Goal: Connect with others: Connect with others

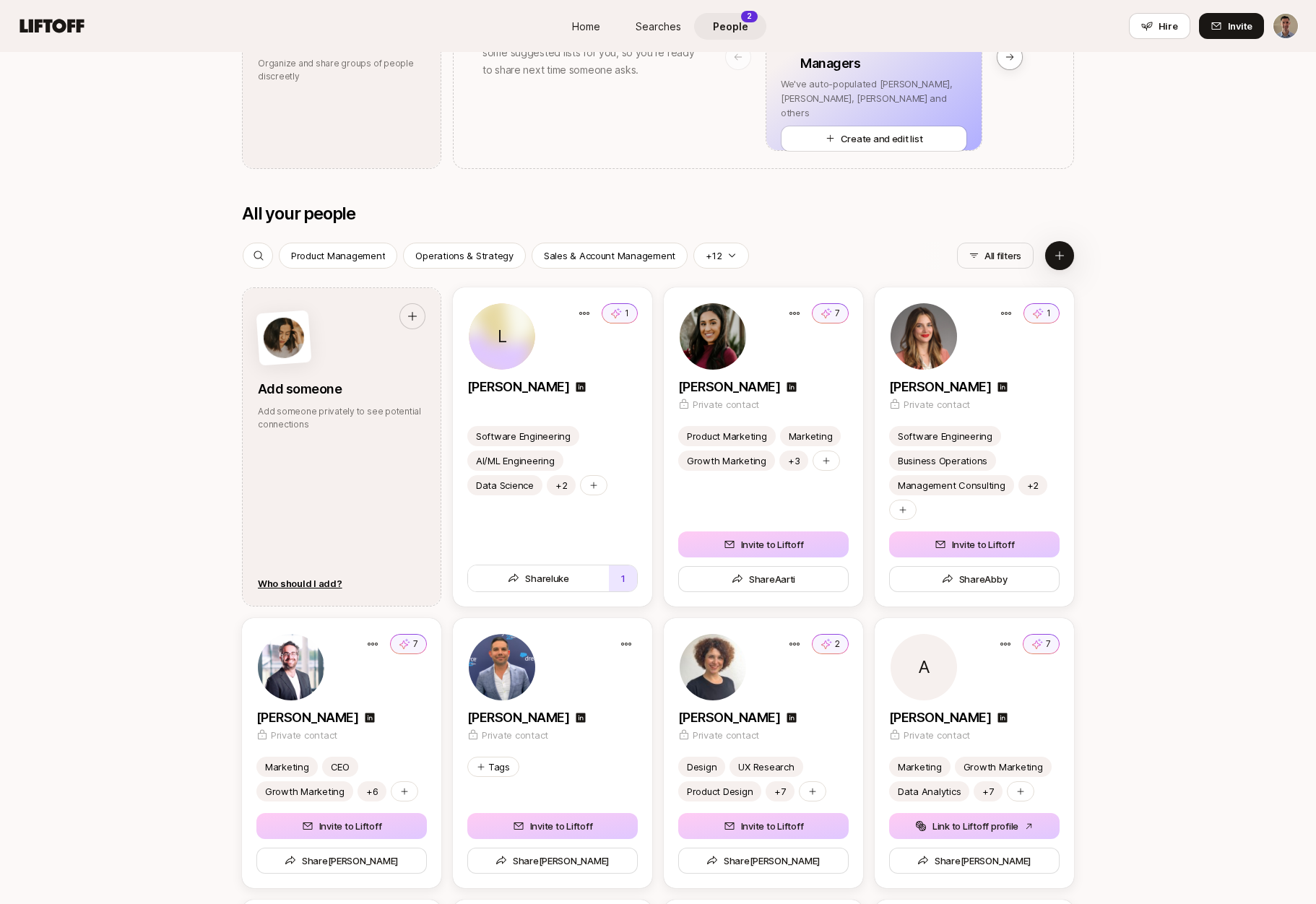
scroll to position [1284, 0]
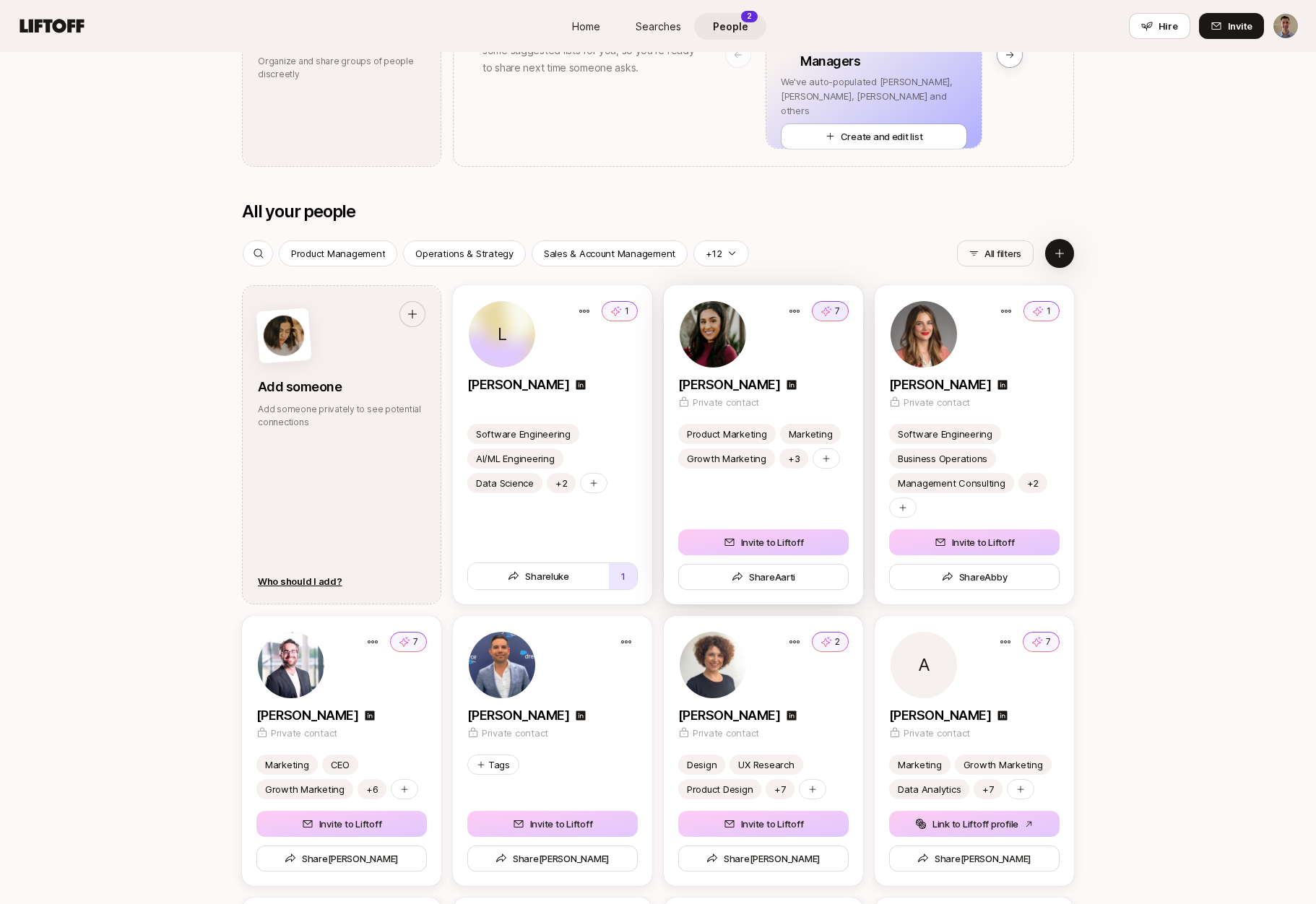
click at [832, 313] on icon at bounding box center [826, 311] width 11 height 15
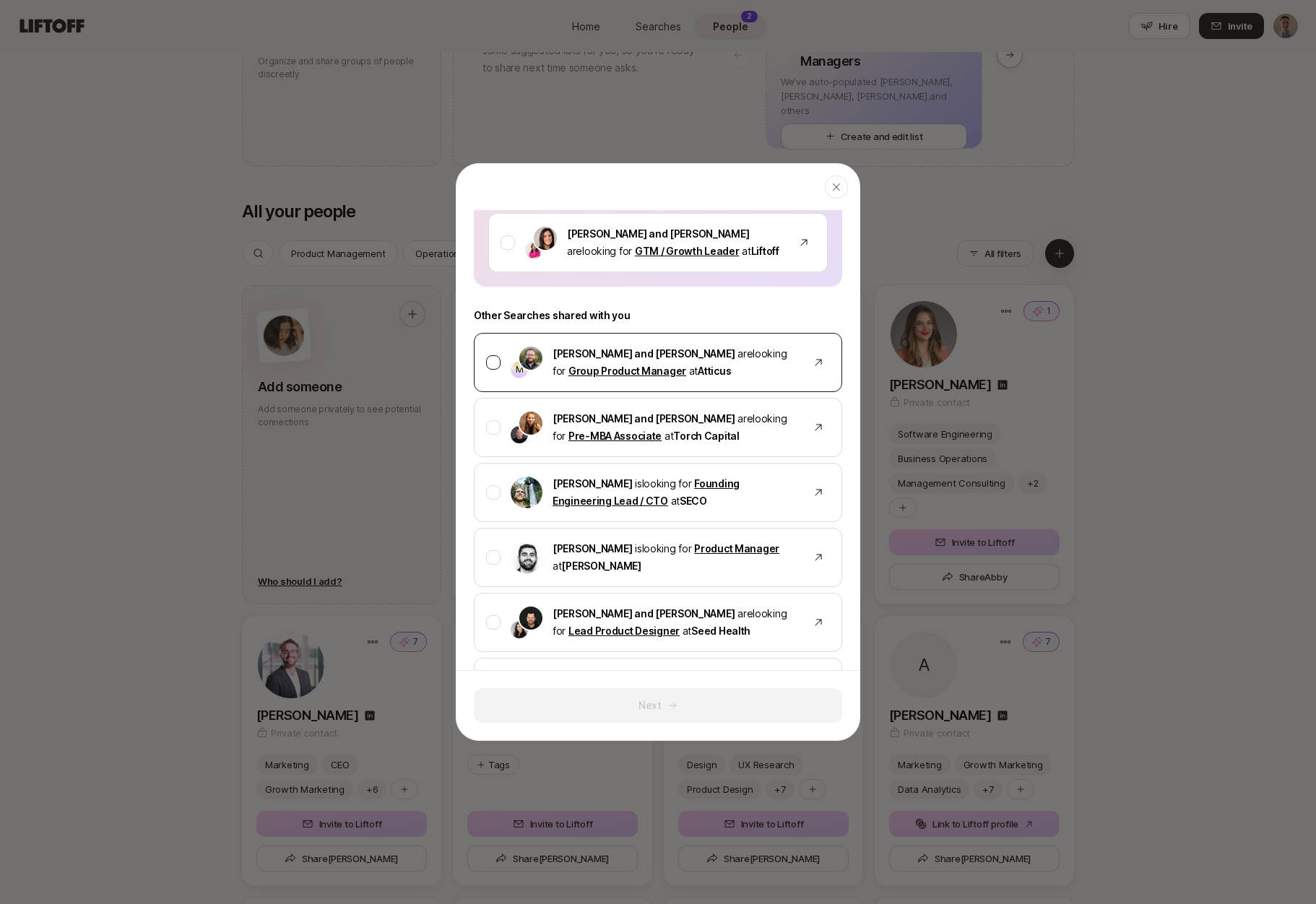
scroll to position [630, 0]
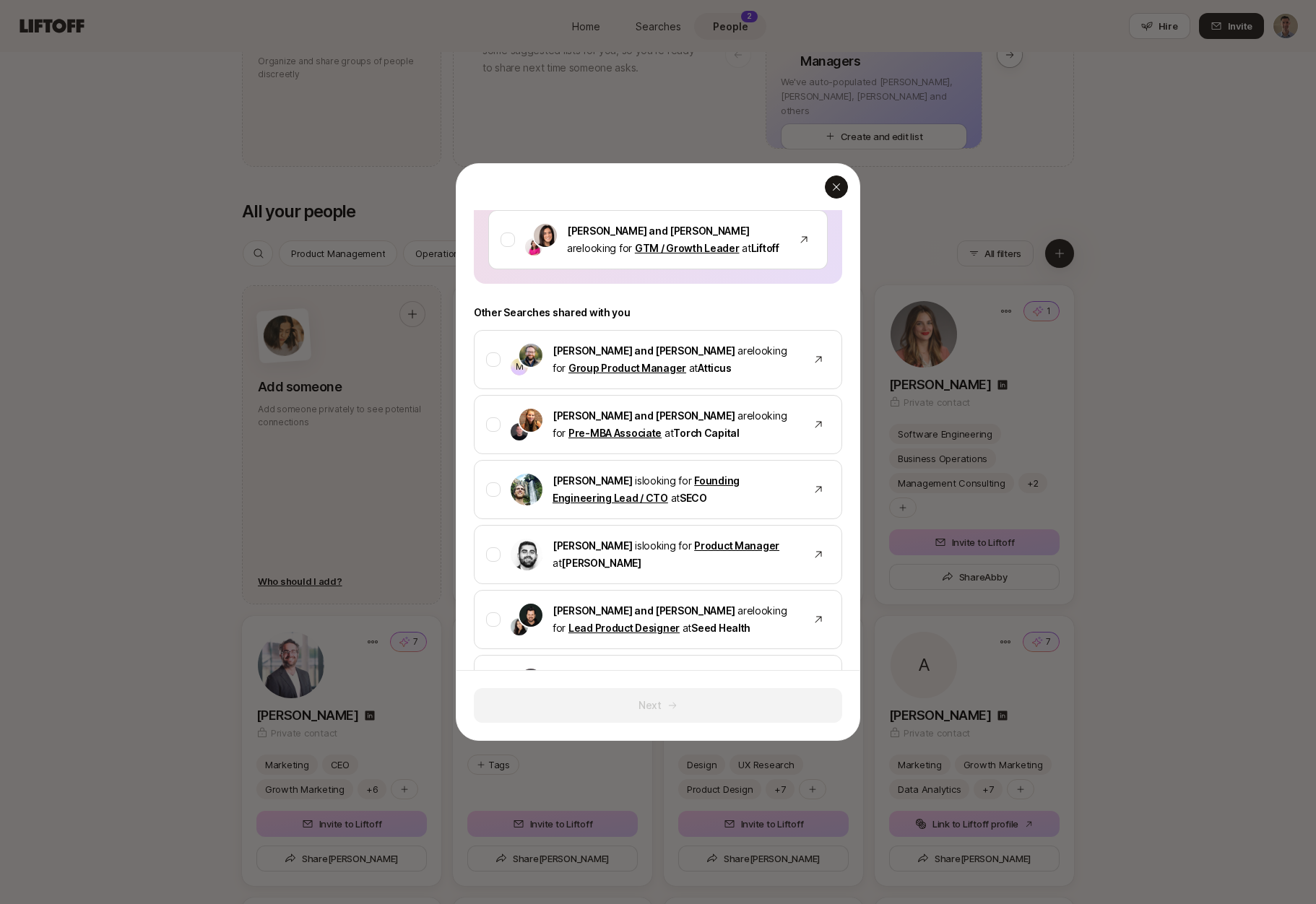
click at [840, 187] on icon "button" at bounding box center [836, 187] width 11 height 11
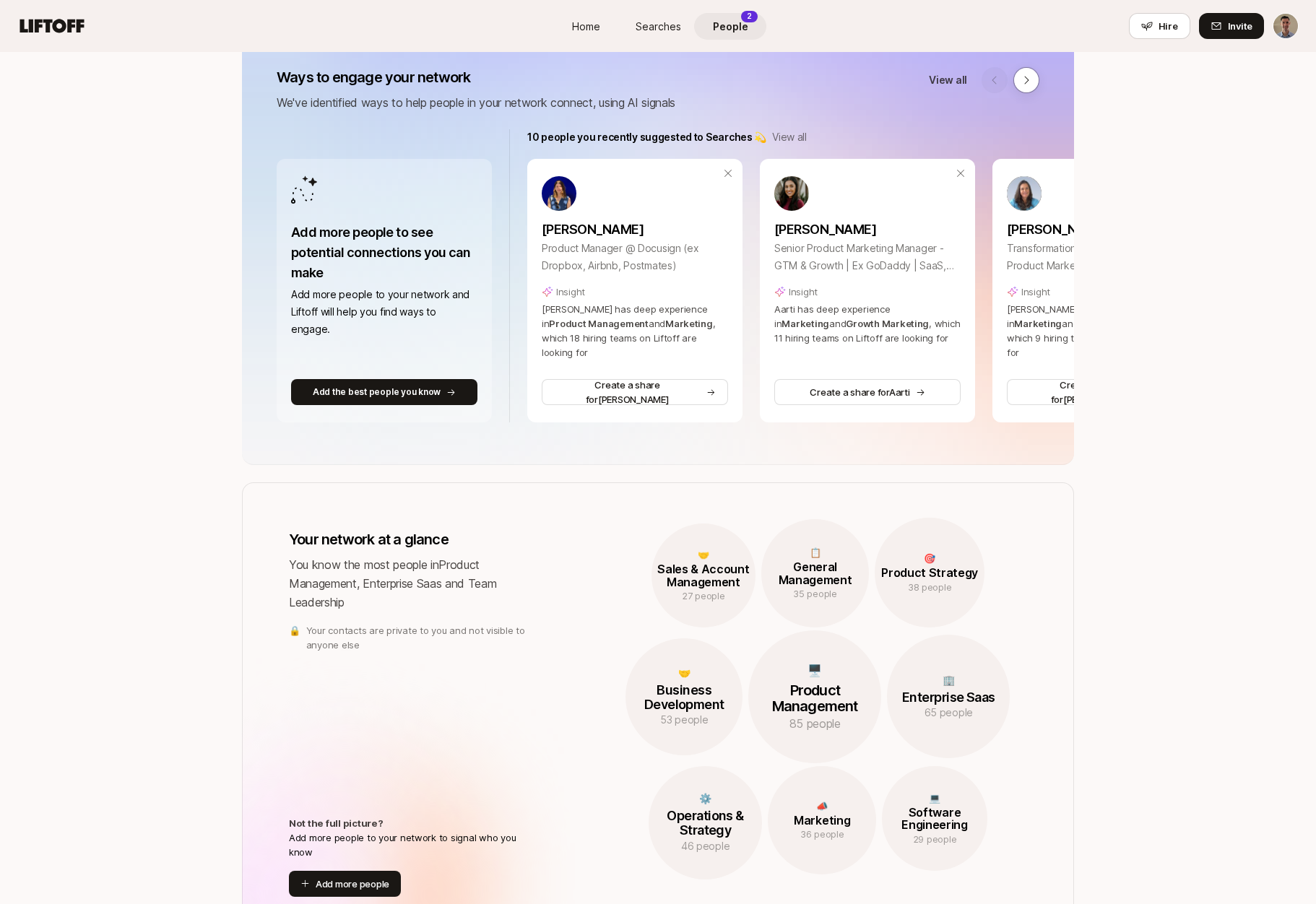
scroll to position [0, 0]
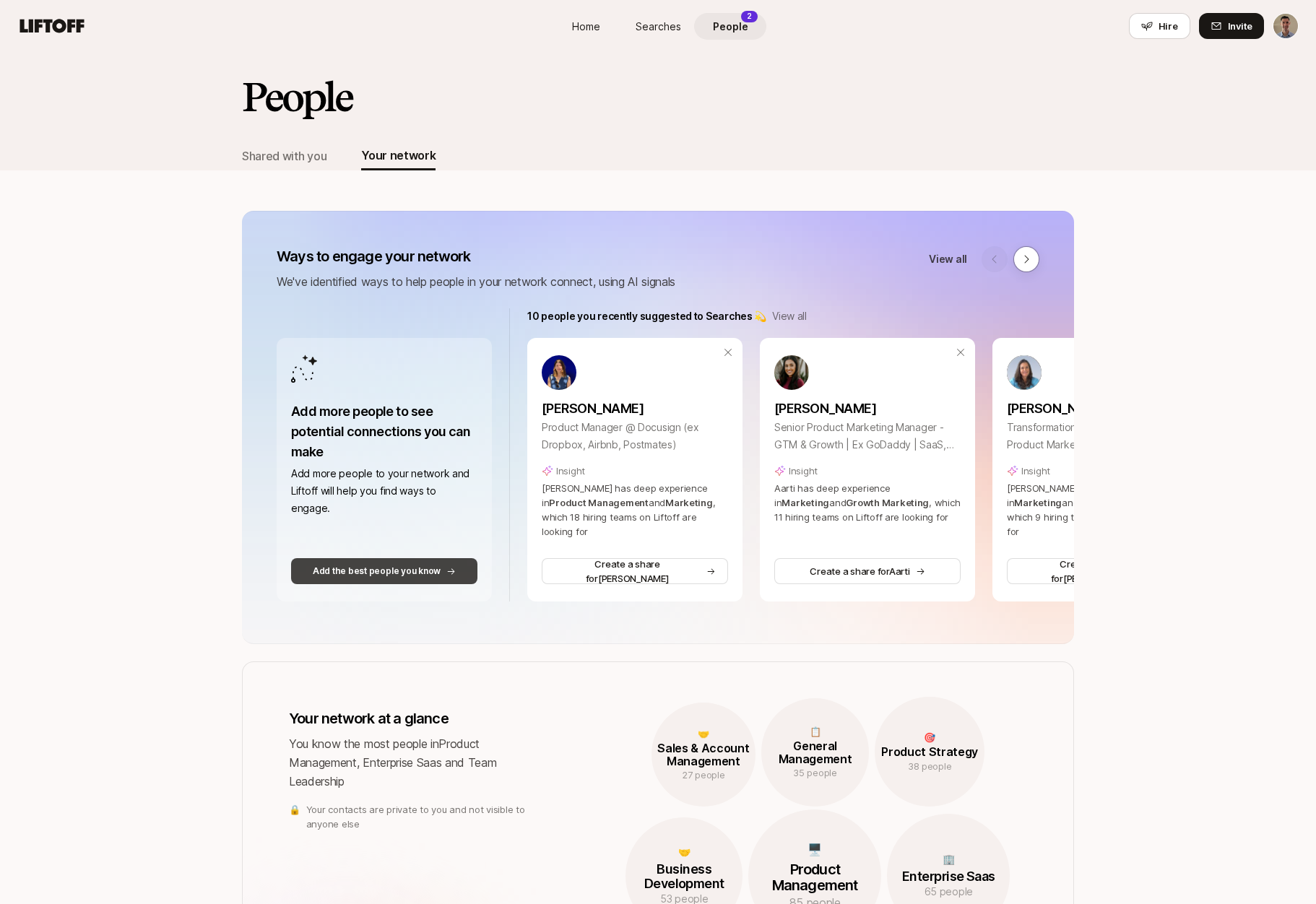
click at [399, 575] on p "Add the best people you know" at bounding box center [377, 570] width 128 height 13
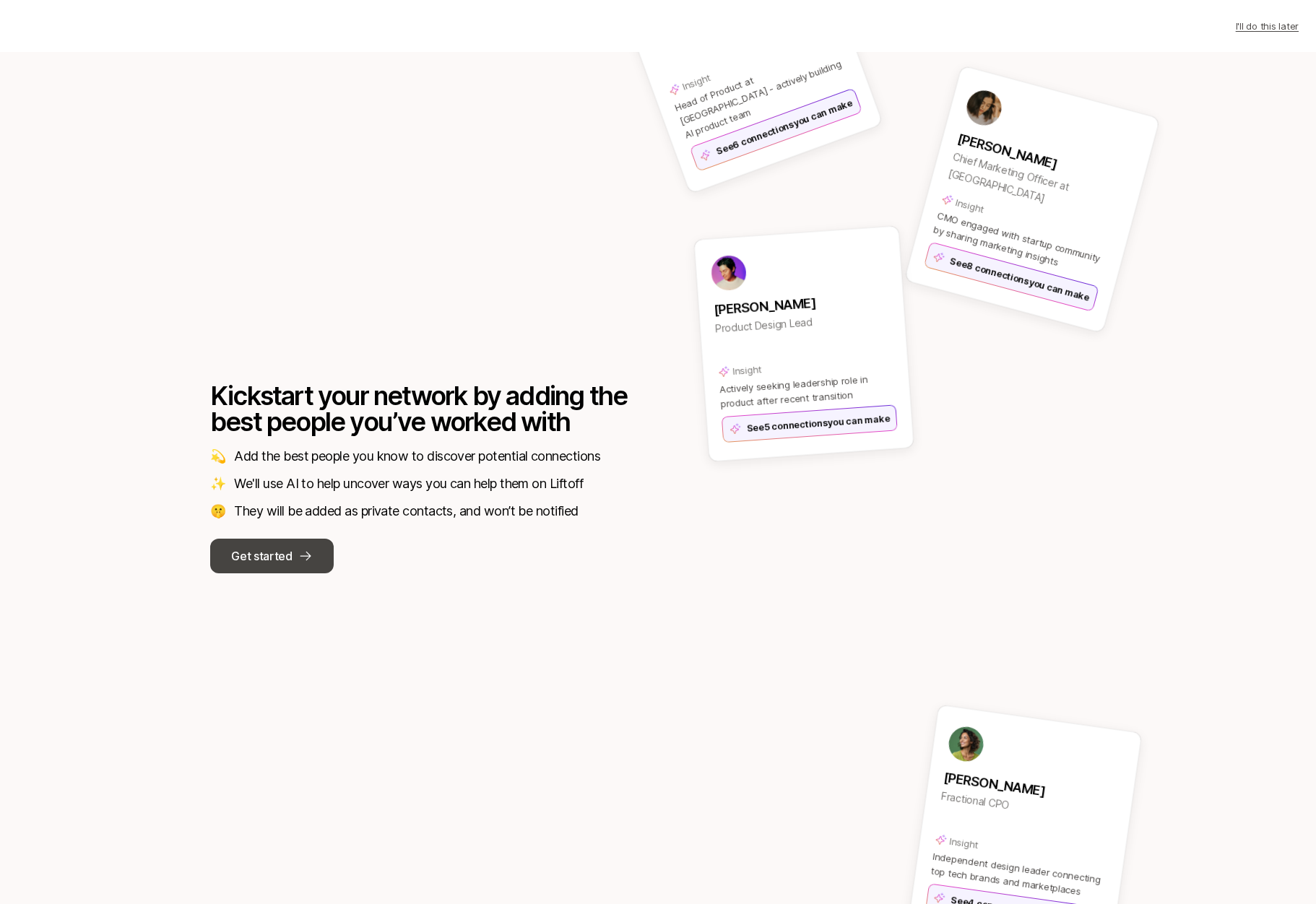
click at [284, 561] on p "Get started" at bounding box center [261, 556] width 61 height 19
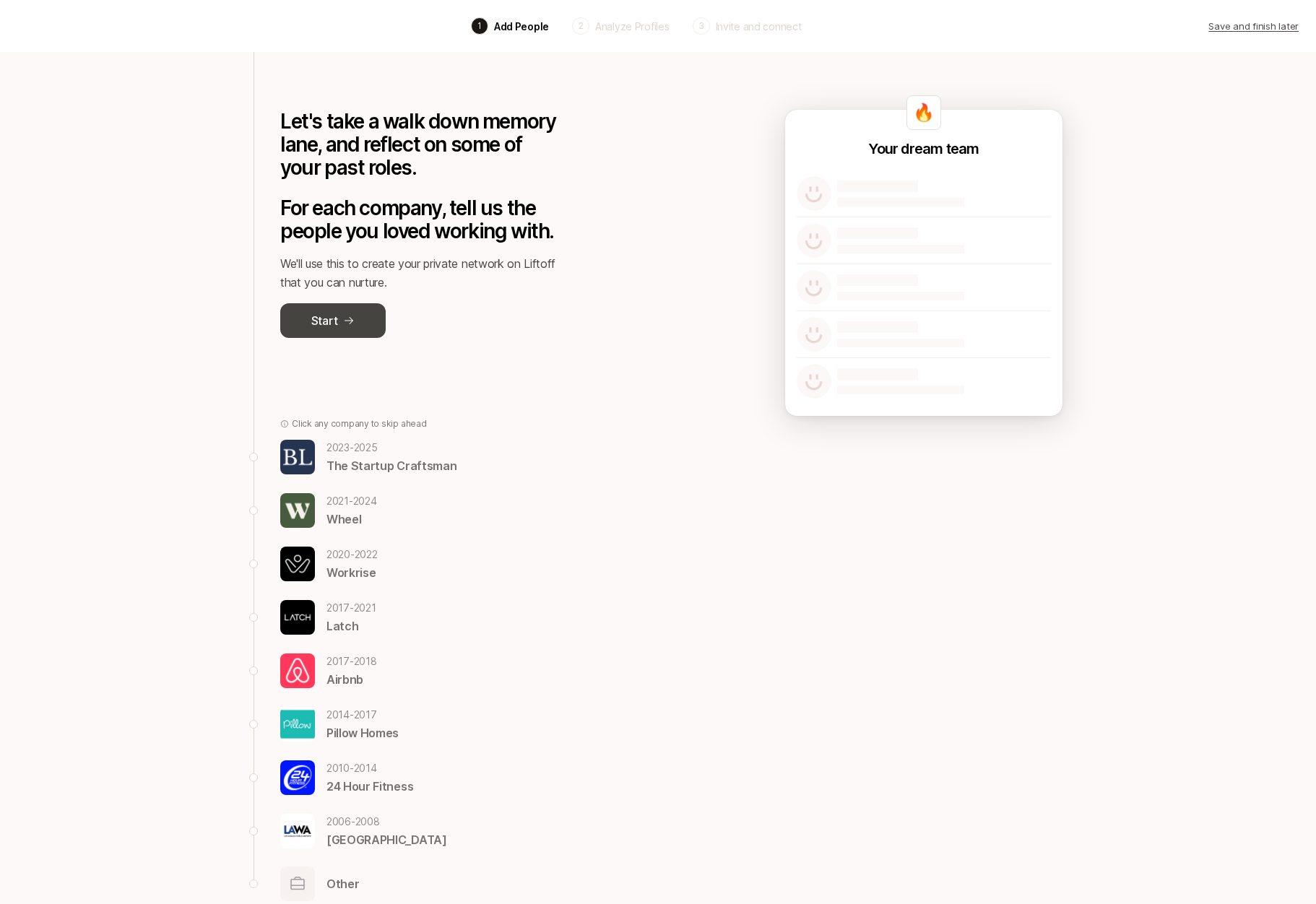
click at [348, 317] on icon at bounding box center [348, 320] width 11 height 11
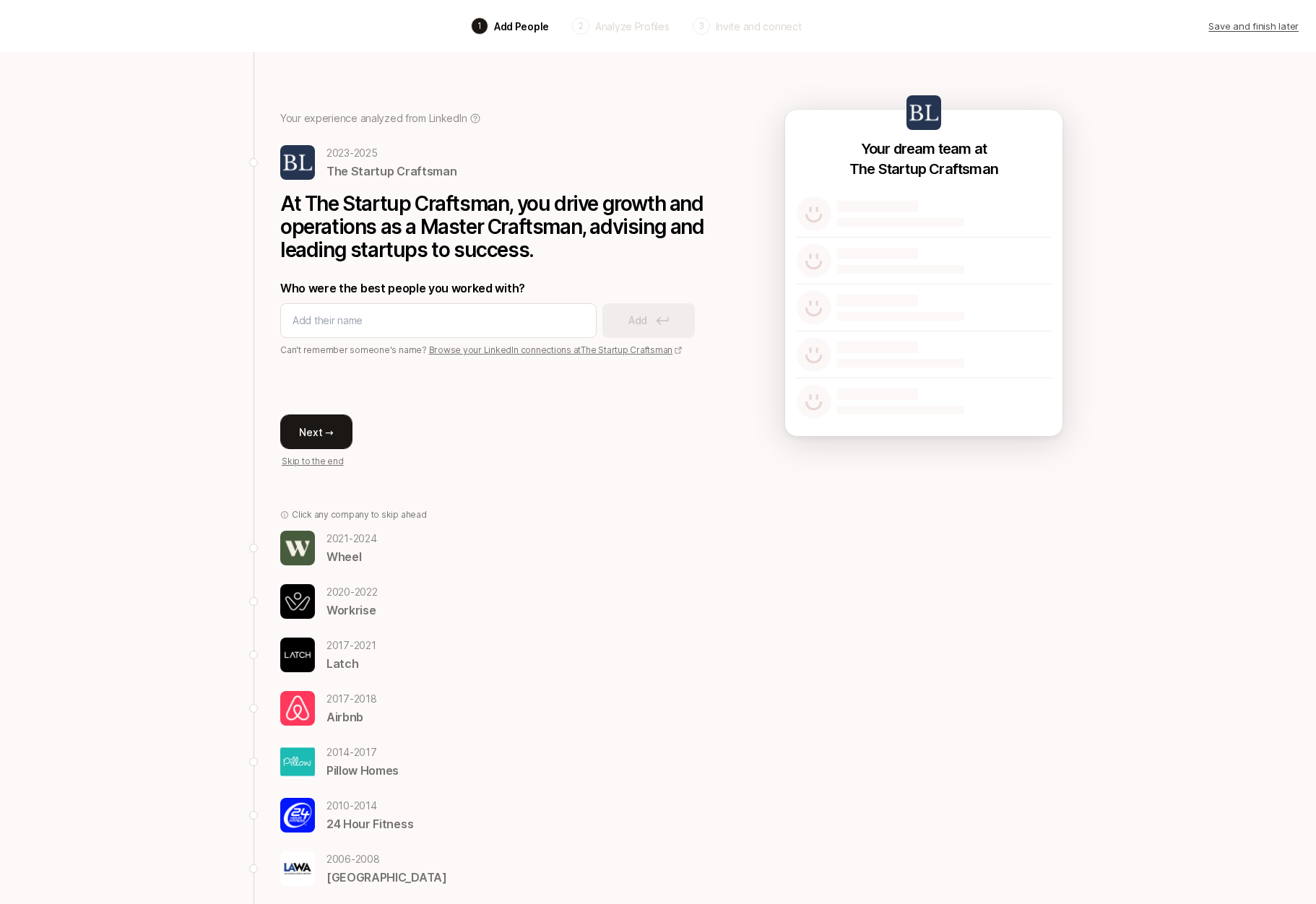
click at [319, 441] on button "Next →" at bounding box center [316, 432] width 73 height 35
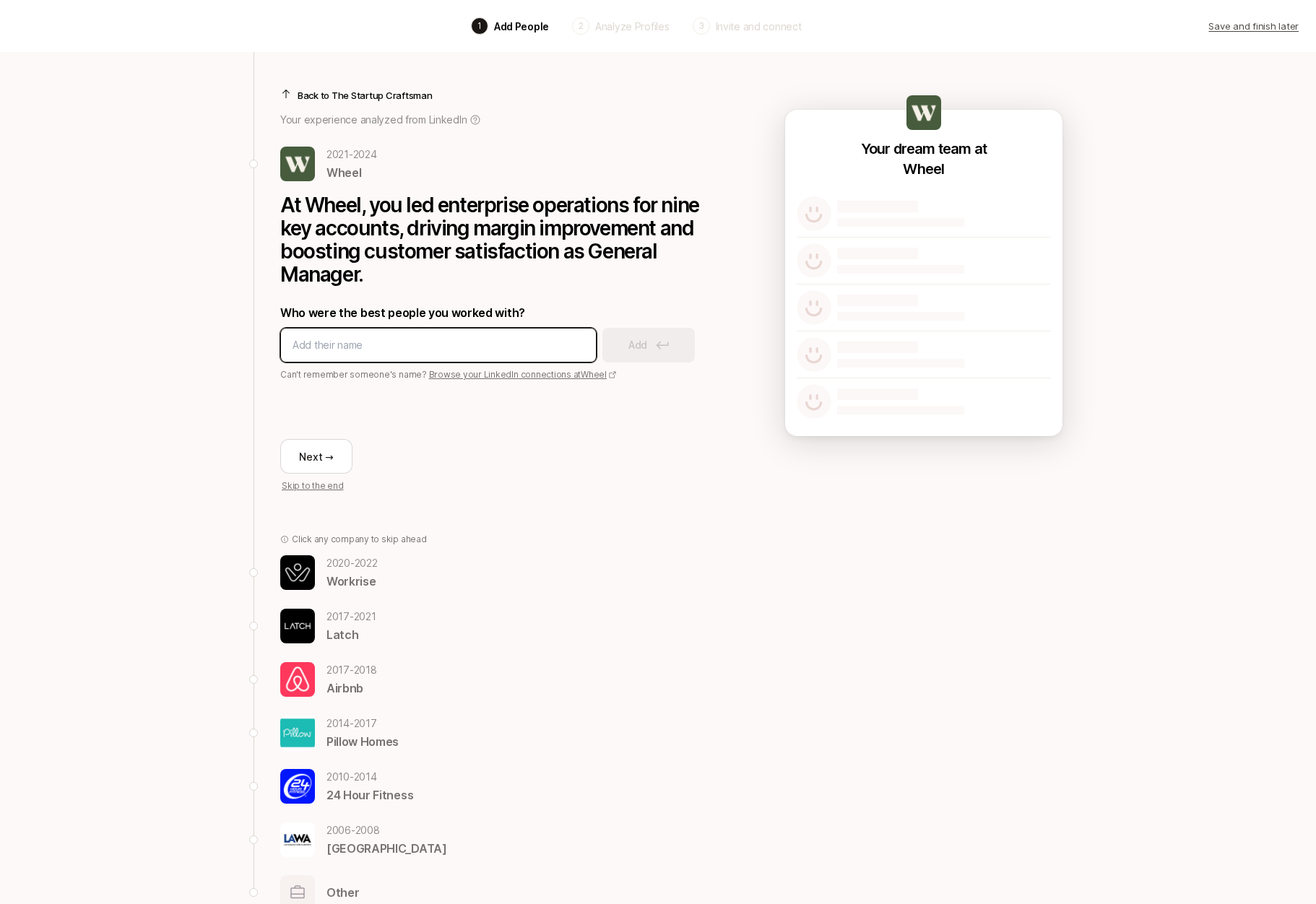
click at [537, 349] on input at bounding box center [438, 345] width 292 height 17
type input "Eden"
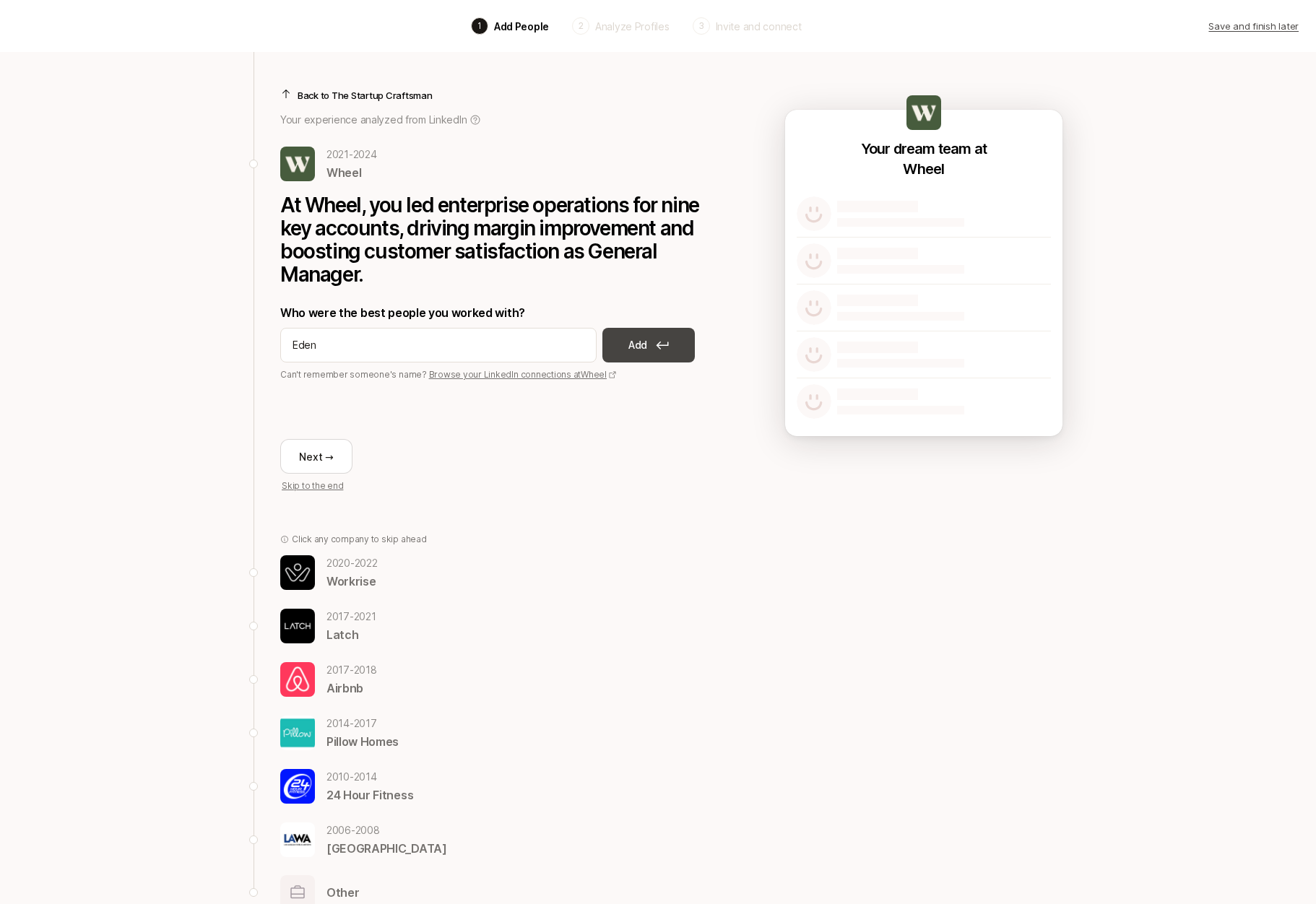
click at [661, 345] on icon at bounding box center [662, 345] width 12 height 8
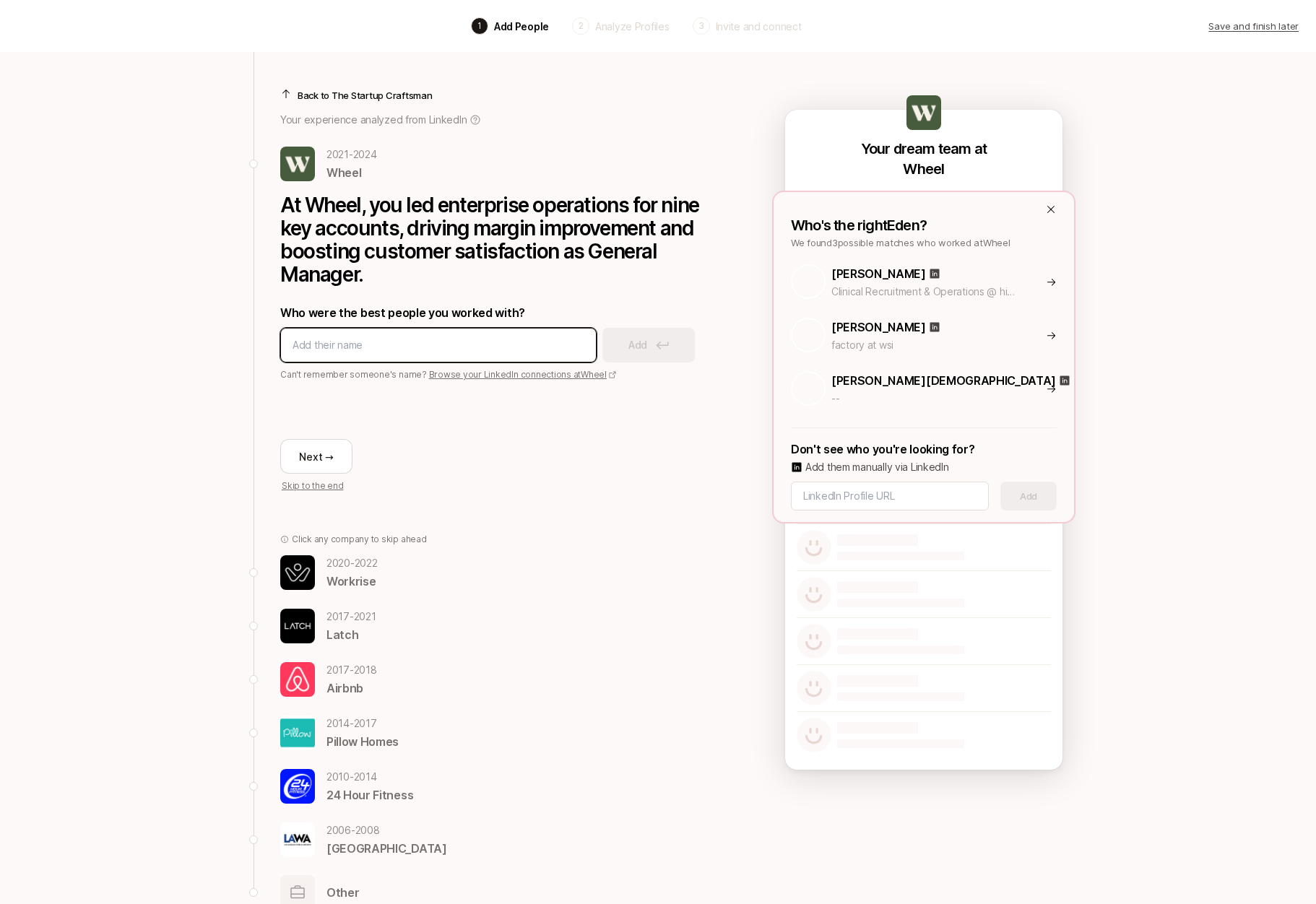
click at [557, 350] on input at bounding box center [438, 345] width 292 height 17
click at [874, 272] on p "[PERSON_NAME]" at bounding box center [878, 274] width 94 height 19
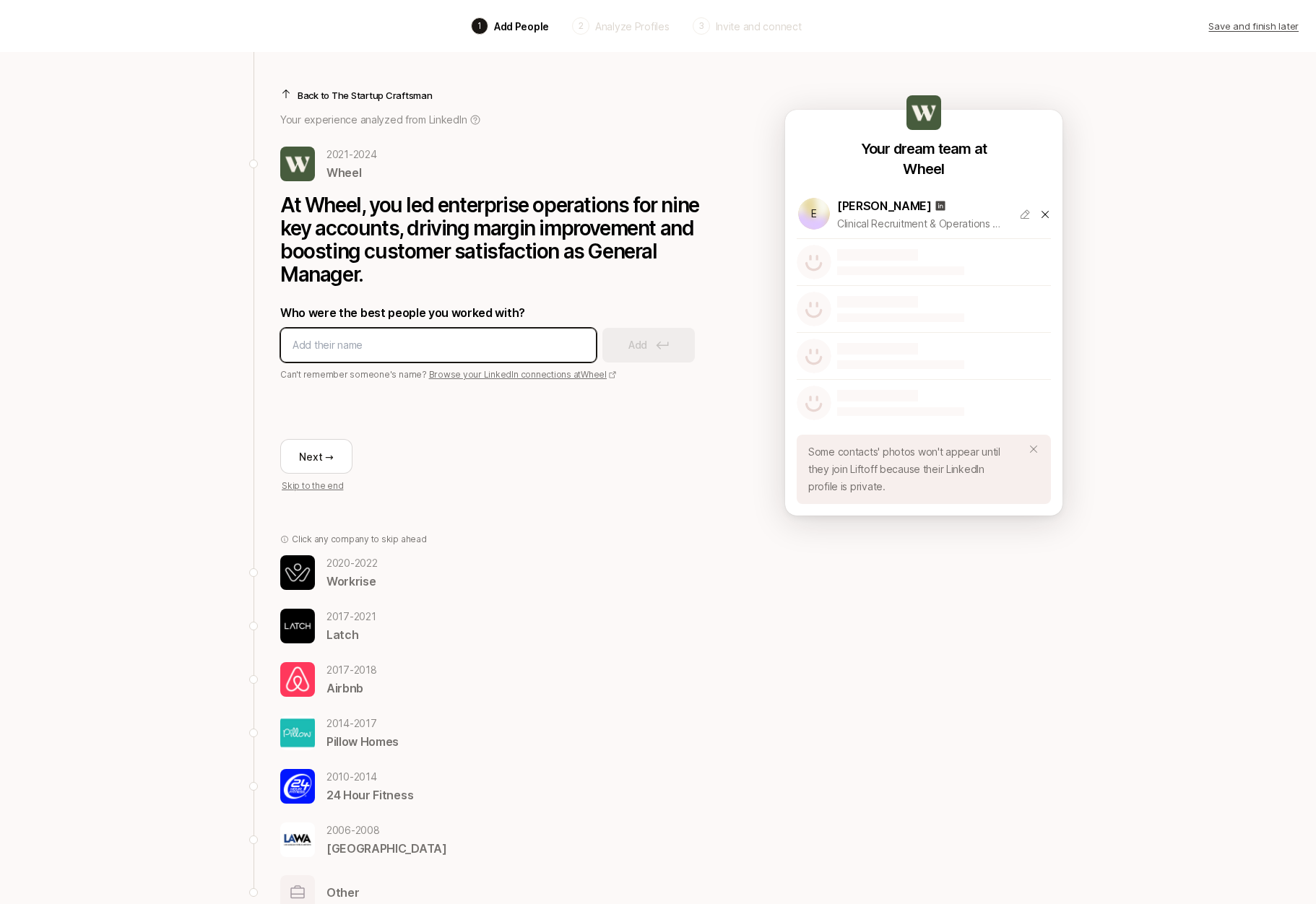
click at [411, 346] on input at bounding box center [438, 345] width 292 height 17
type input "[PERSON_NAME]"
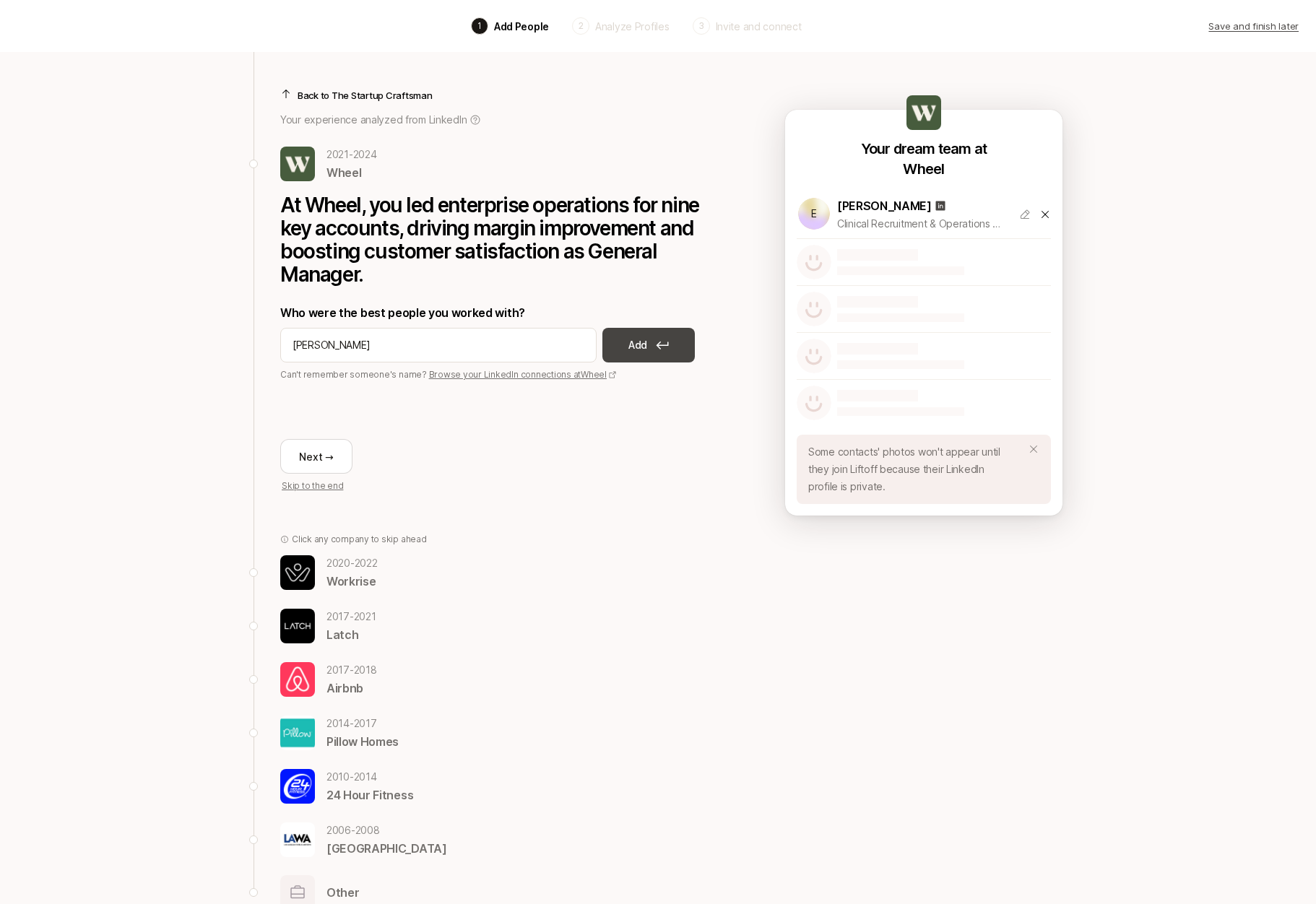
click at [626, 350] on button "Add" at bounding box center [648, 345] width 93 height 35
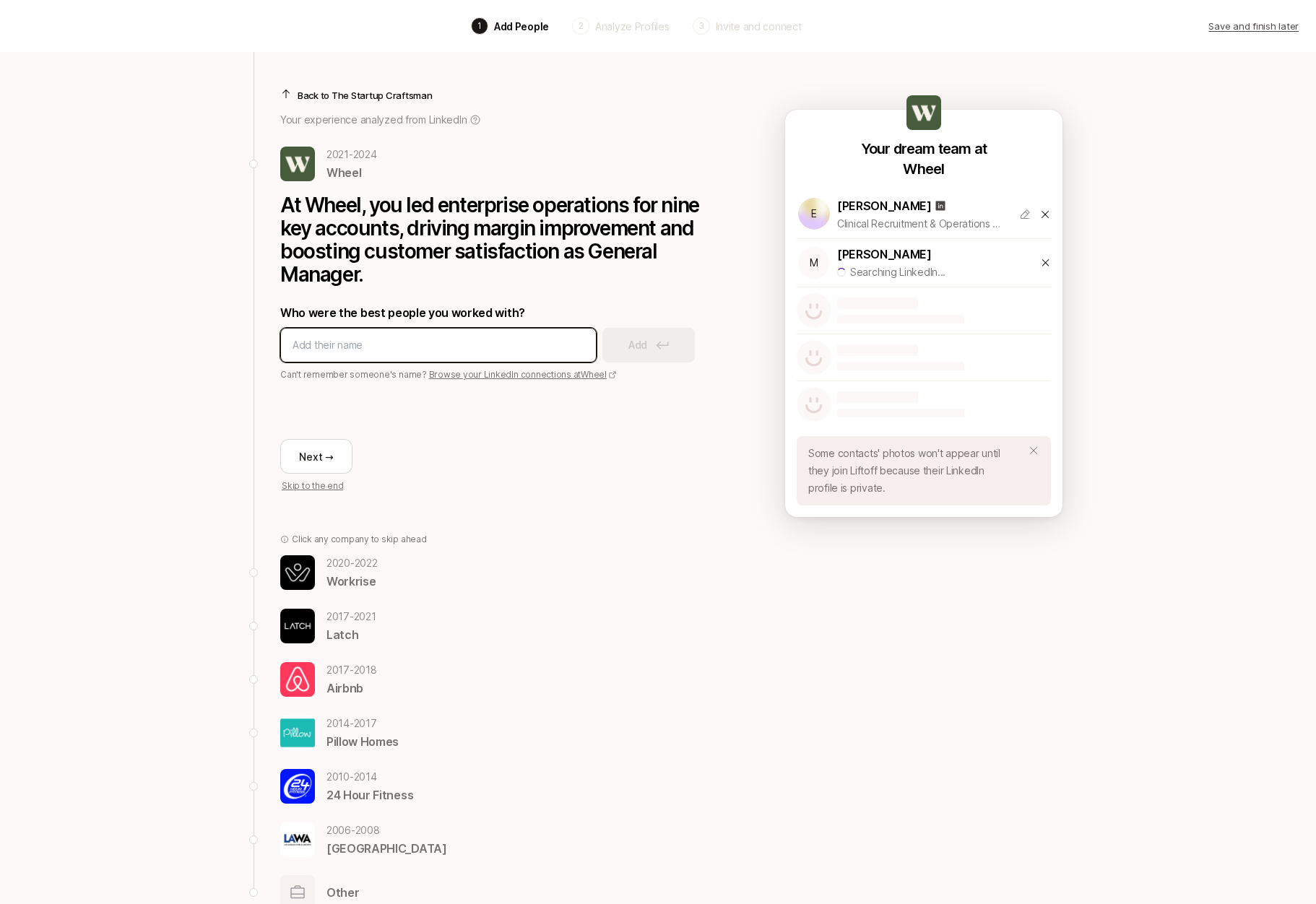
scroll to position [3, 0]
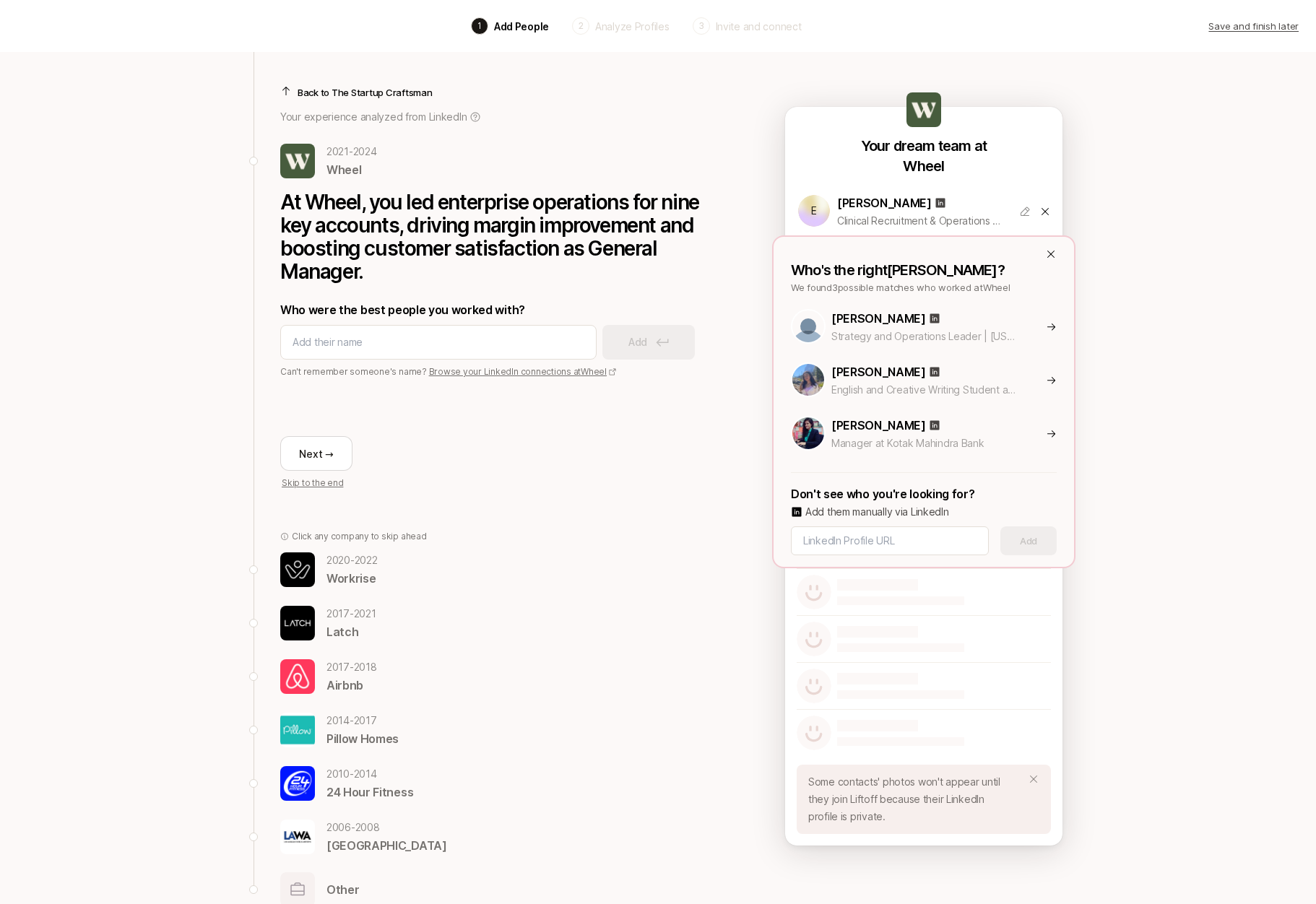
click at [867, 325] on p "[PERSON_NAME]" at bounding box center [878, 319] width 94 height 19
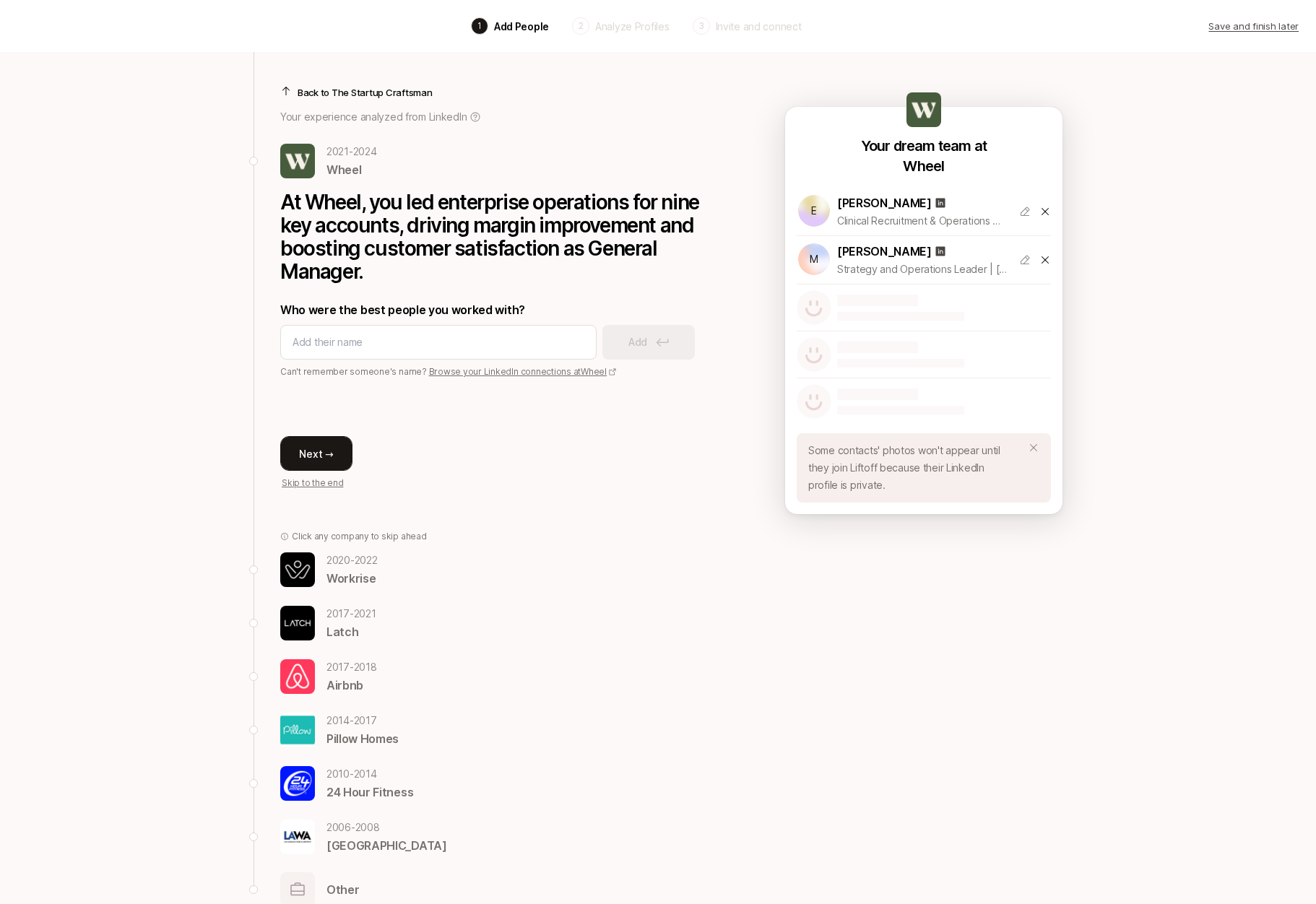
click at [331, 449] on button "Next →" at bounding box center [316, 454] width 73 height 35
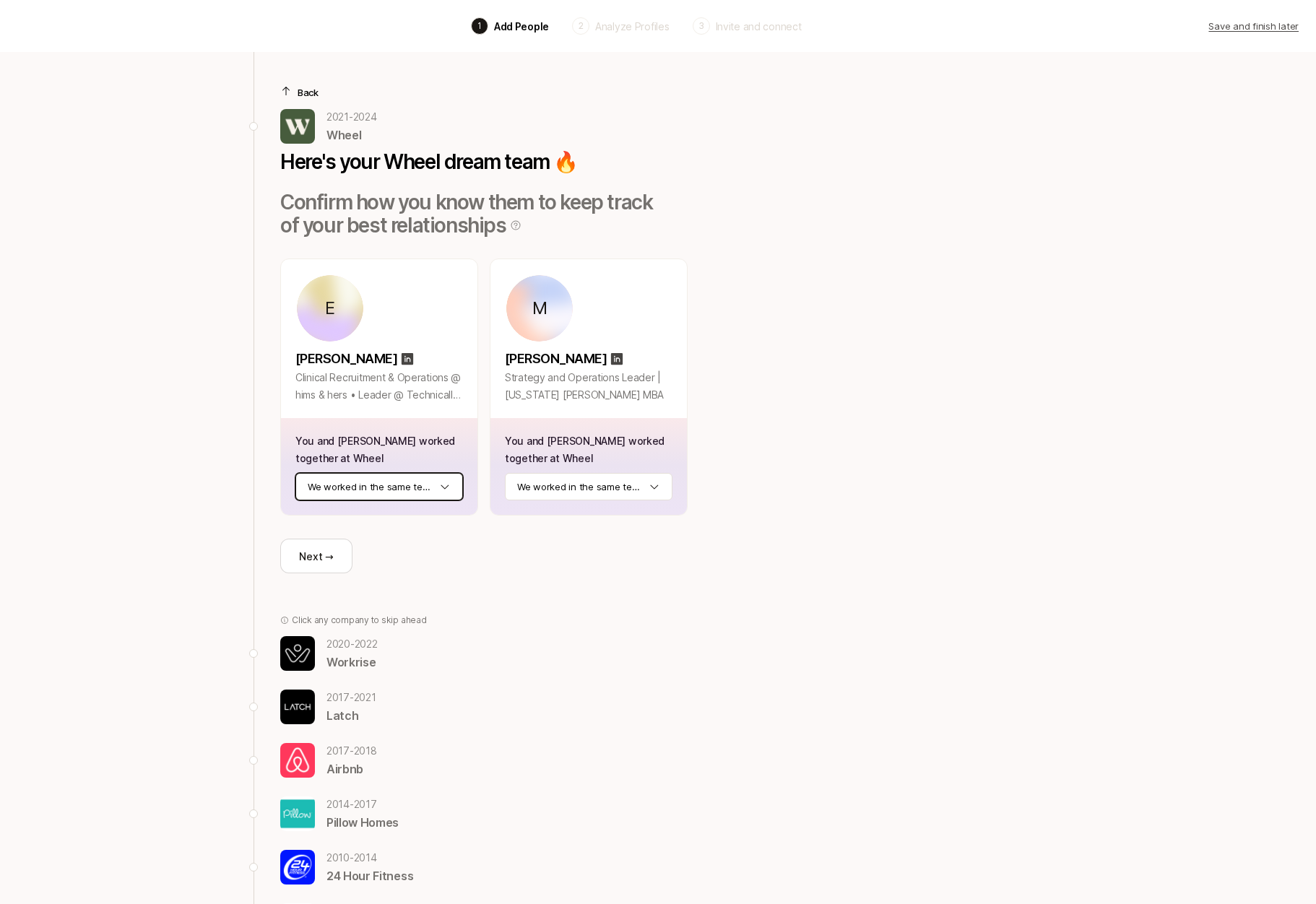
click at [433, 483] on html "Back 1 Add People 2 Analyze Profiles 3 Invite and connect Save and finish later…" at bounding box center [658, 449] width 1316 height 904
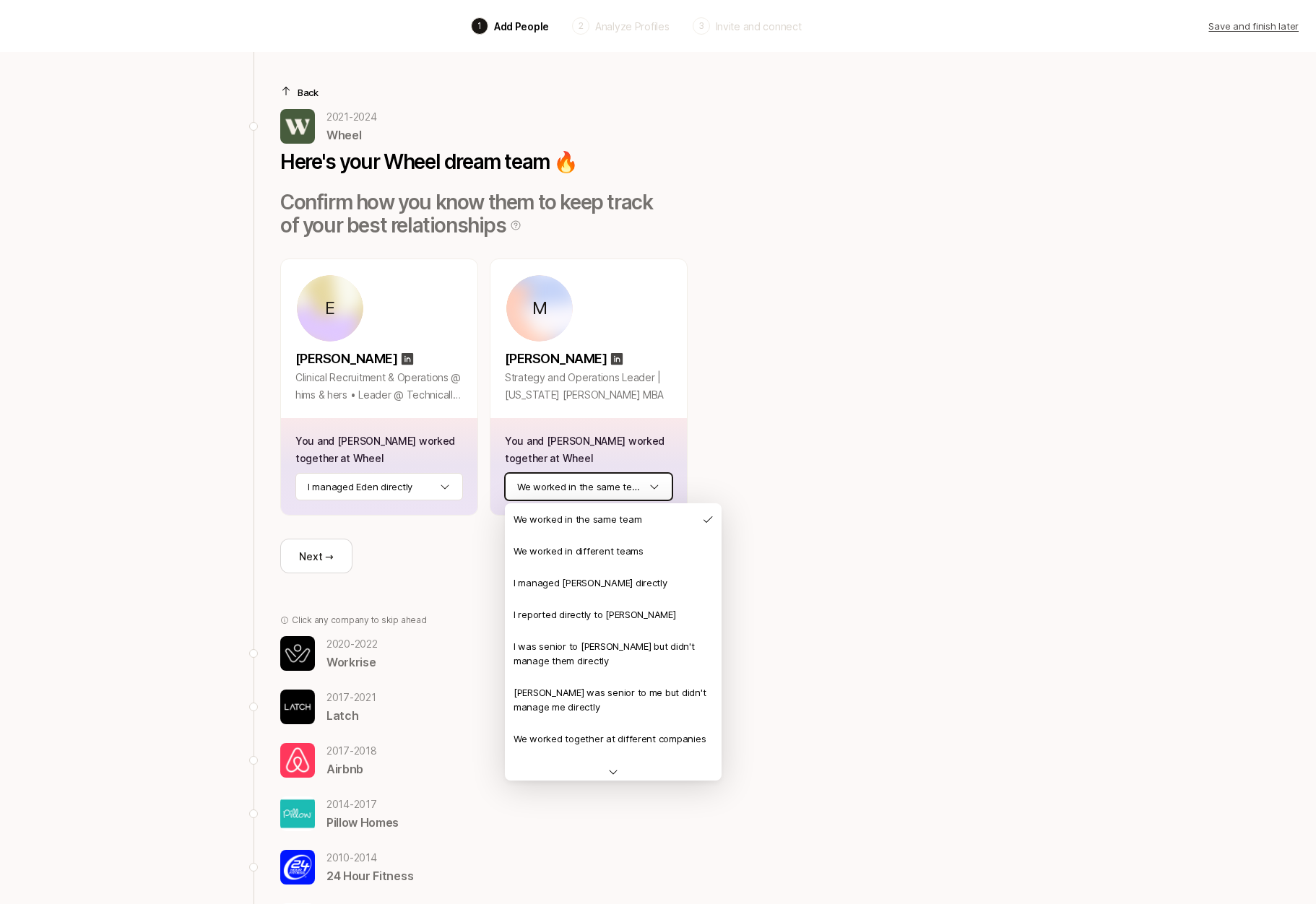
click at [626, 484] on html "Back 1 Add People 2 Analyze Profiles 3 Invite and connect Save and finish later…" at bounding box center [658, 449] width 1316 height 904
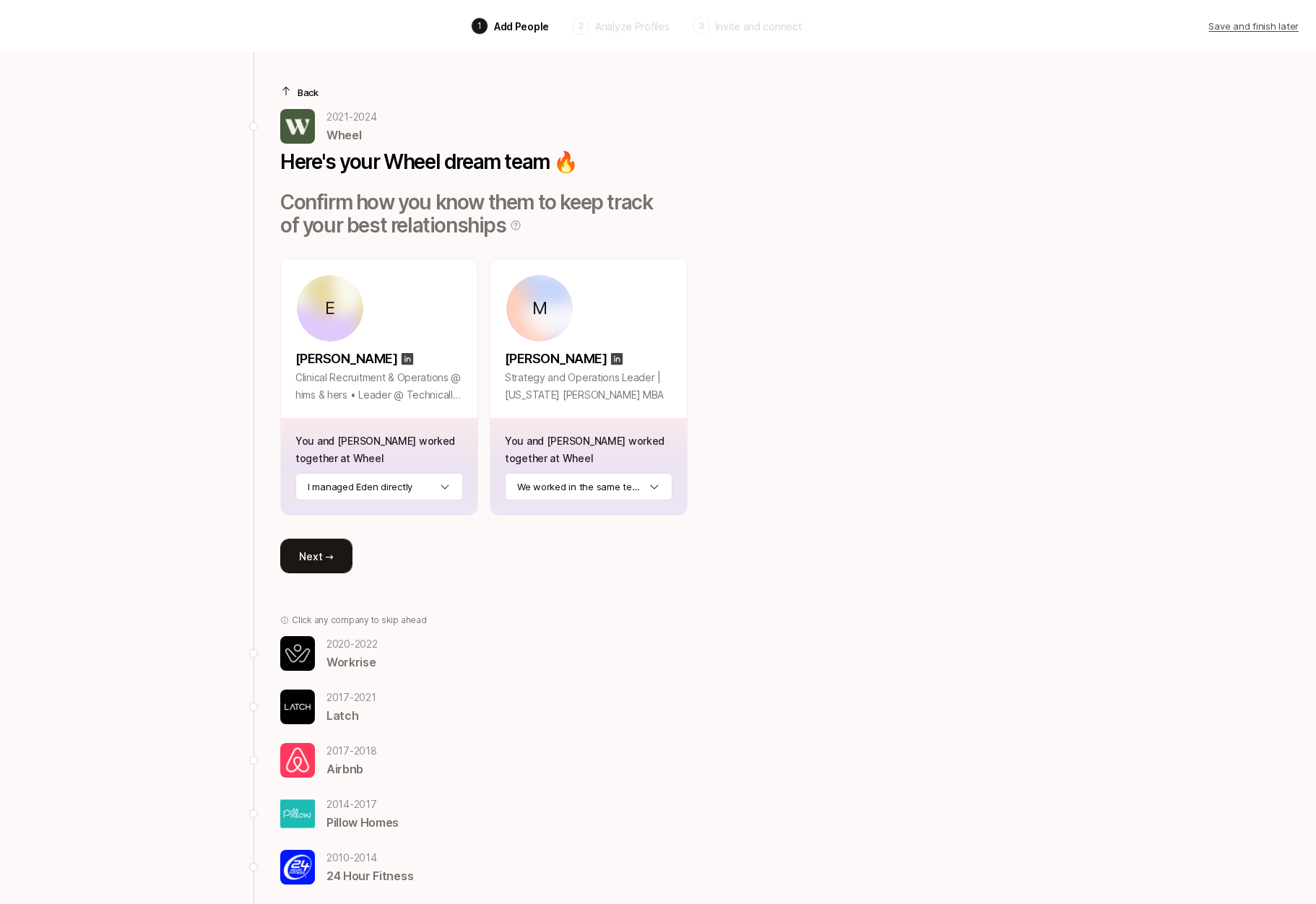
click at [322, 554] on button "Next →" at bounding box center [316, 556] width 73 height 35
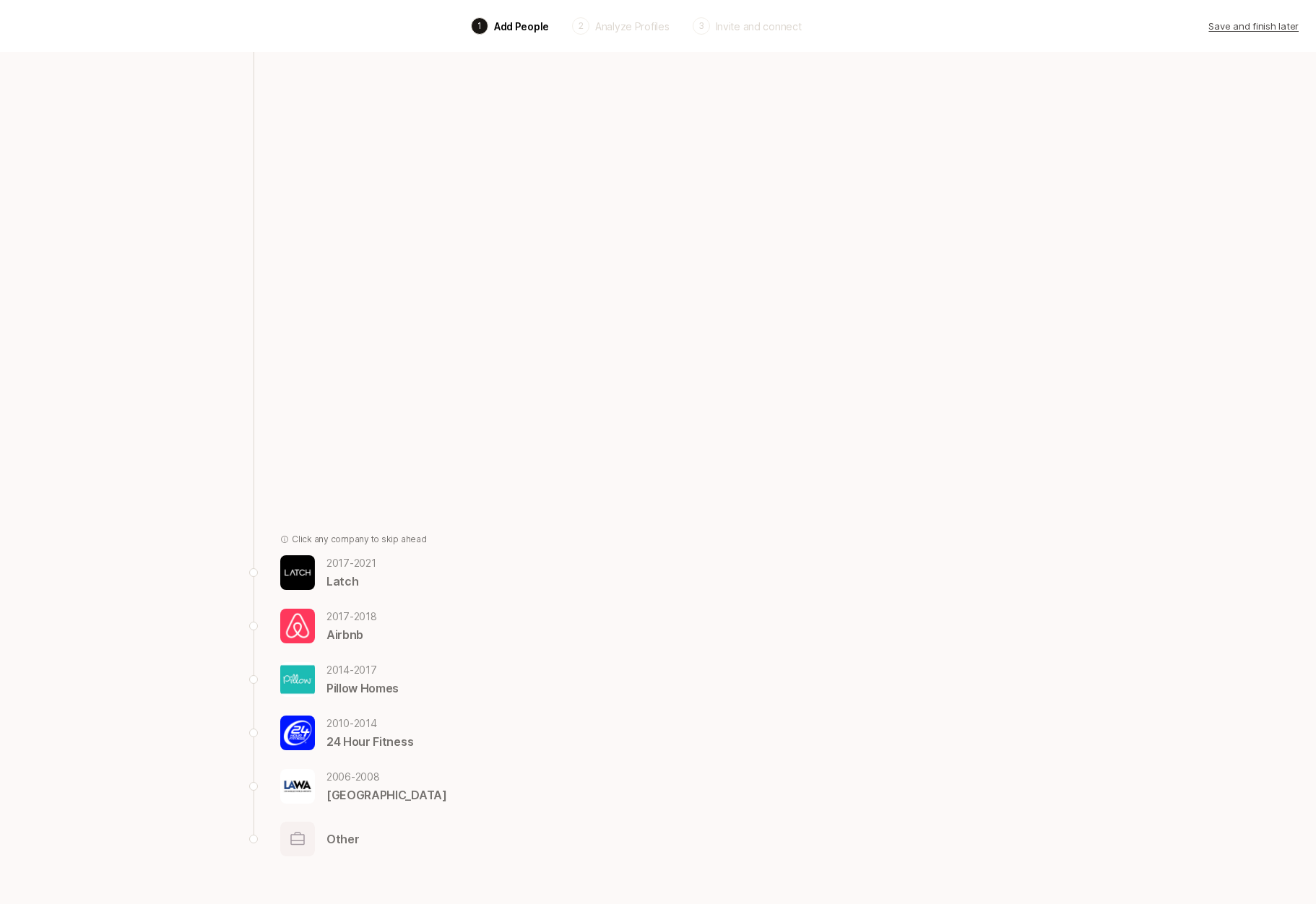
scroll to position [0, 0]
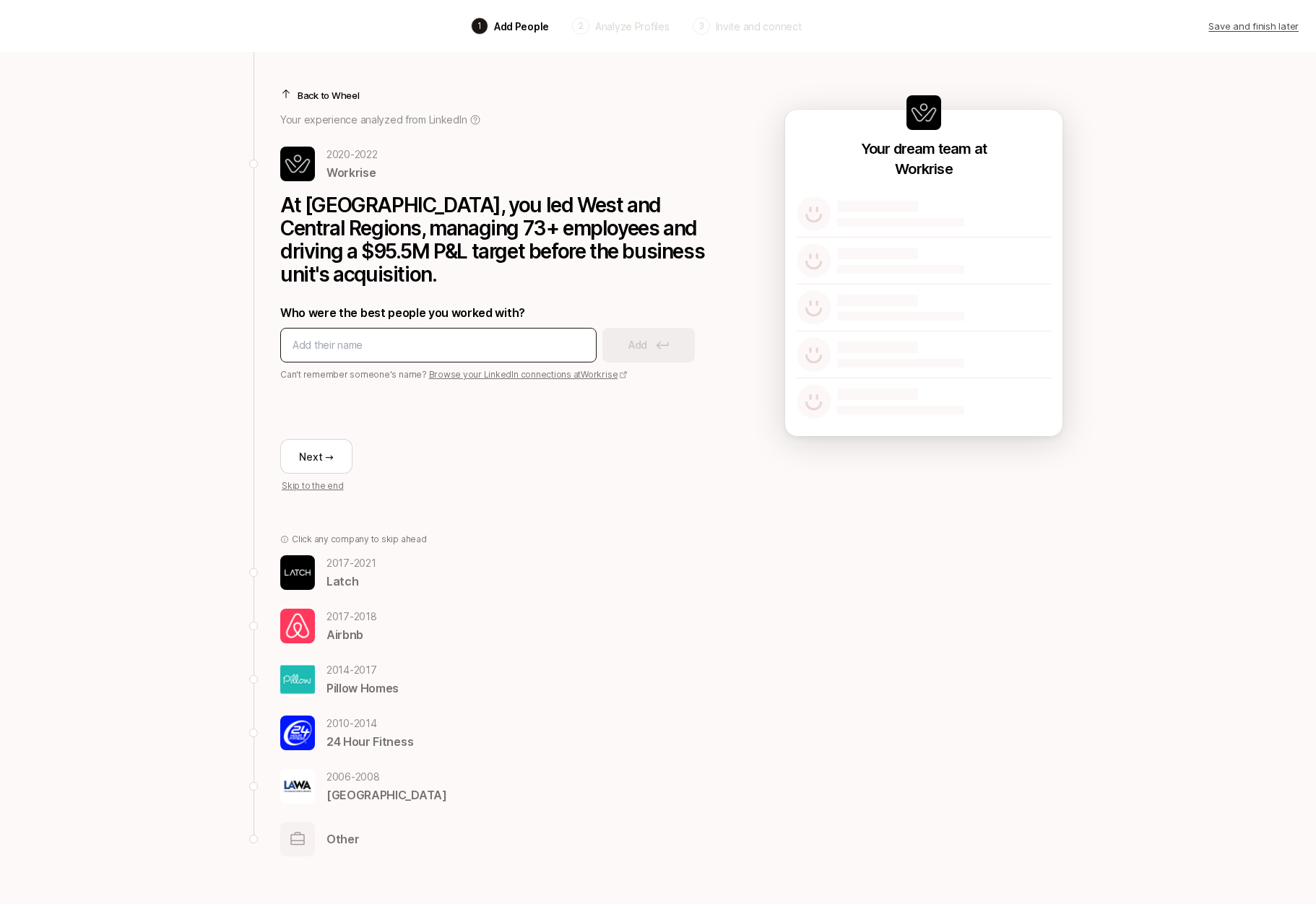
click at [547, 336] on input at bounding box center [438, 345] width 292 height 17
type input "Chase"
click at [696, 328] on div "Chase Add" at bounding box center [496, 345] width 433 height 35
click at [671, 328] on button "Add" at bounding box center [648, 345] width 93 height 35
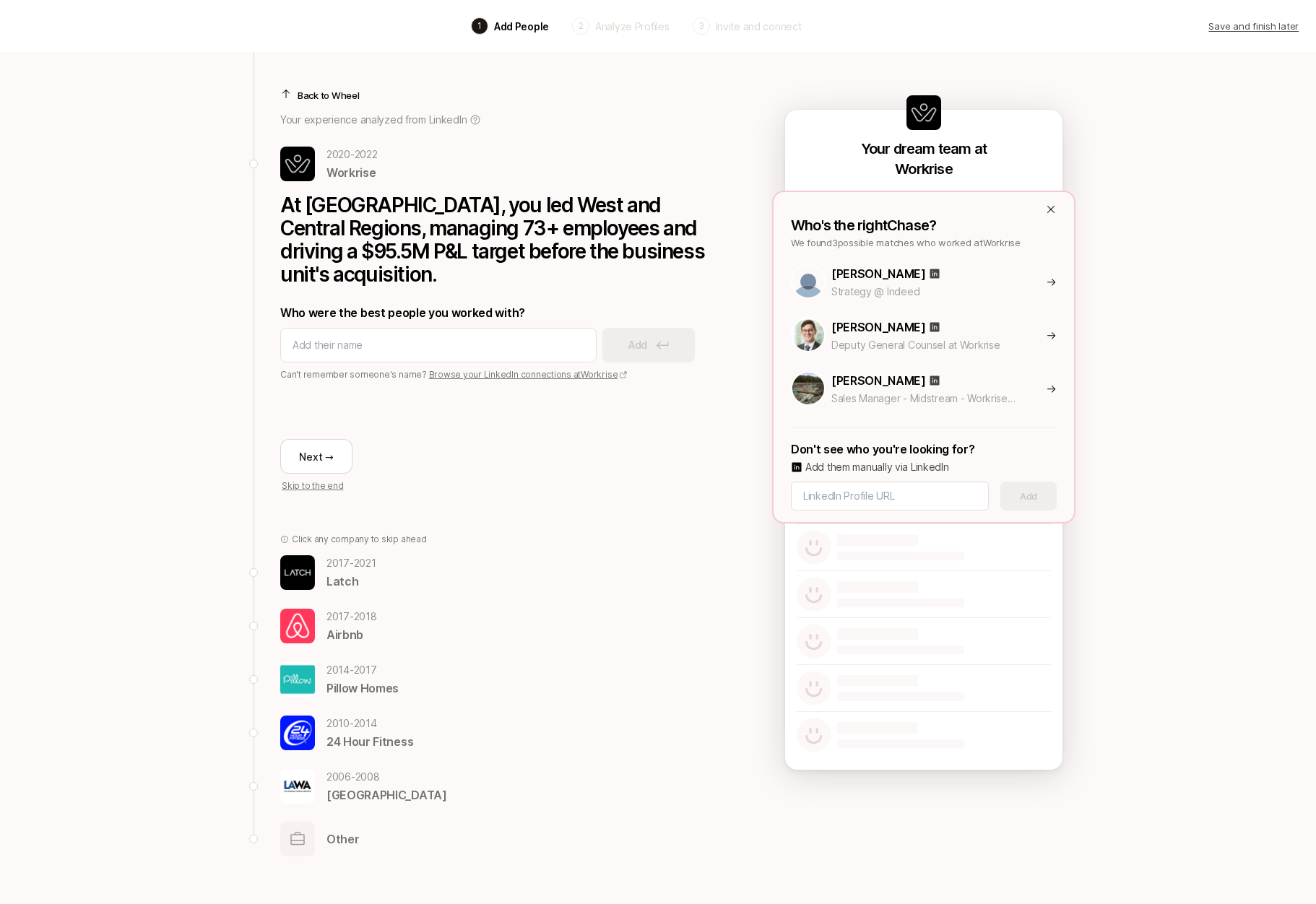
click at [876, 277] on p "[PERSON_NAME]" at bounding box center [878, 274] width 94 height 19
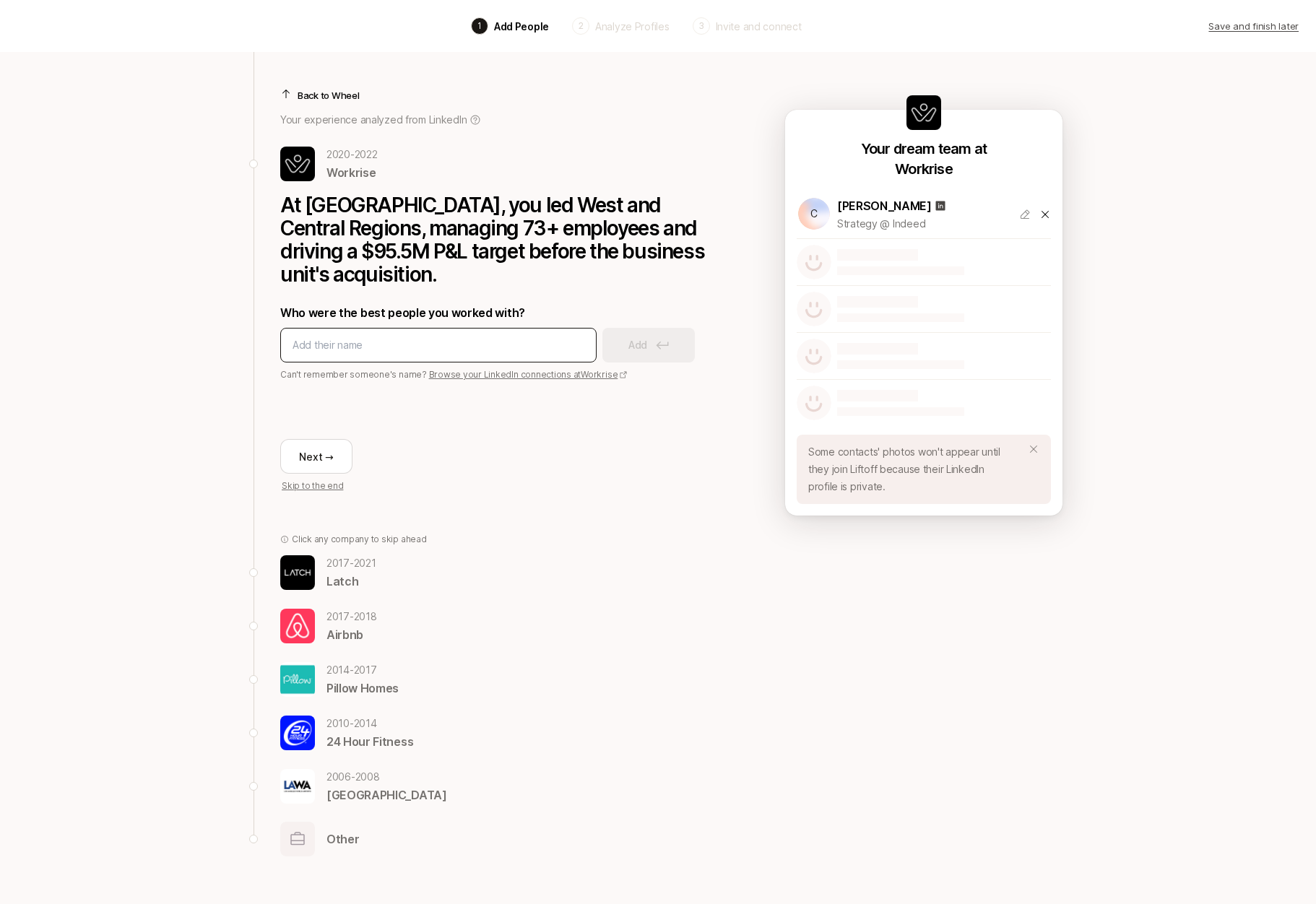
click at [520, 332] on div at bounding box center [438, 345] width 316 height 35
click at [488, 336] on input at bounding box center [438, 345] width 292 height 17
type input "[PERSON_NAME]"
click at [654, 328] on button "Add" at bounding box center [648, 345] width 93 height 35
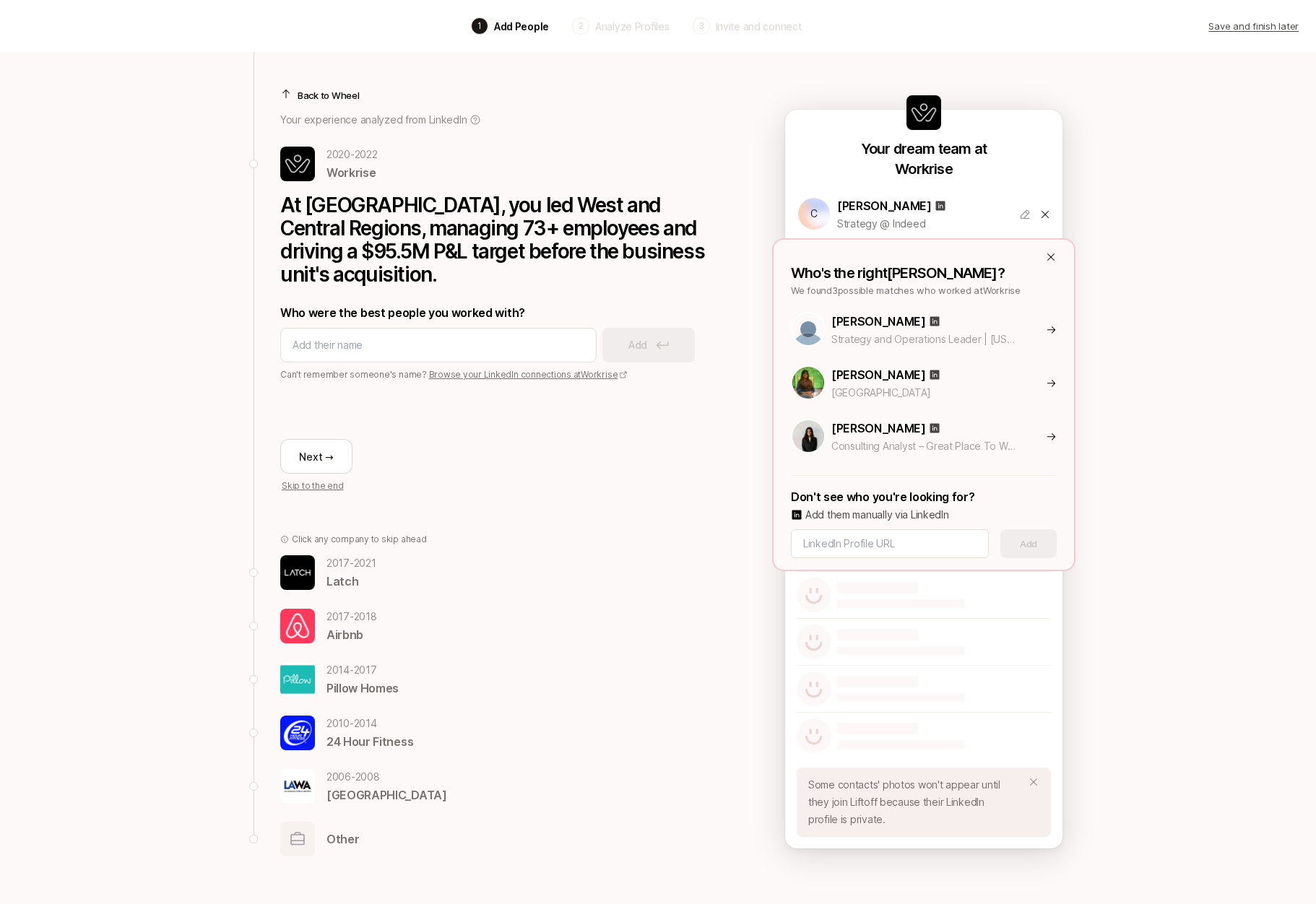
click at [890, 323] on p "[PERSON_NAME]" at bounding box center [878, 321] width 94 height 19
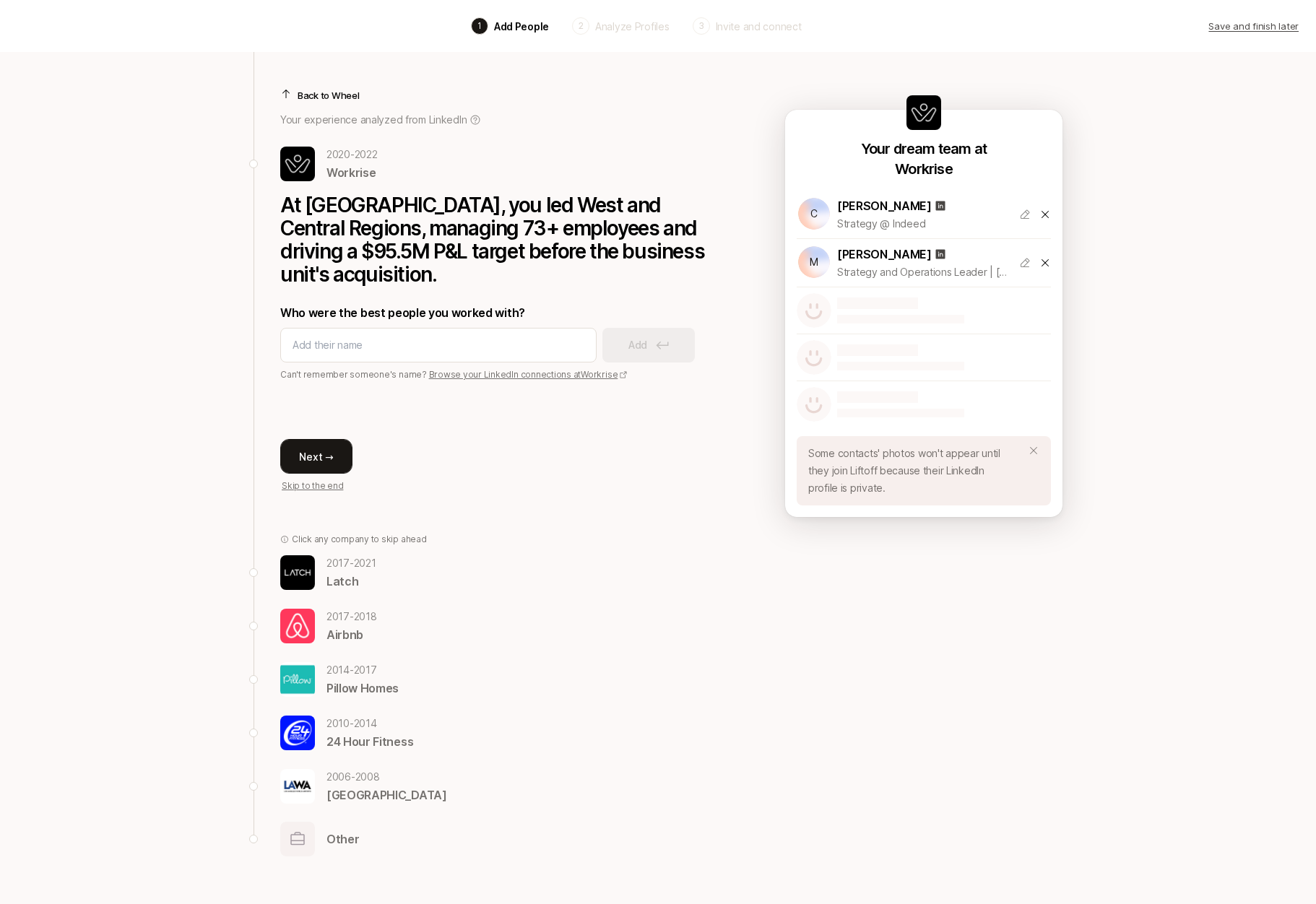
click at [308, 439] on button "Next →" at bounding box center [316, 456] width 73 height 35
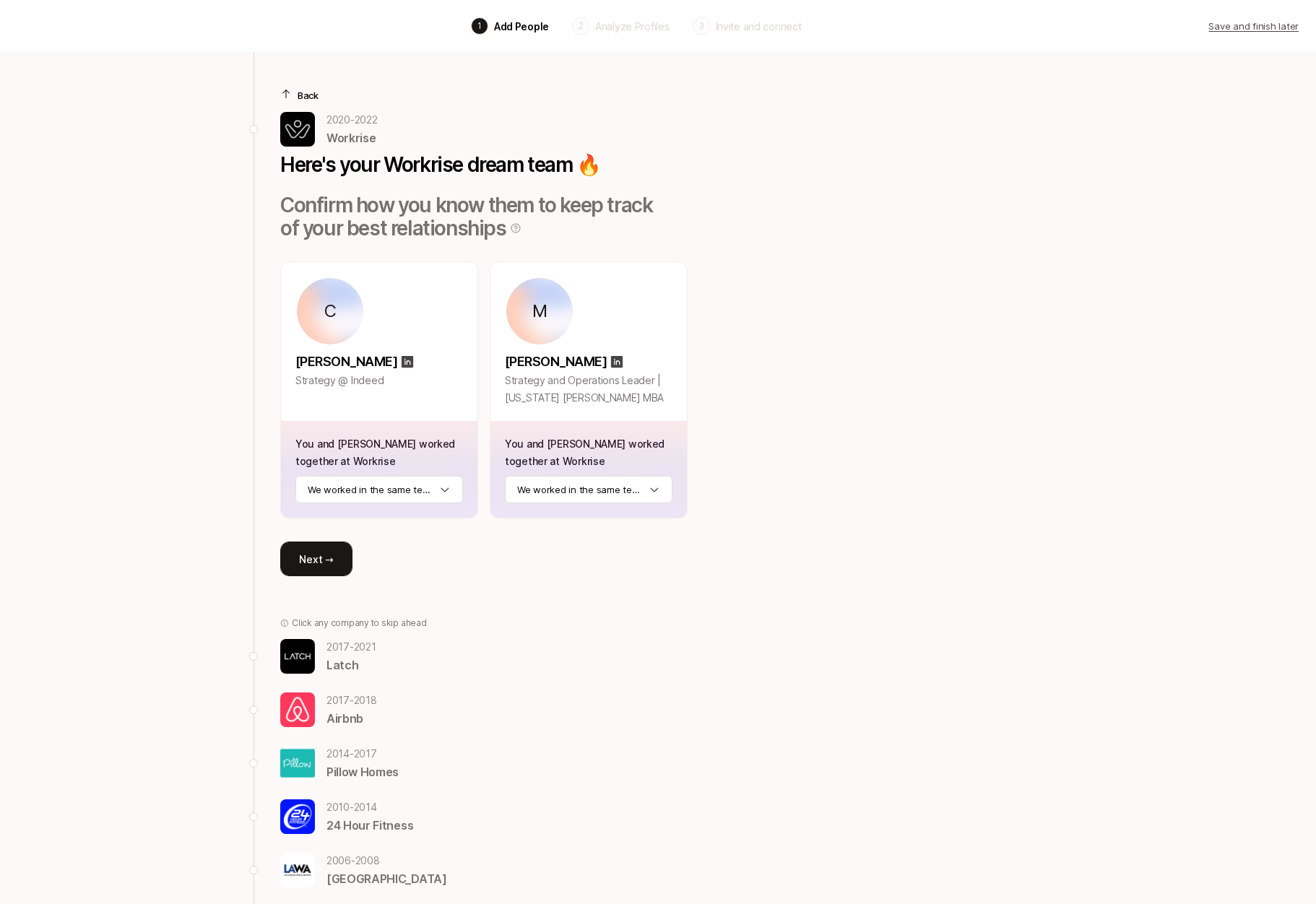
click at [321, 560] on button "Next →" at bounding box center [316, 559] width 73 height 35
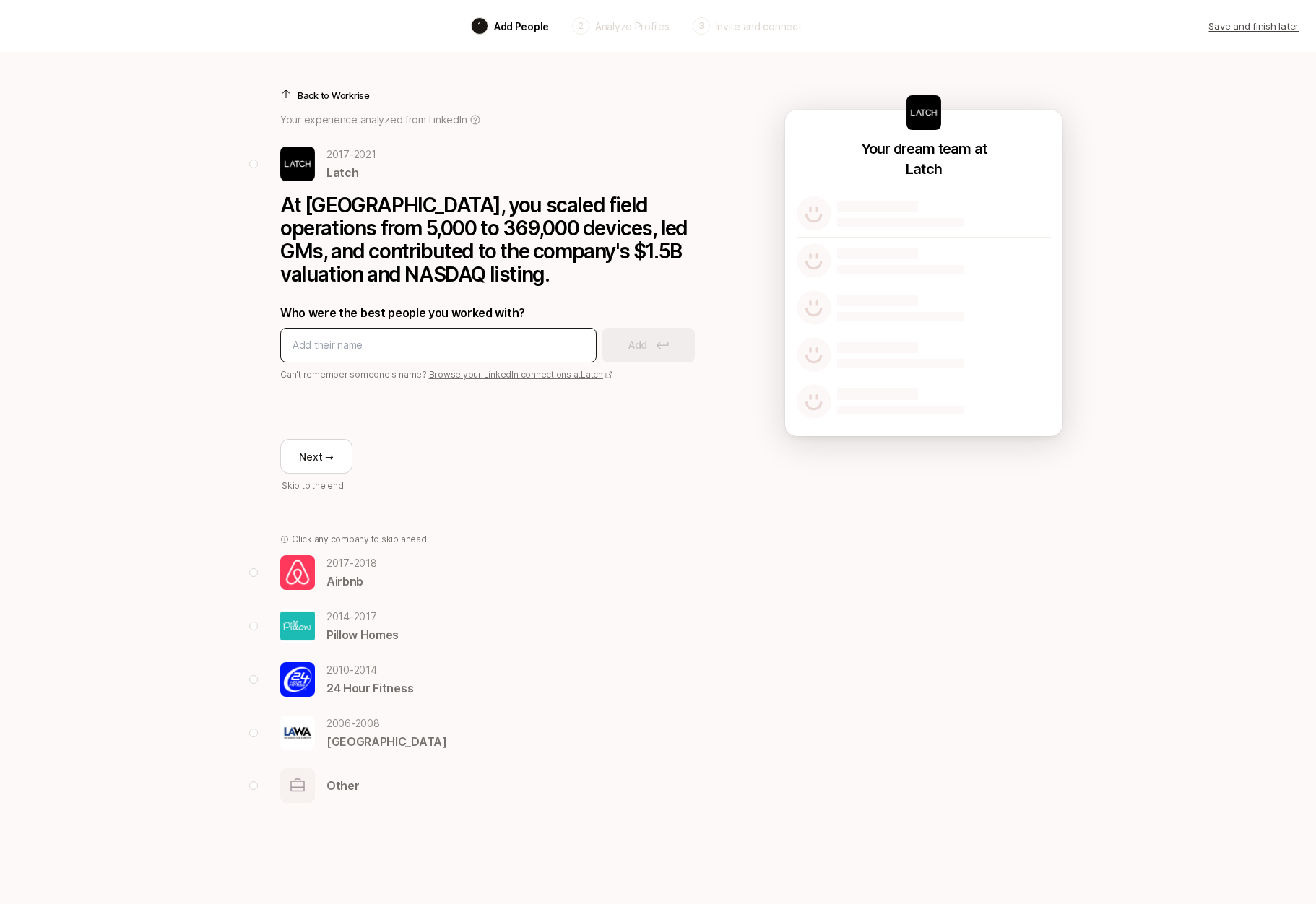
click at [514, 347] on input at bounding box center [438, 345] width 292 height 17
type input "[PERSON_NAME]"
click at [669, 346] on button "Add" at bounding box center [648, 345] width 93 height 35
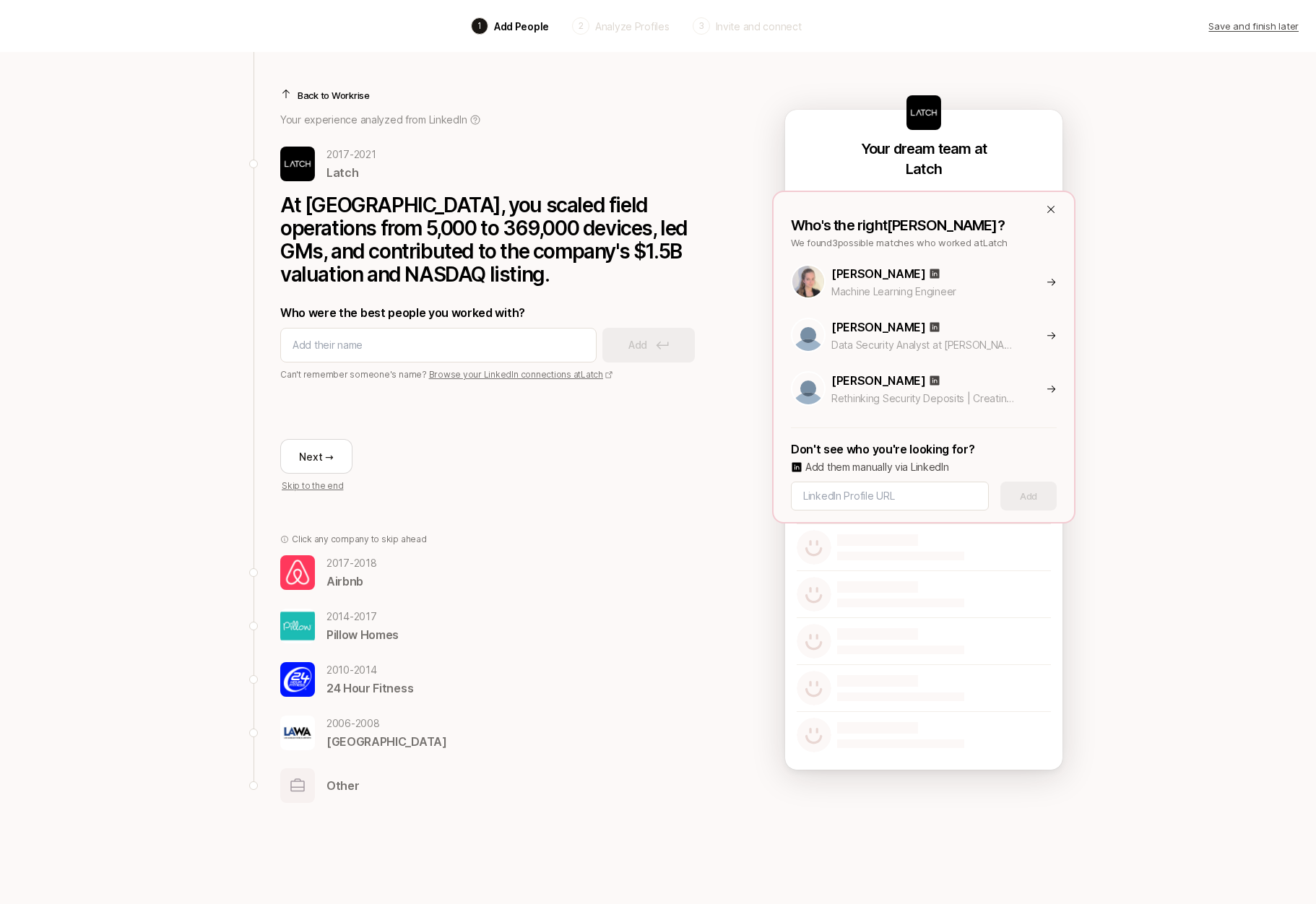
click at [863, 380] on p "[PERSON_NAME]" at bounding box center [878, 380] width 94 height 19
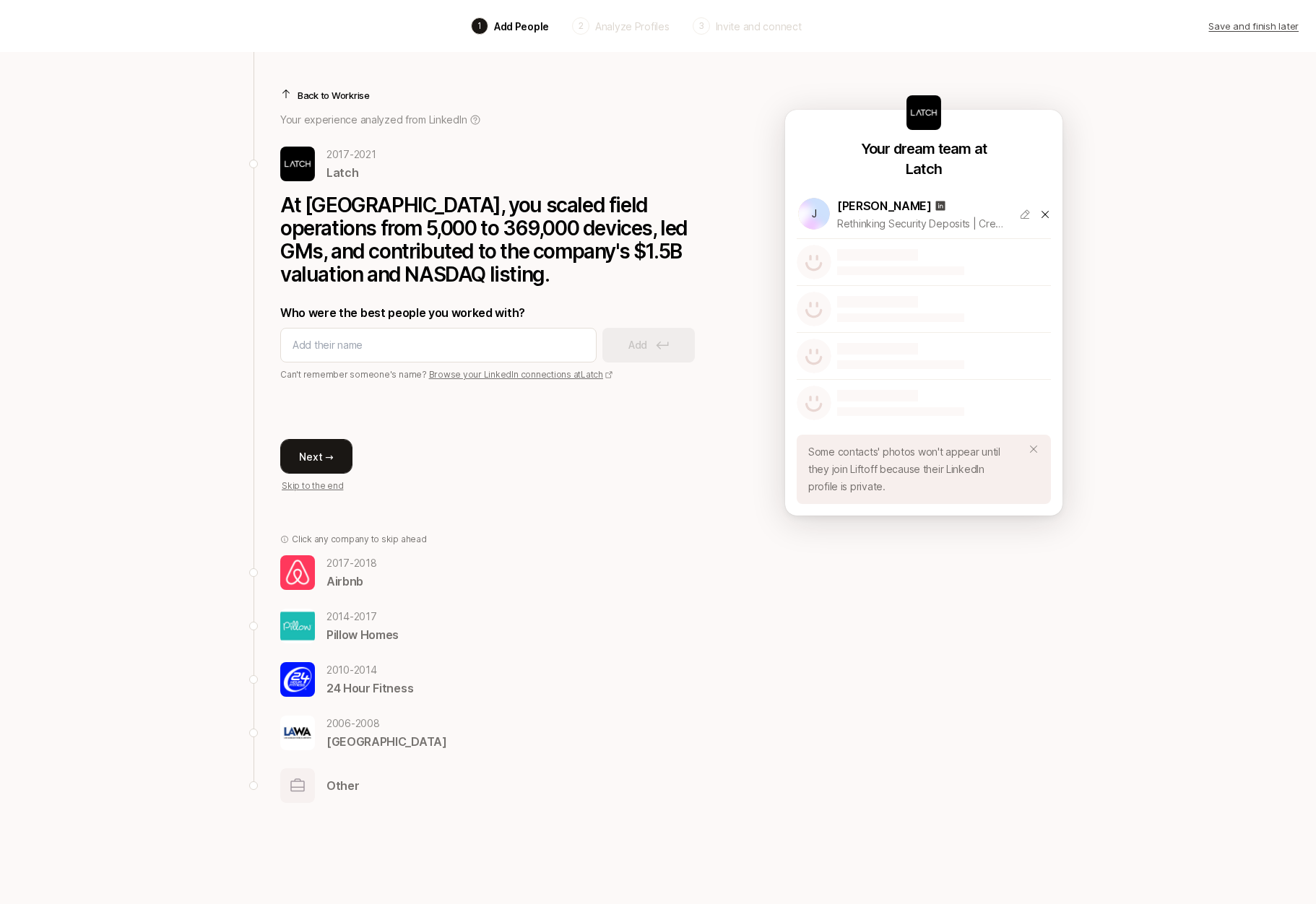
click at [310, 455] on button "Next →" at bounding box center [316, 456] width 73 height 35
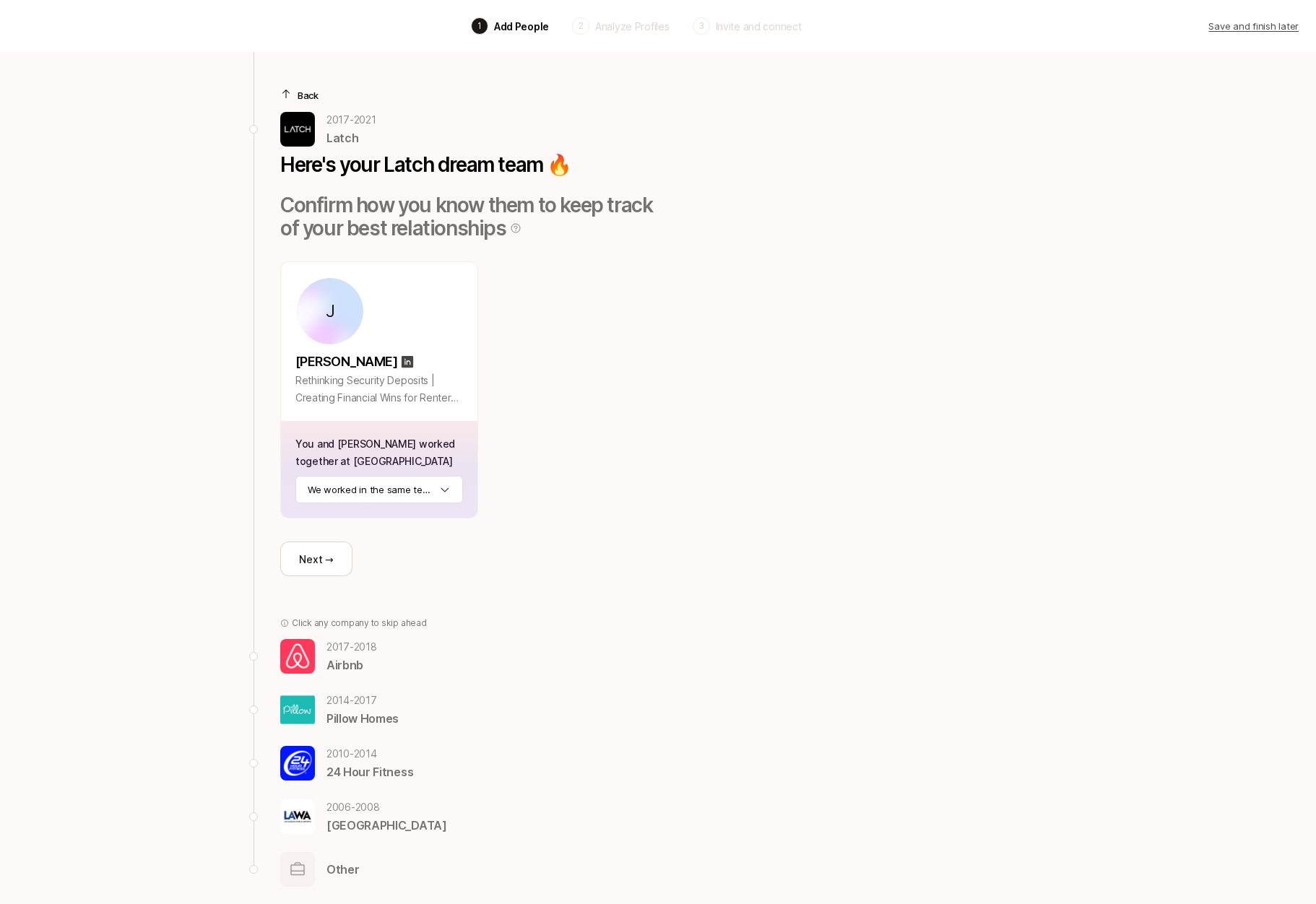
click at [309, 577] on div "Back [DATE] - [DATE] Latch Here's your Latch dream team 🔥 Confirm how you know …" at bounding box center [469, 322] width 378 height 542
click at [314, 561] on button "Next →" at bounding box center [316, 559] width 73 height 35
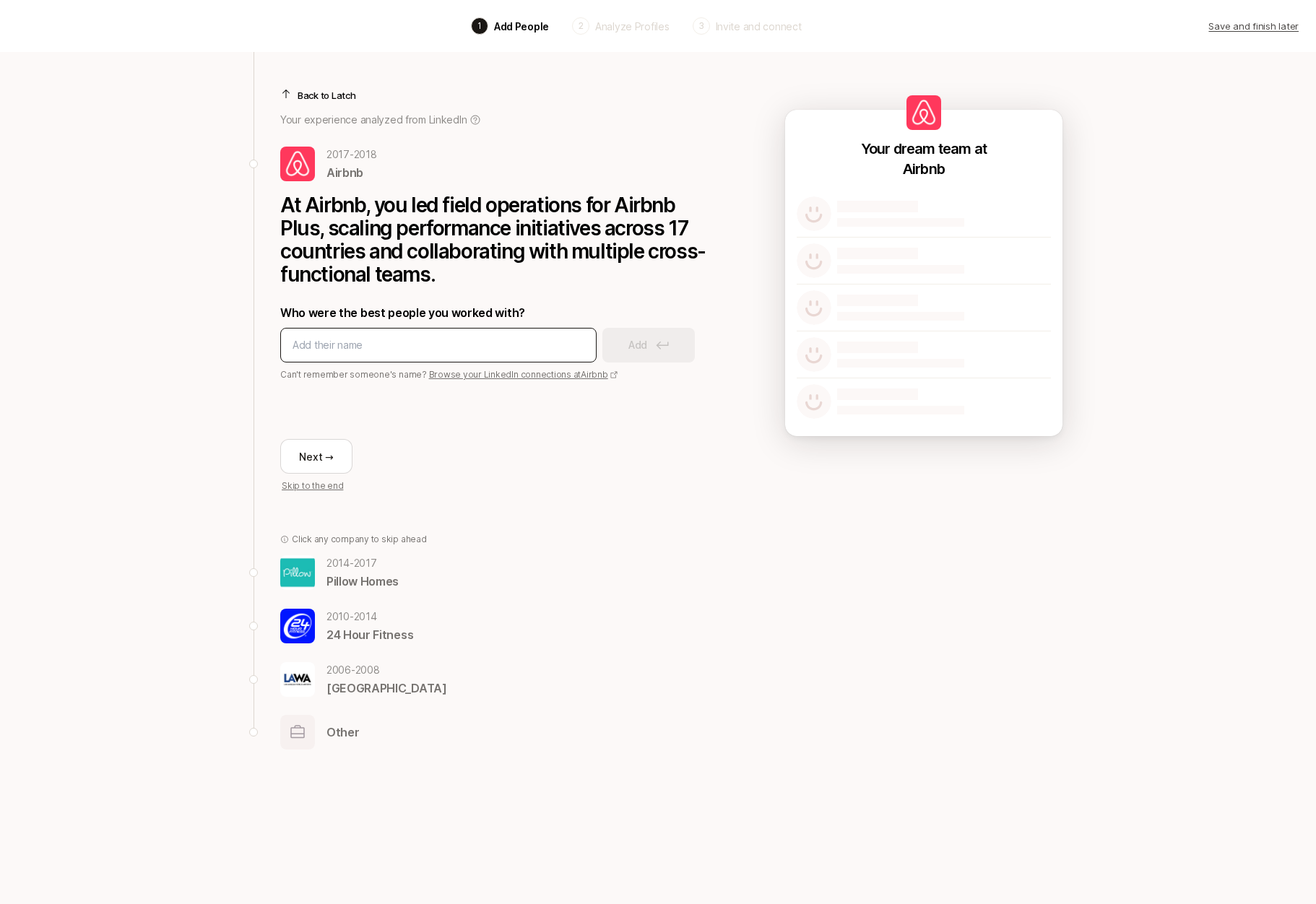
click at [496, 342] on input at bounding box center [438, 345] width 292 height 17
type input "c"
type input "claire"
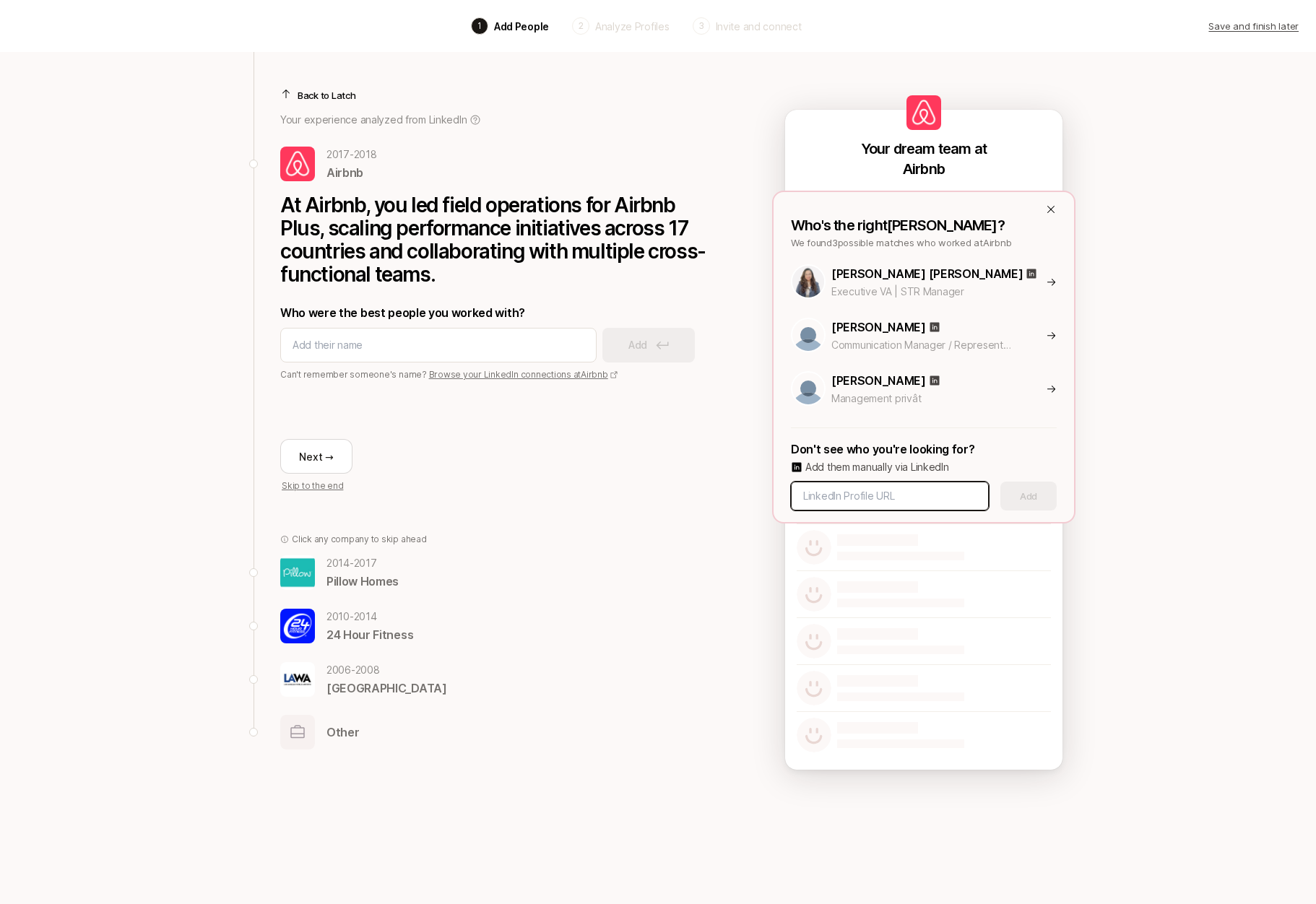
click at [882, 493] on input at bounding box center [890, 496] width 174 height 17
paste input "[URL][DOMAIN_NAME][PERSON_NAME]"
type input "[URL][DOMAIN_NAME][PERSON_NAME]"
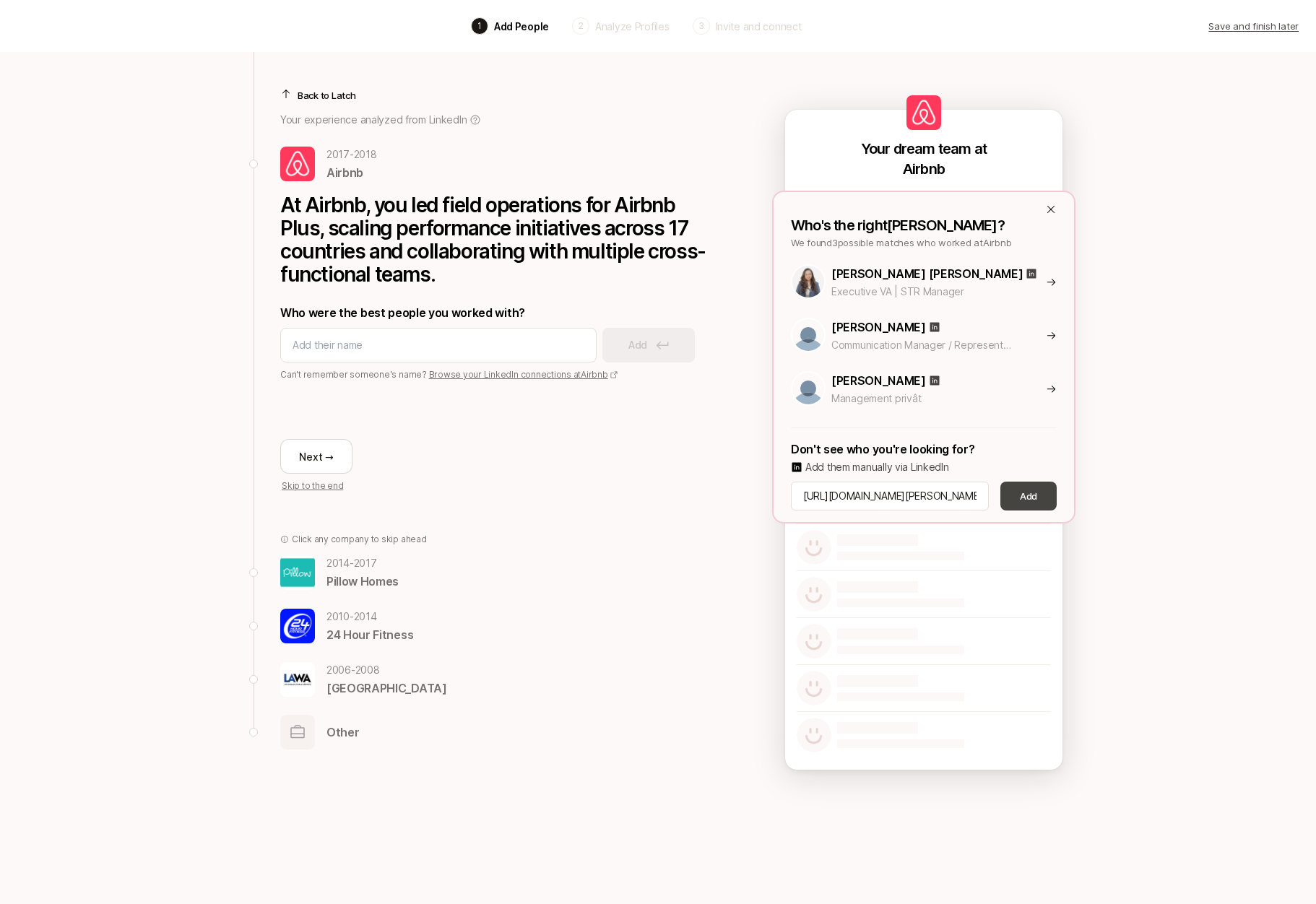
click at [1025, 488] on button "Add" at bounding box center [1028, 495] width 56 height 29
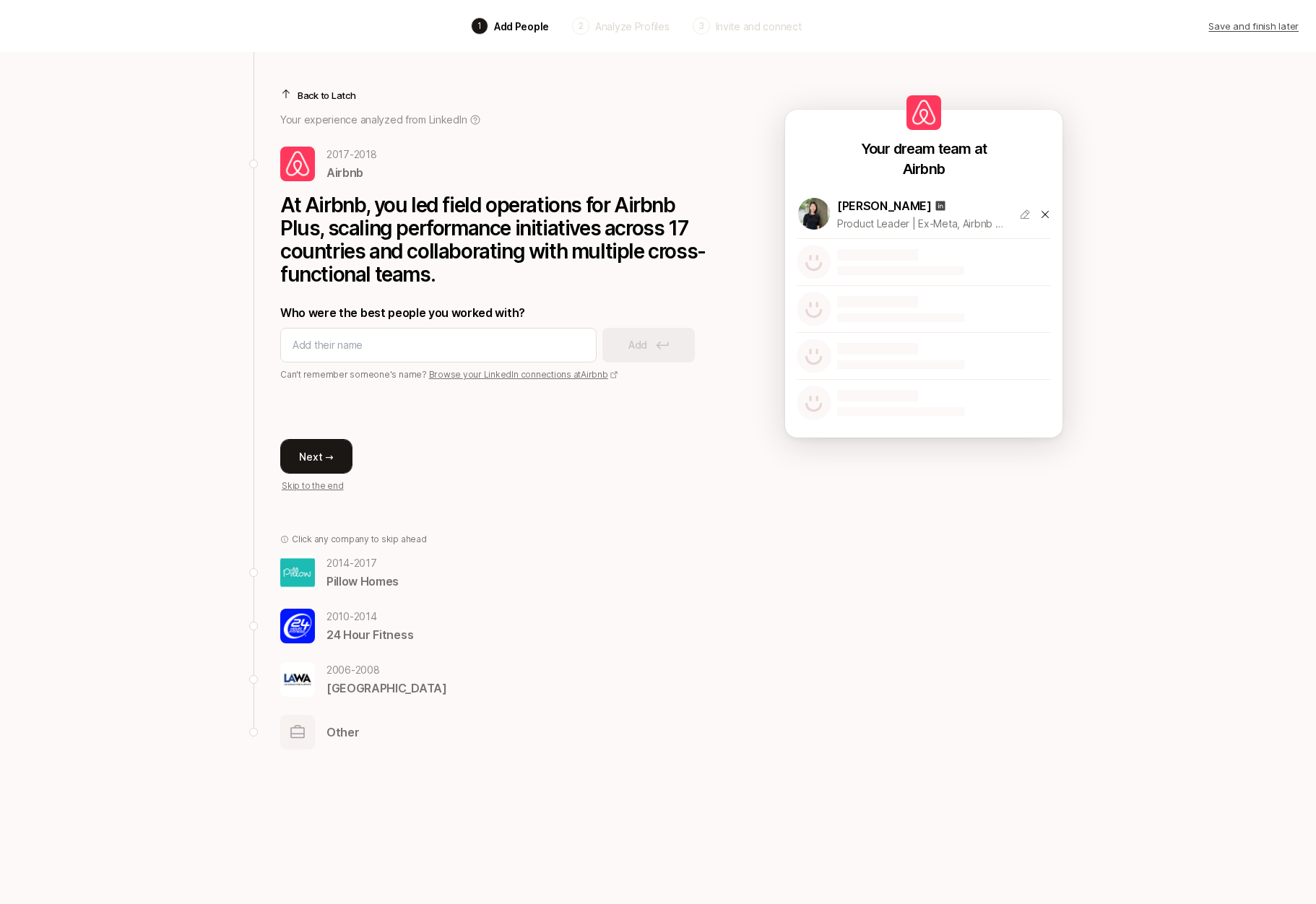
click at [313, 466] on button "Next →" at bounding box center [316, 456] width 73 height 35
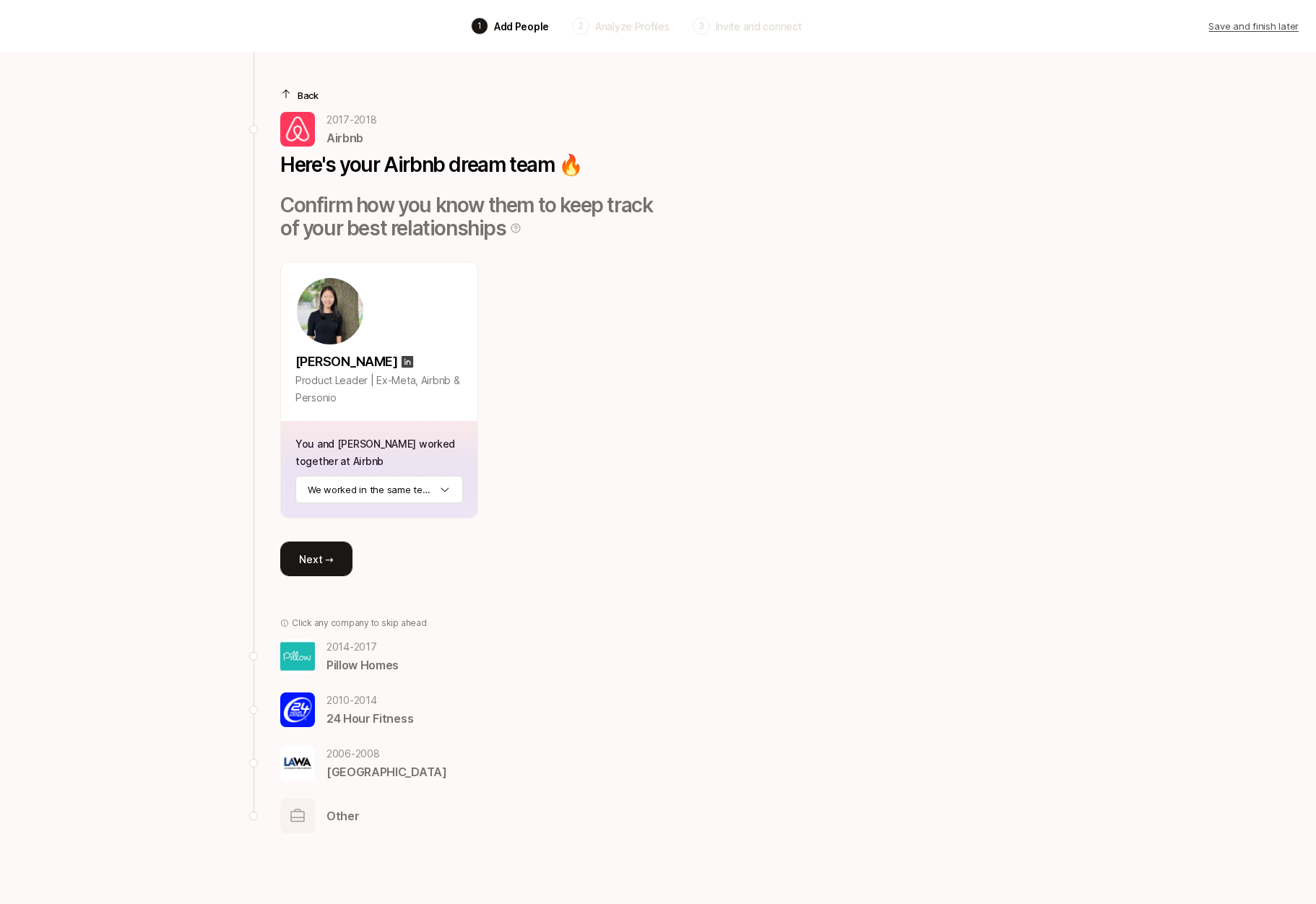
click at [310, 561] on button "Next →" at bounding box center [316, 559] width 73 height 35
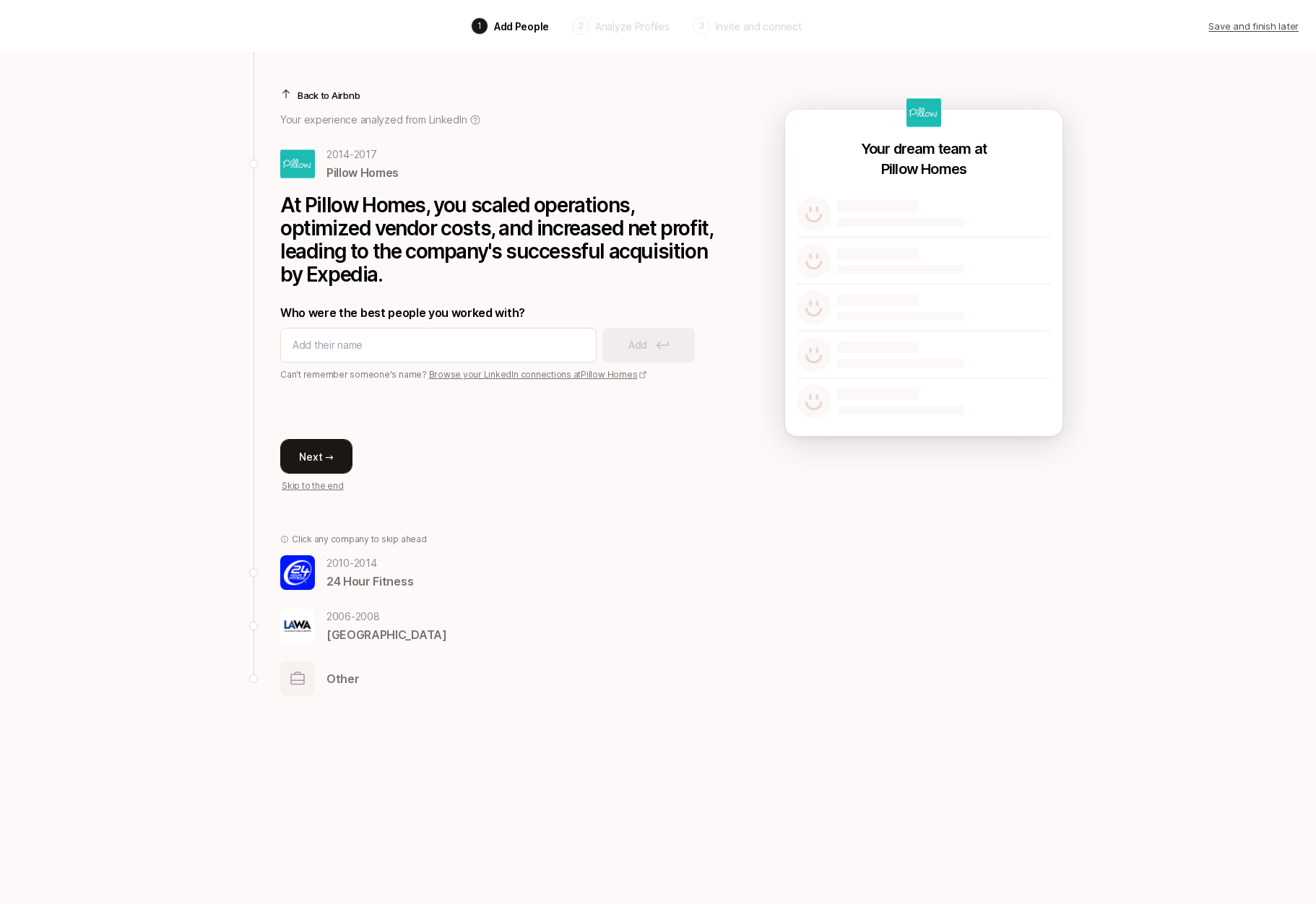
click at [318, 456] on button "Next →" at bounding box center [316, 456] width 73 height 35
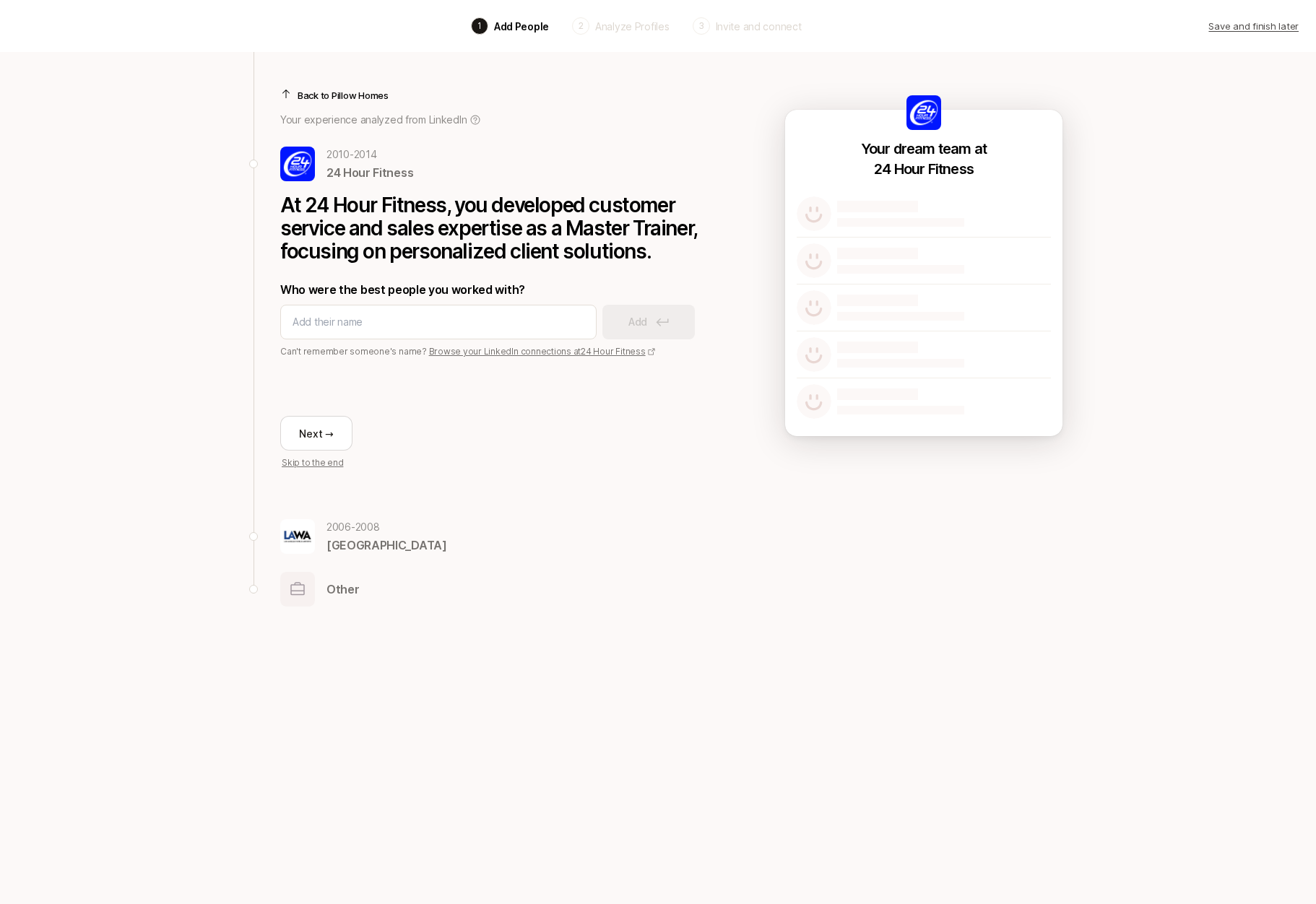
click at [310, 94] on p "Back to Pillow Homes" at bounding box center [342, 95] width 91 height 15
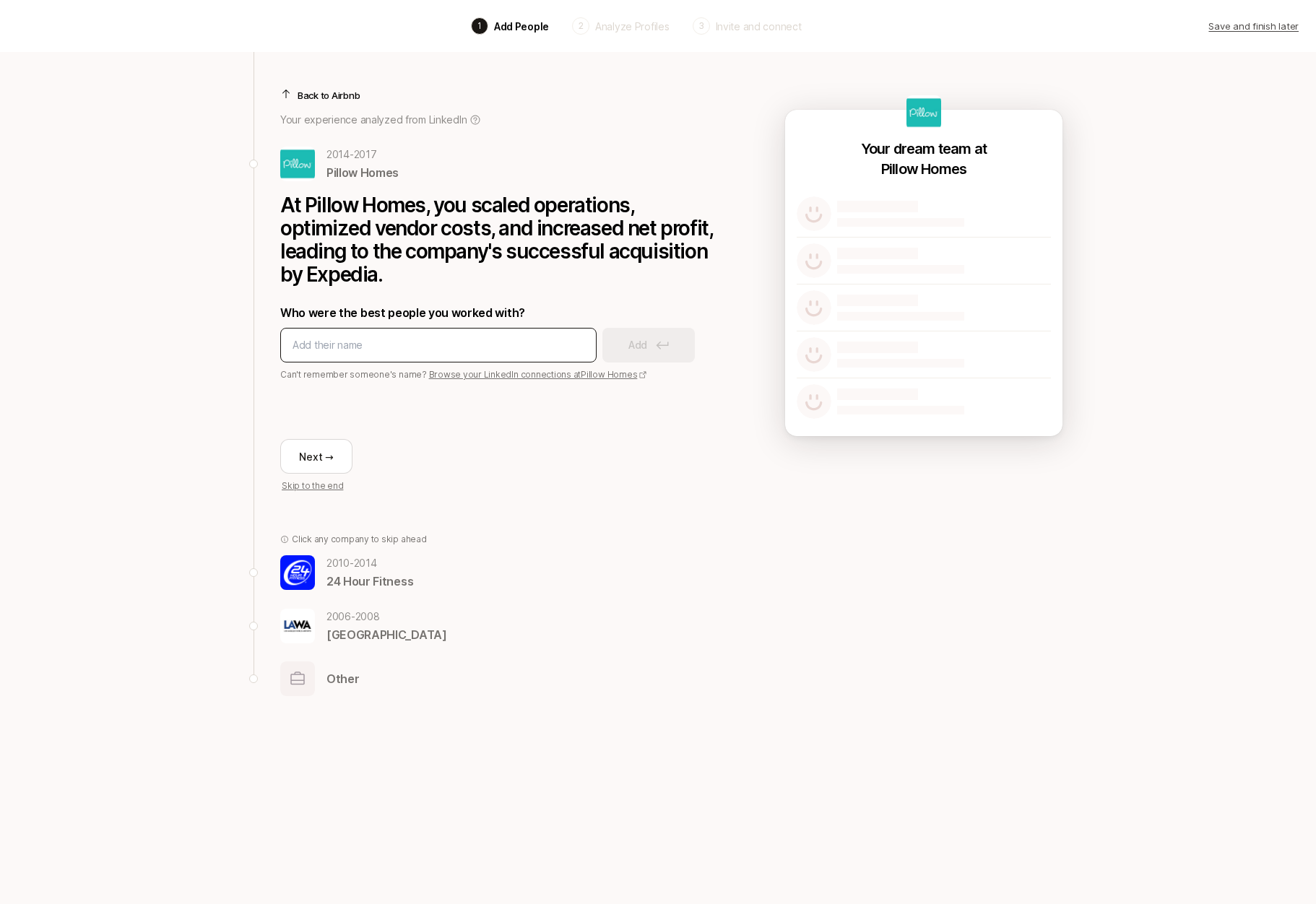
click at [378, 329] on div at bounding box center [438, 345] width 316 height 35
click at [376, 340] on input at bounding box center [438, 345] width 292 height 17
type input "luke"
click at [635, 348] on p "Add" at bounding box center [638, 345] width 19 height 17
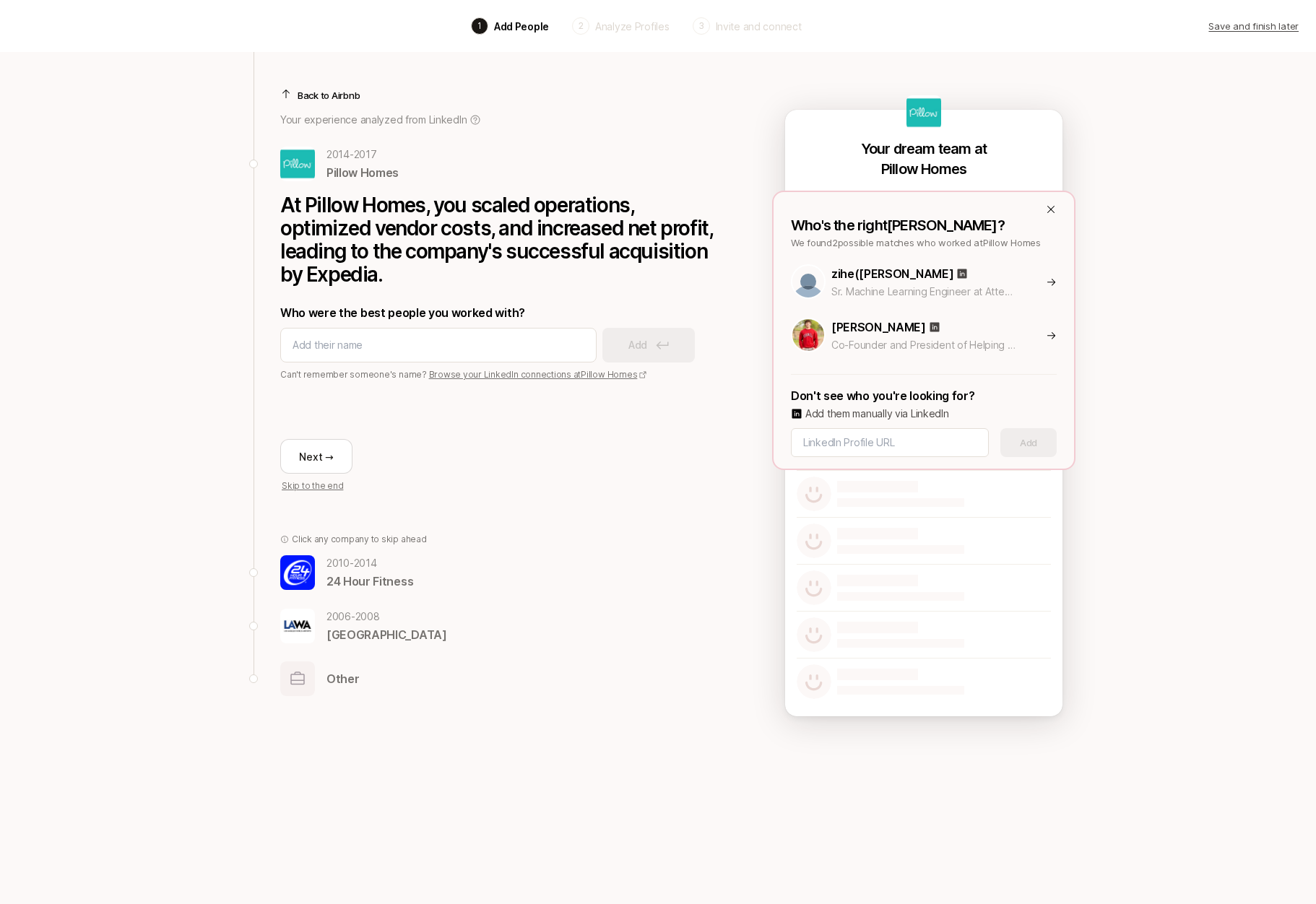
click at [876, 278] on p "zihe([PERSON_NAME]" at bounding box center [892, 274] width 122 height 19
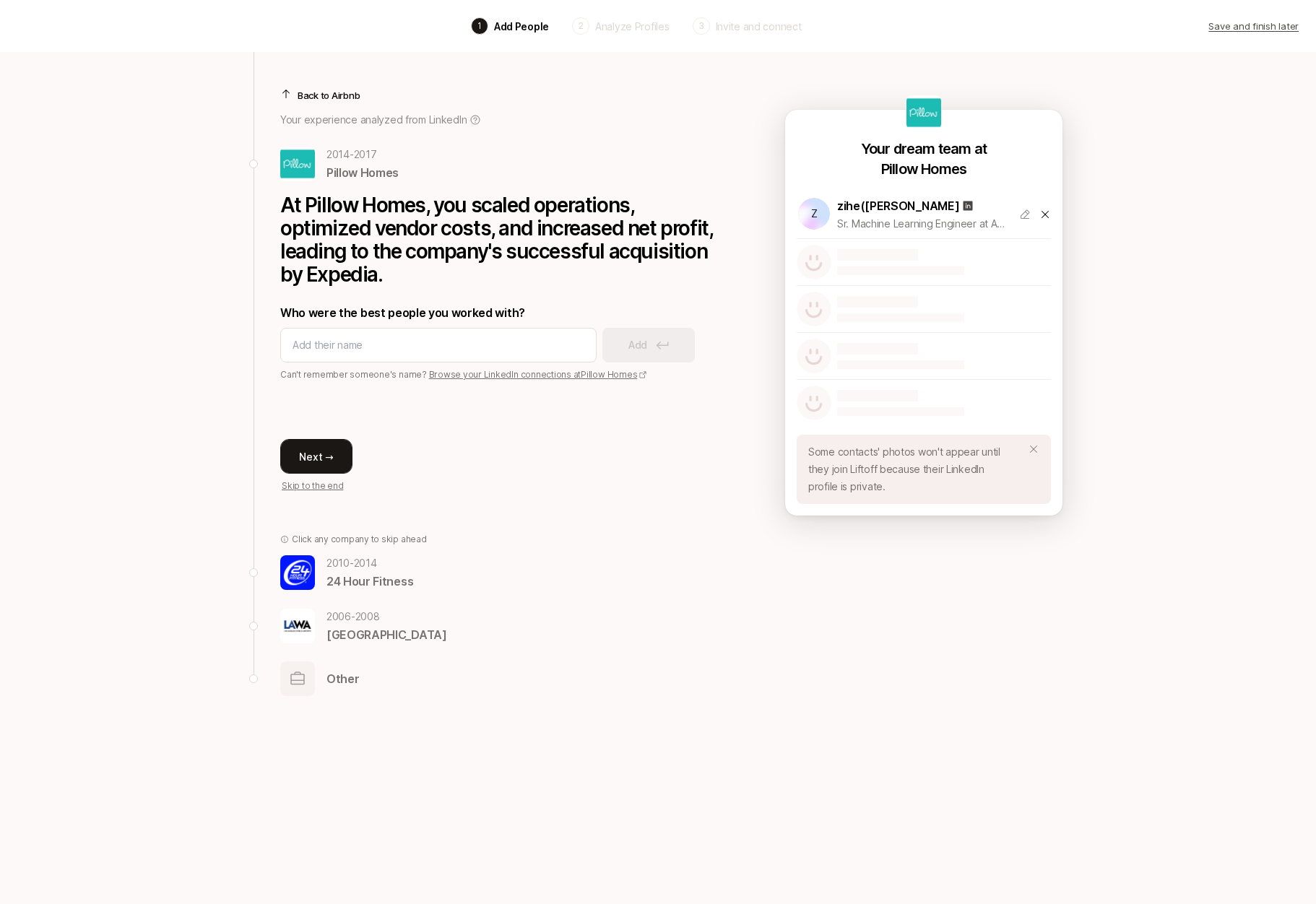
click at [287, 455] on button "Next →" at bounding box center [316, 456] width 73 height 35
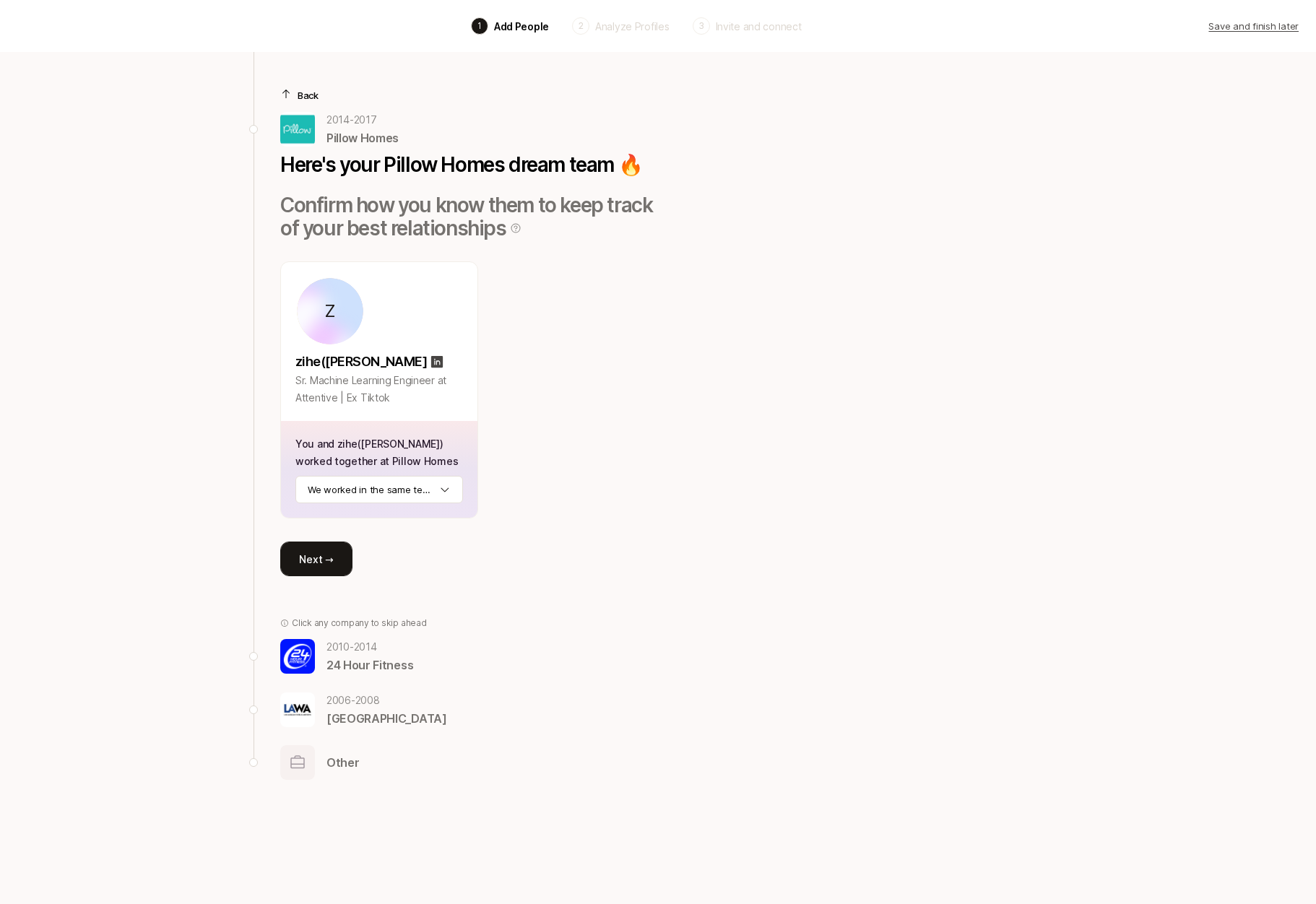
click at [329, 542] on button "Next →" at bounding box center [316, 559] width 73 height 35
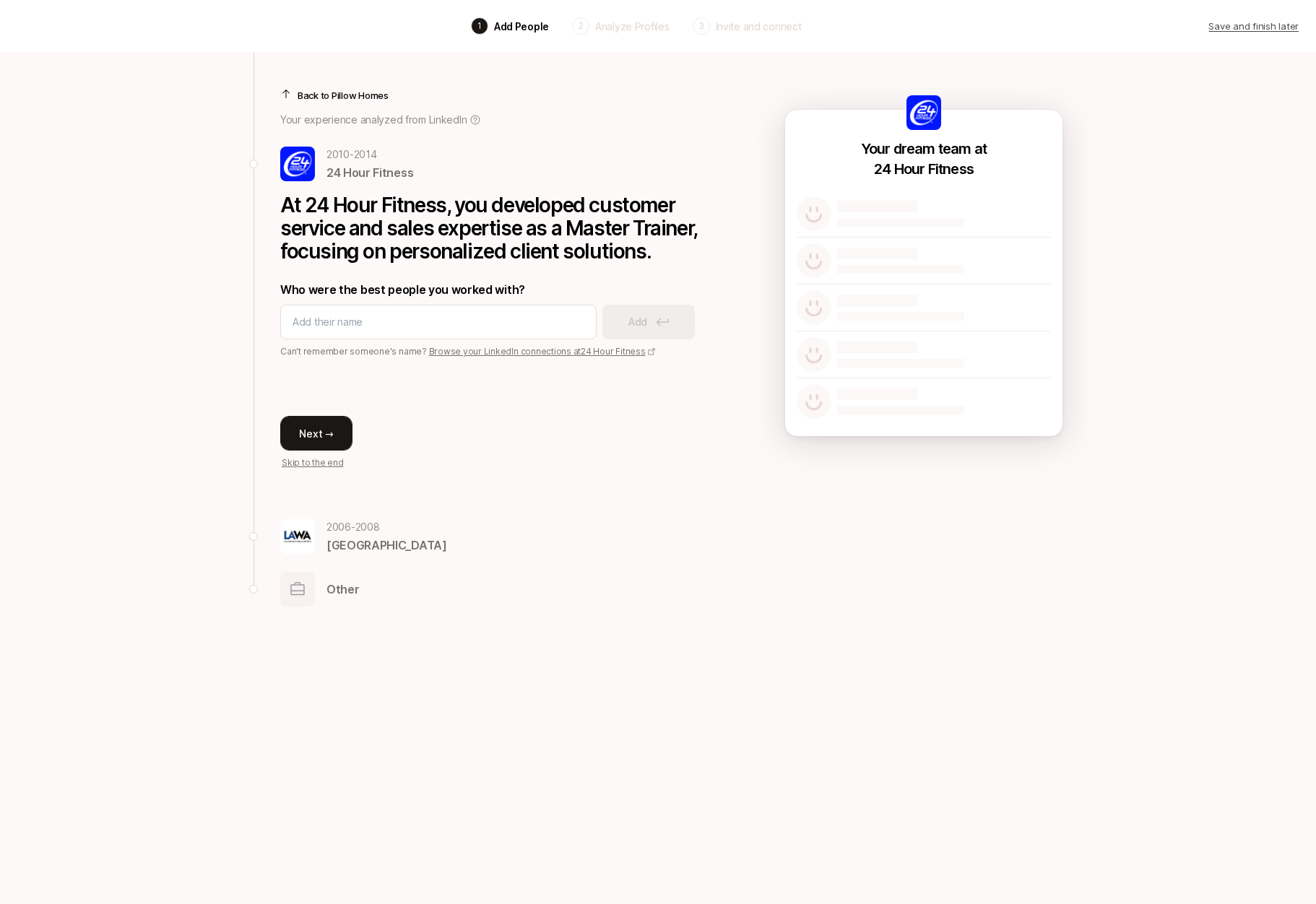
click at [334, 430] on button "Next →" at bounding box center [316, 433] width 73 height 35
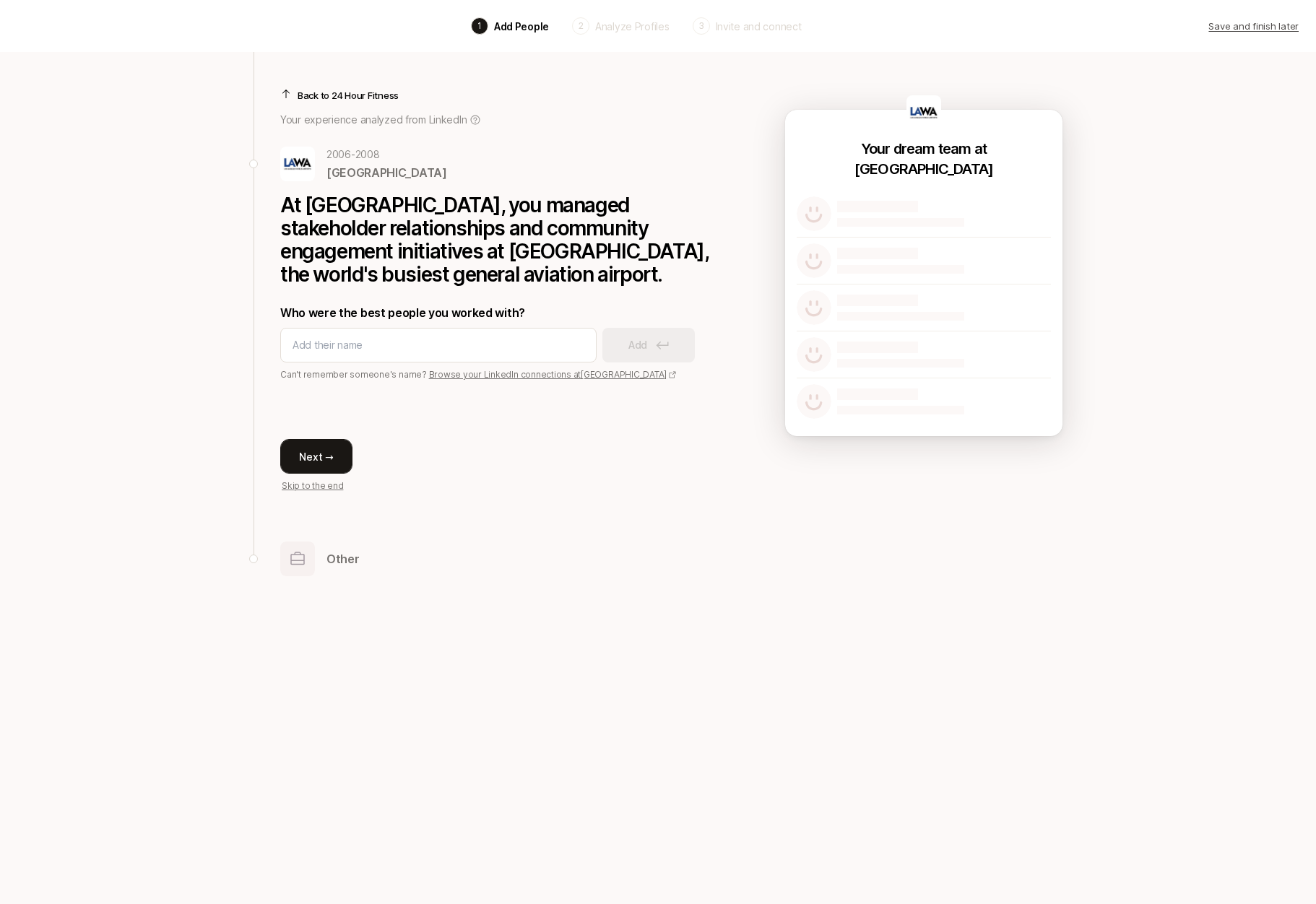
click at [318, 457] on button "Next →" at bounding box center [316, 456] width 73 height 35
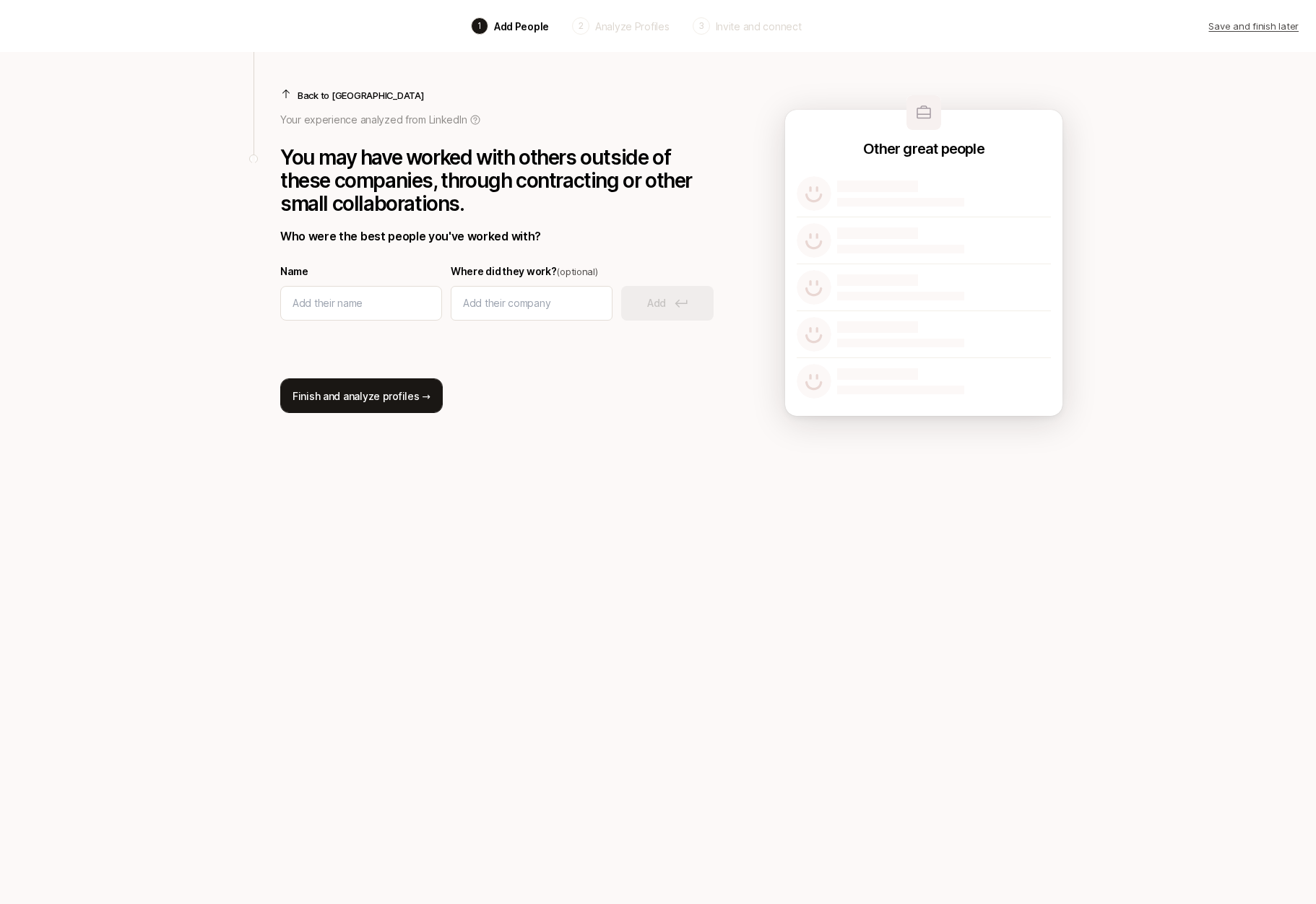
click at [378, 398] on button "Finish and analyze profiles →" at bounding box center [361, 396] width 163 height 35
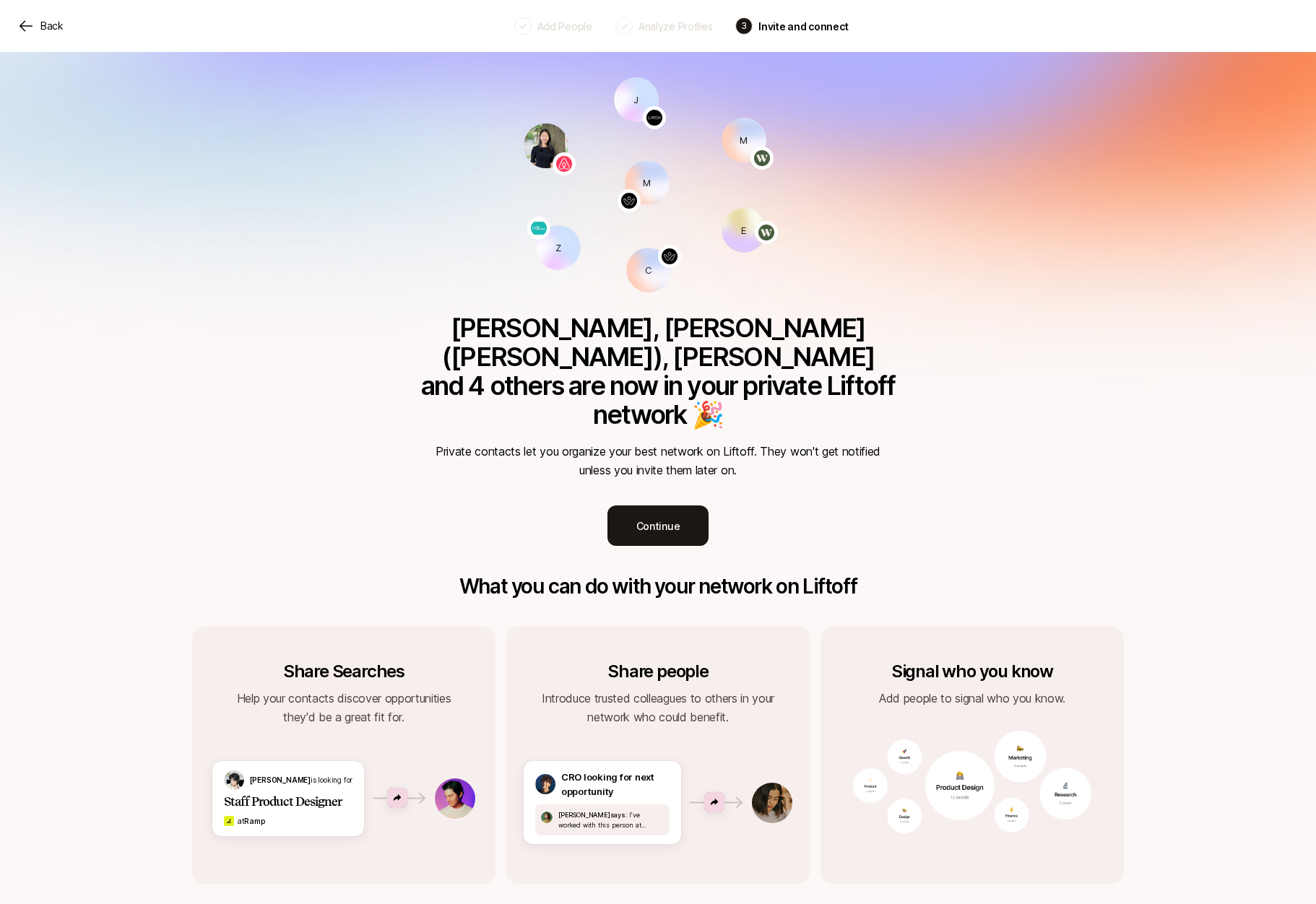
scroll to position [6, 0]
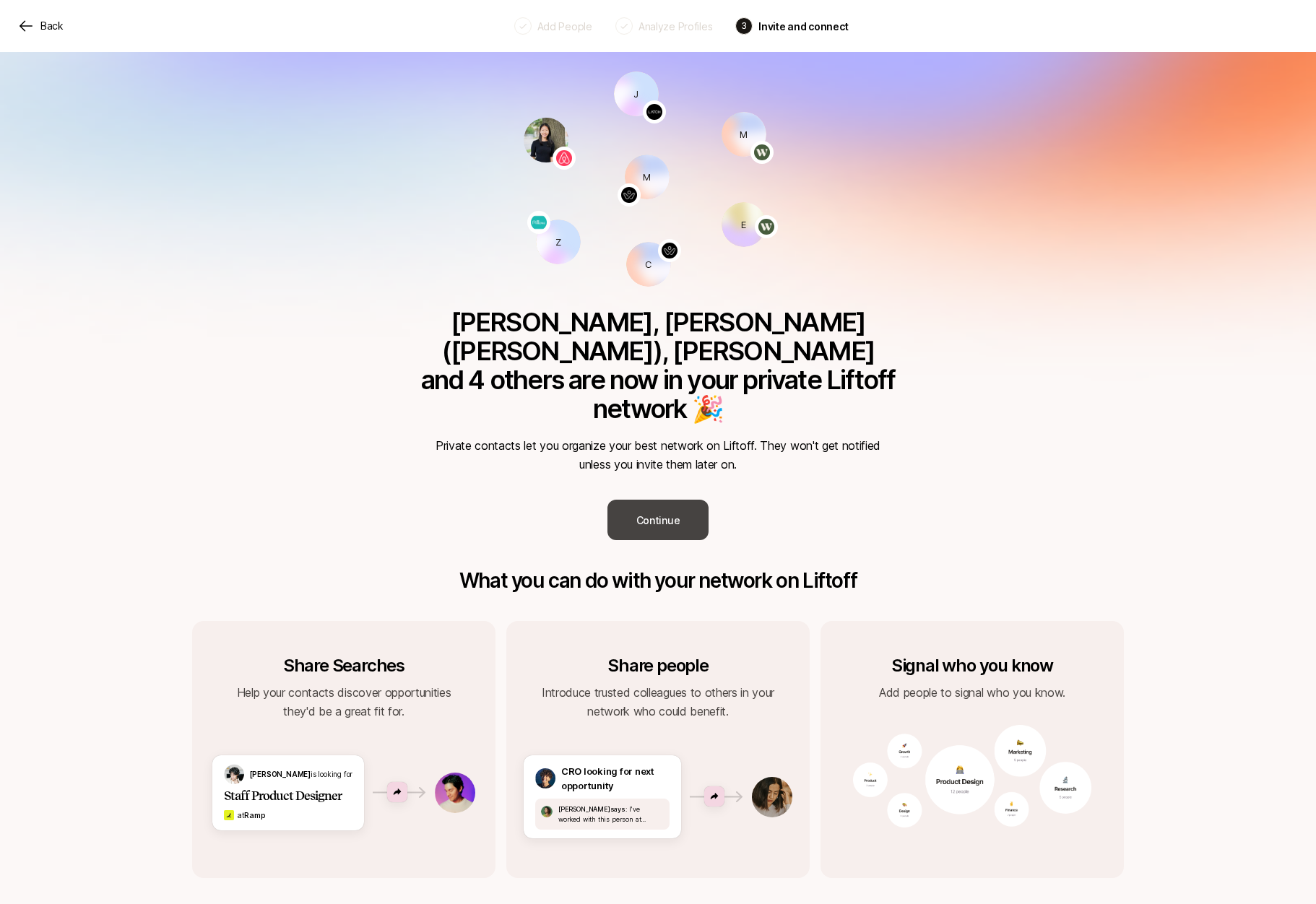
click at [652, 500] on button "Continue" at bounding box center [658, 519] width 101 height 41
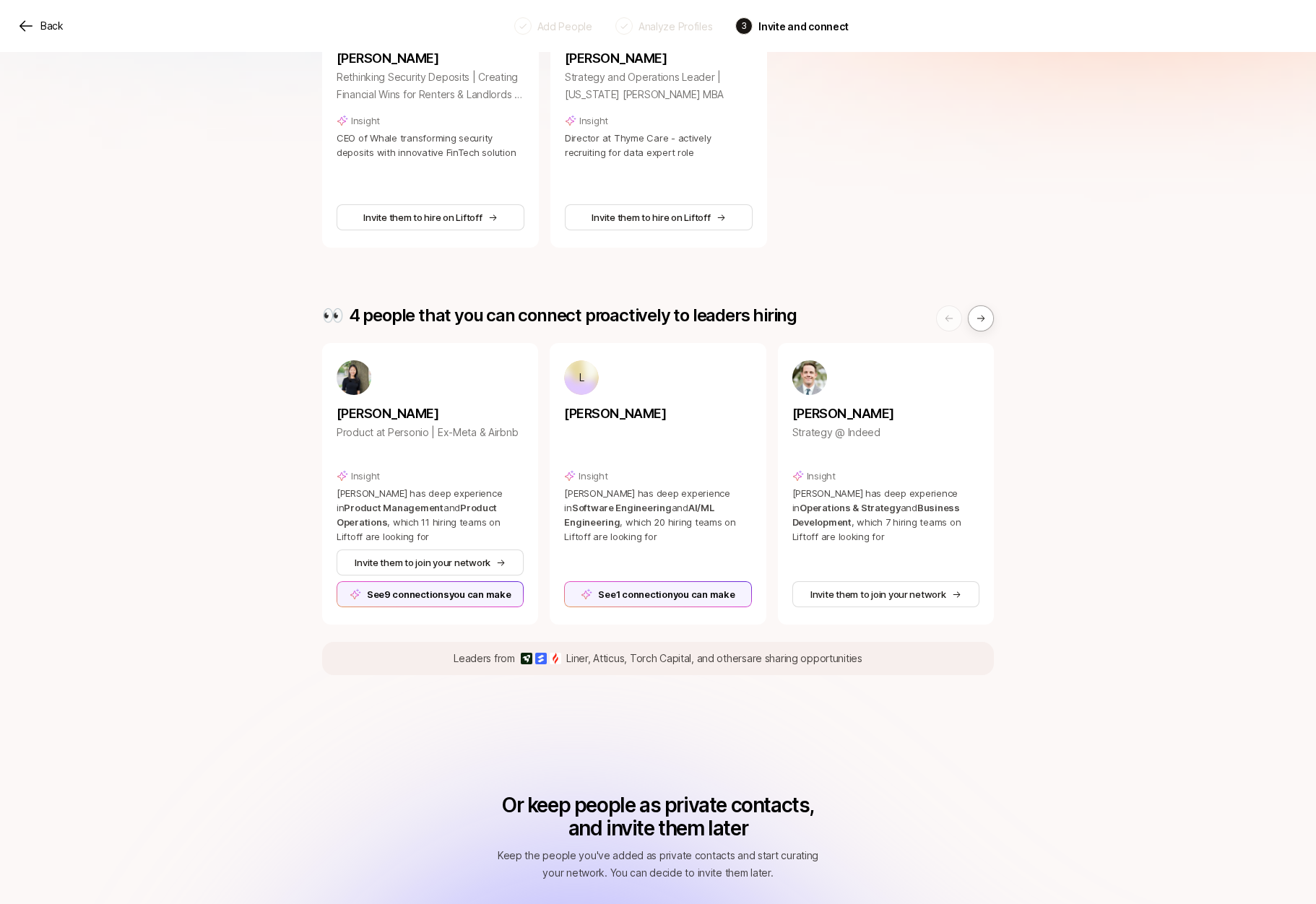
scroll to position [273, 0]
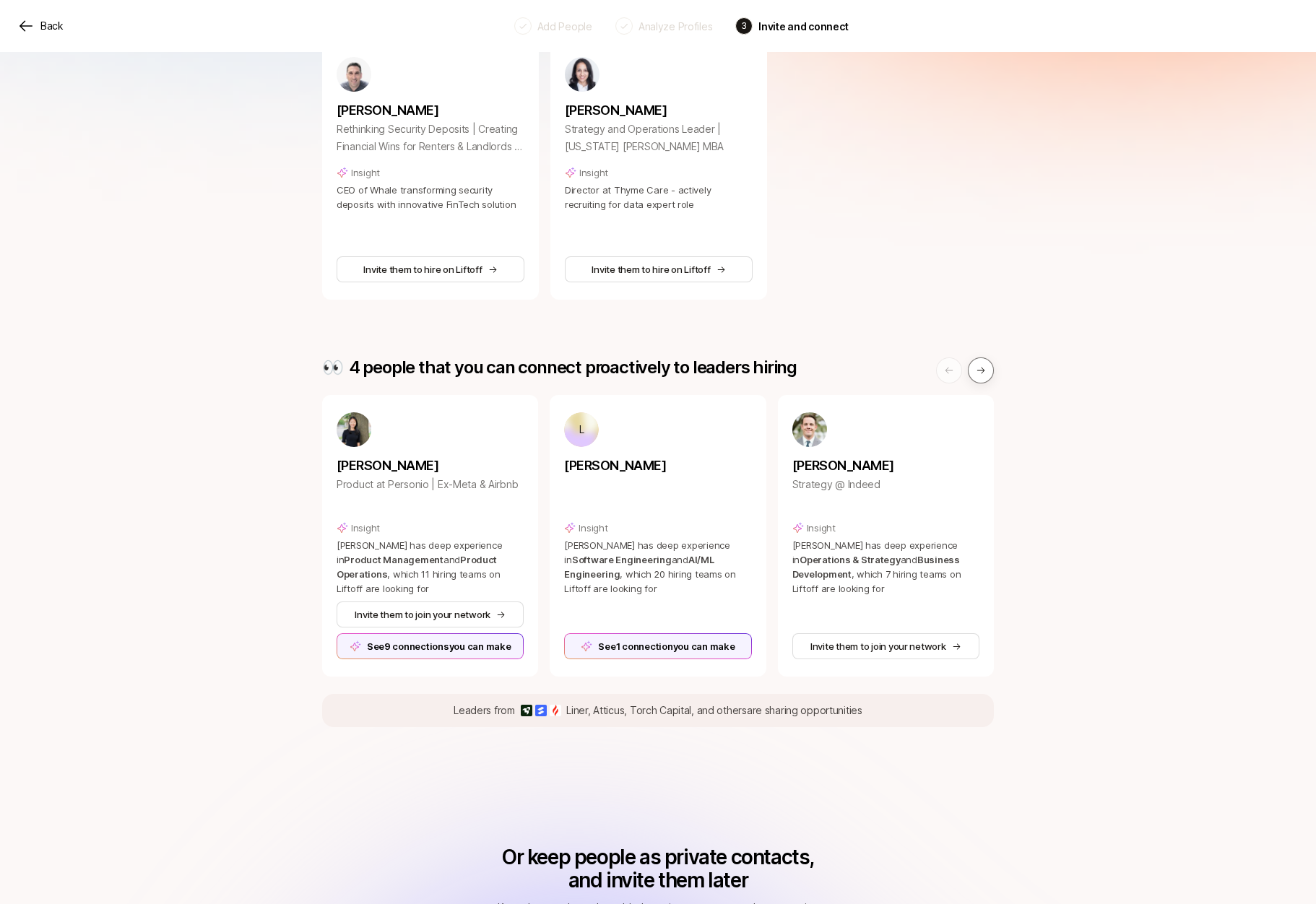
click at [986, 358] on button at bounding box center [981, 371] width 26 height 26
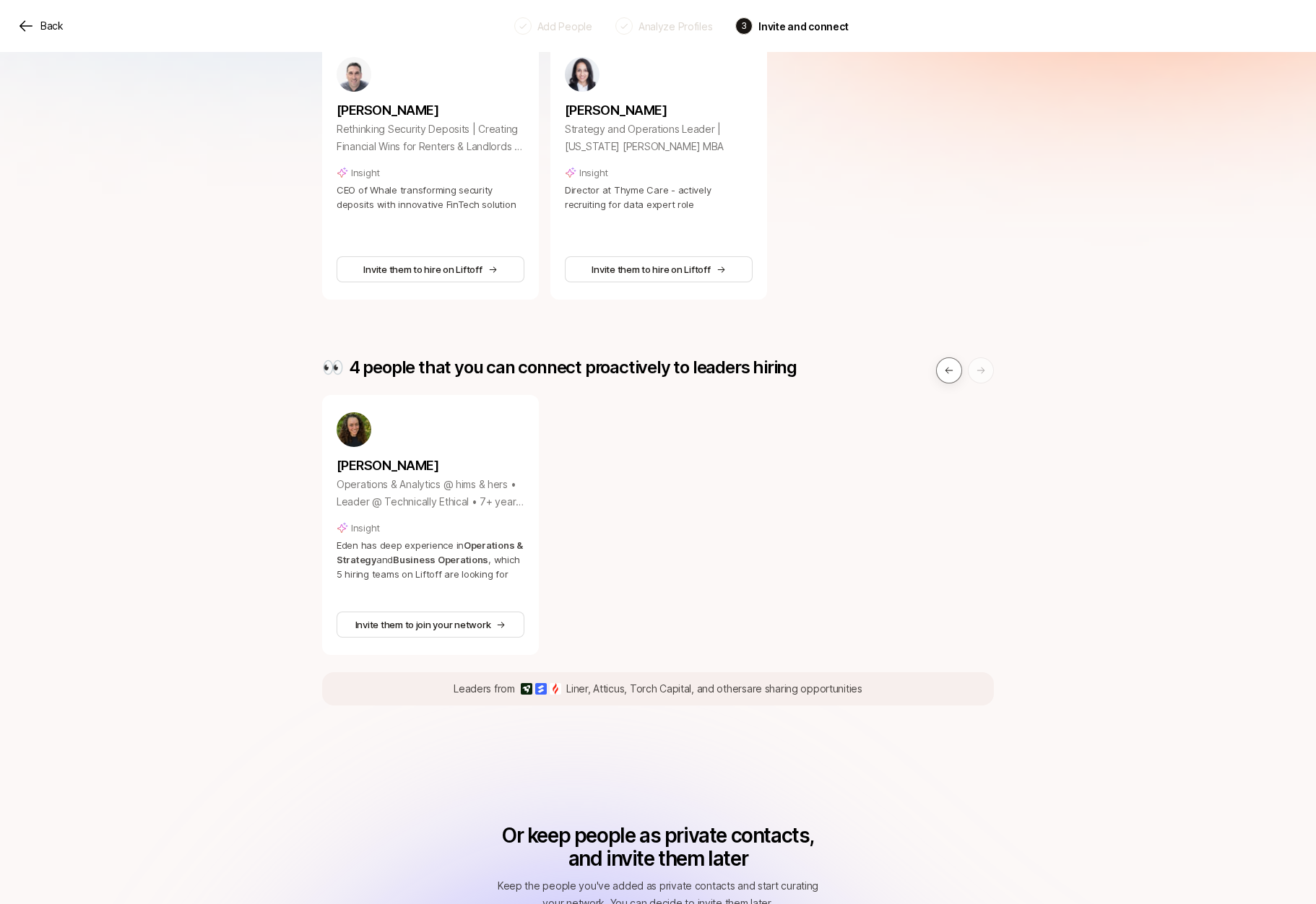
click at [949, 366] on icon at bounding box center [949, 371] width 10 height 10
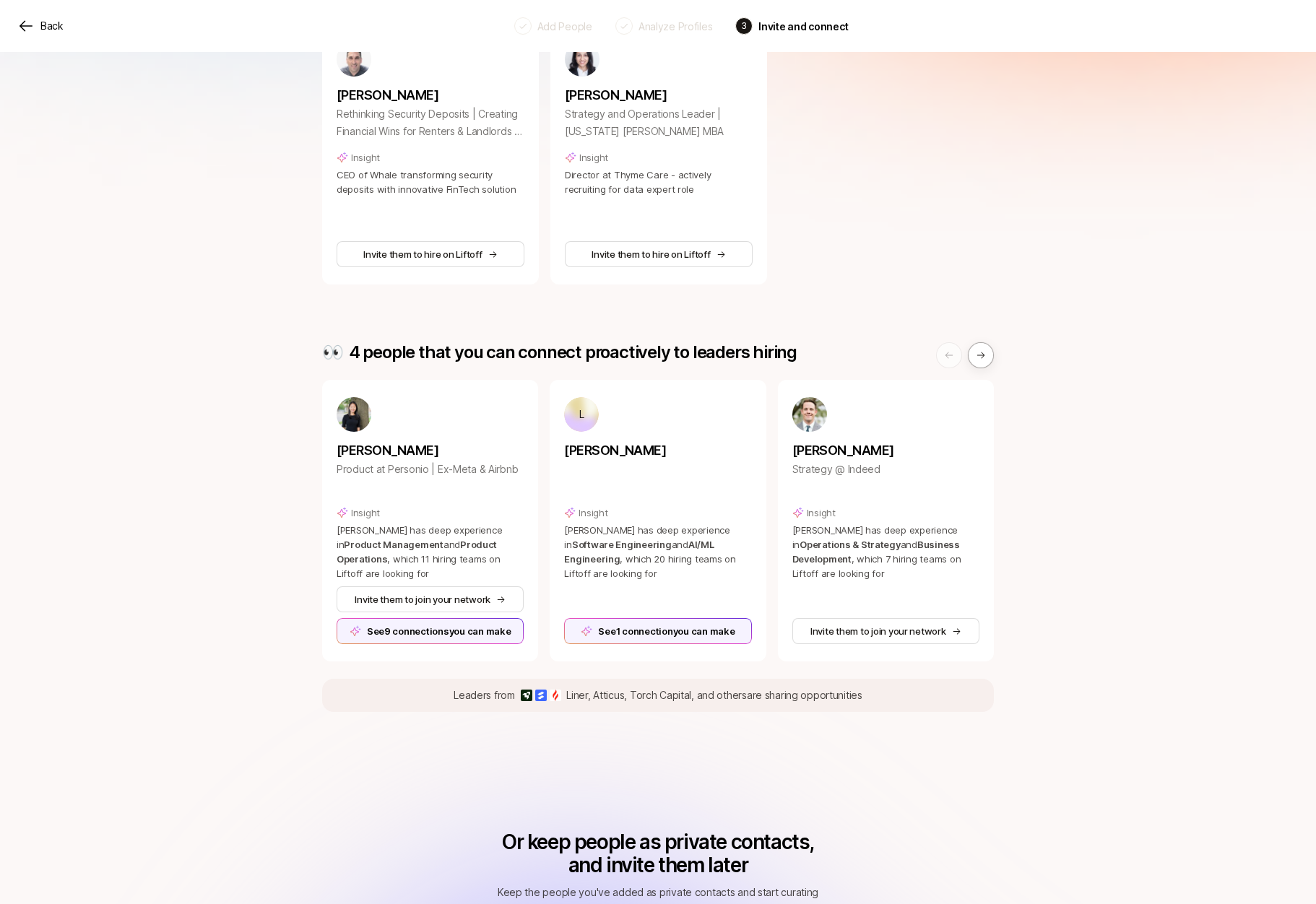
scroll to position [291, 0]
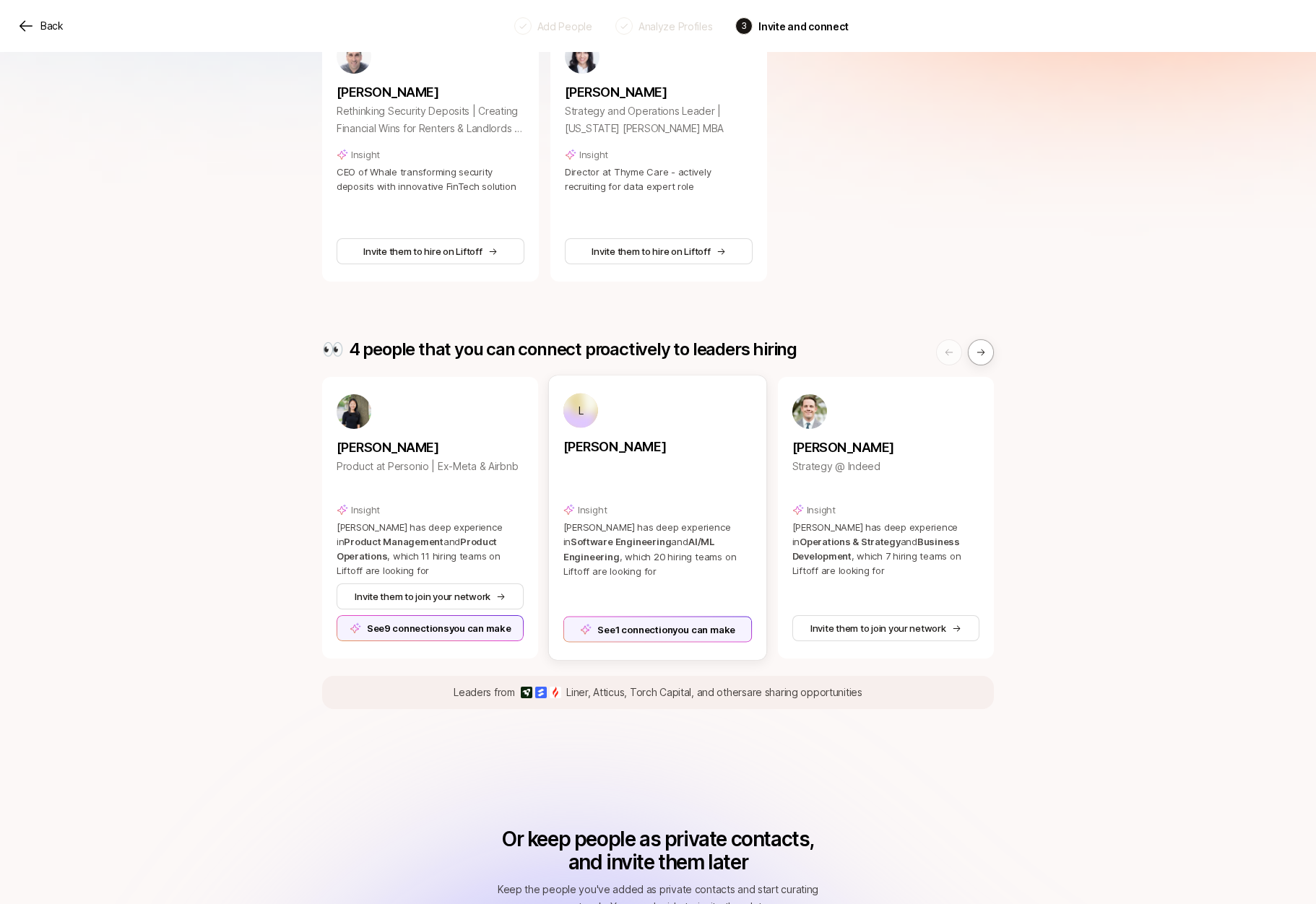
click at [712, 616] on div "See 1 connection you can make" at bounding box center [658, 629] width 189 height 26
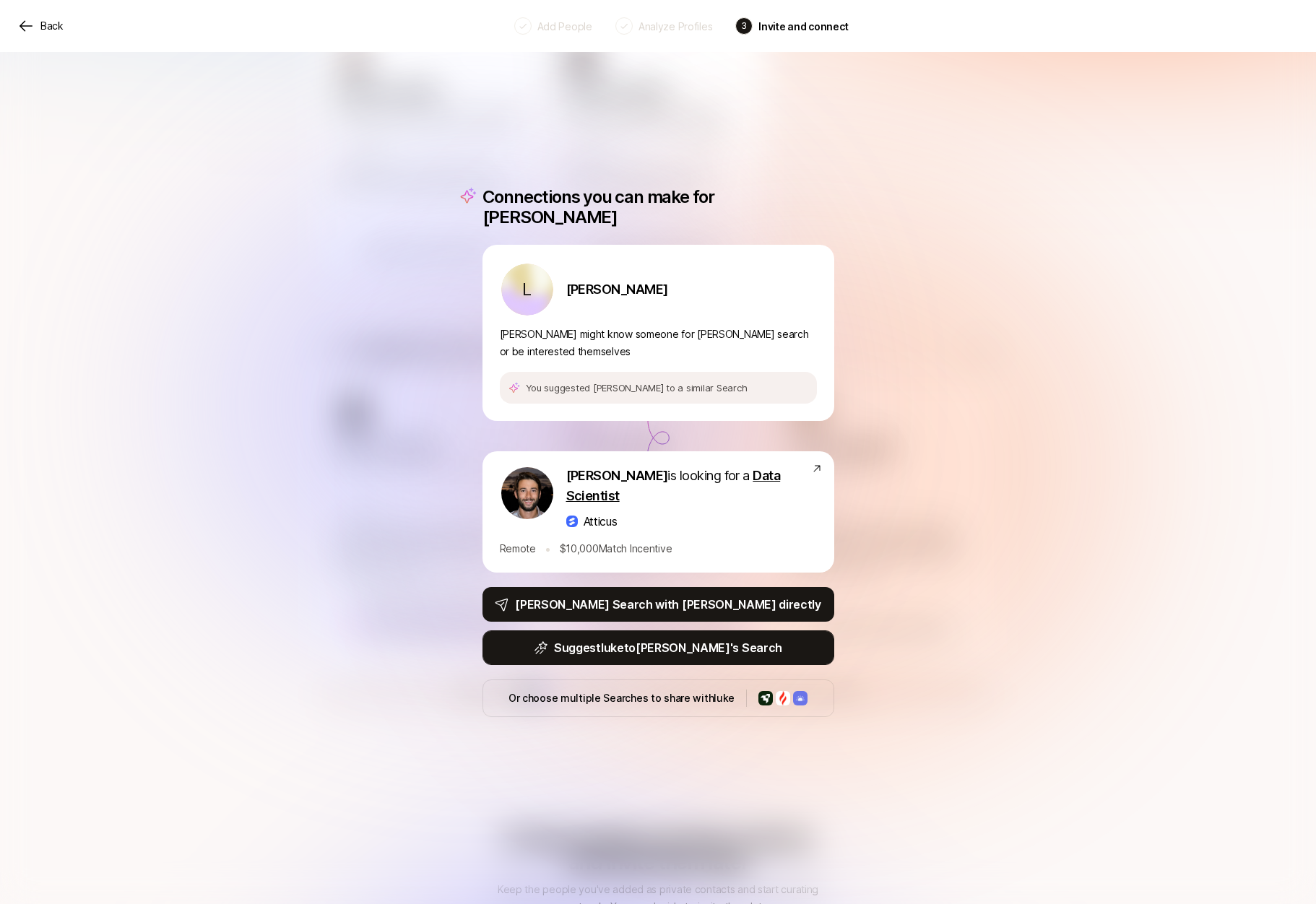
click at [661, 639] on p "Suggest [PERSON_NAME] to [PERSON_NAME] 's Search" at bounding box center [668, 648] width 228 height 19
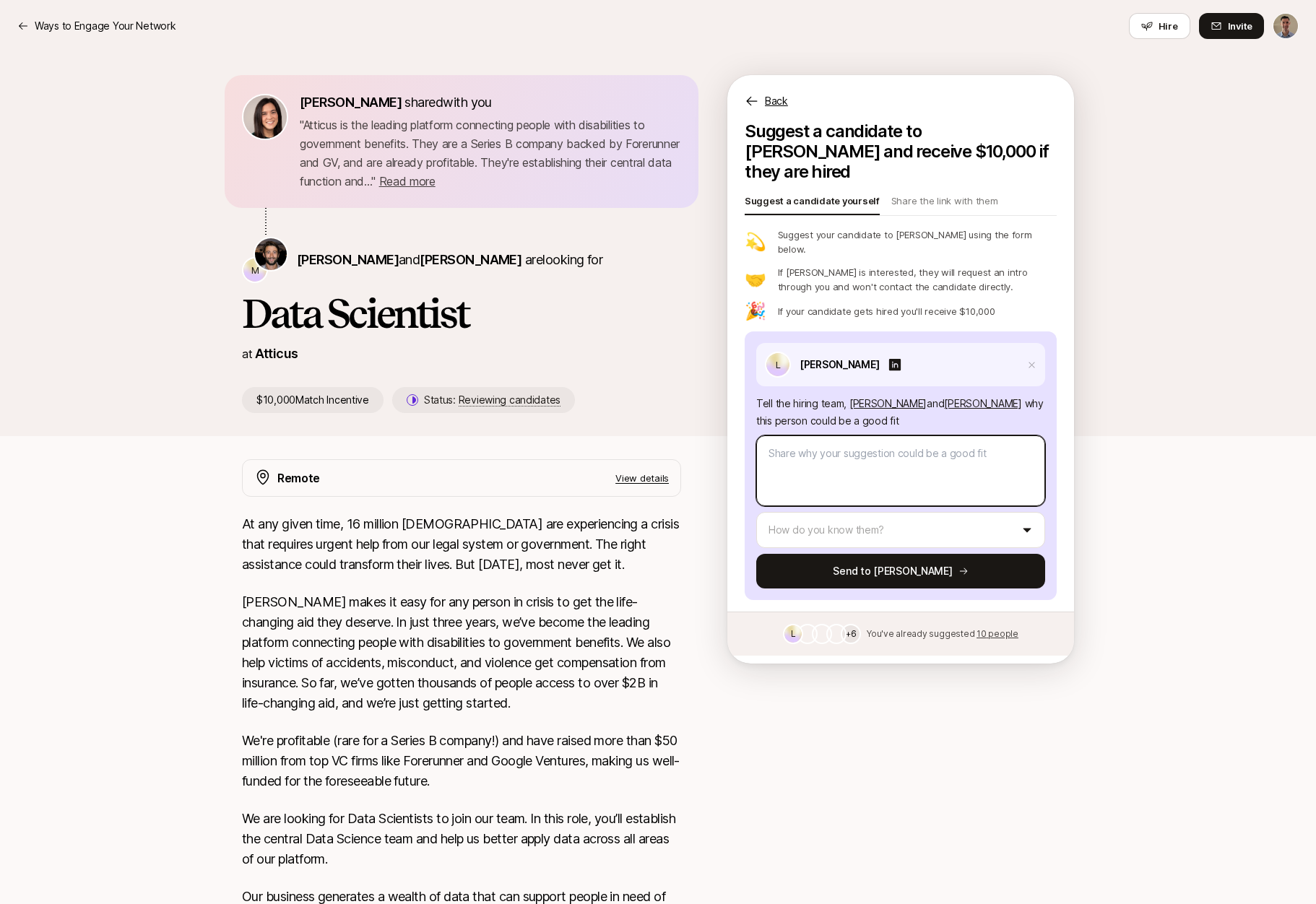
type textarea "x"
type textarea "[PERSON_NAME] has a background in data science and machine learning."
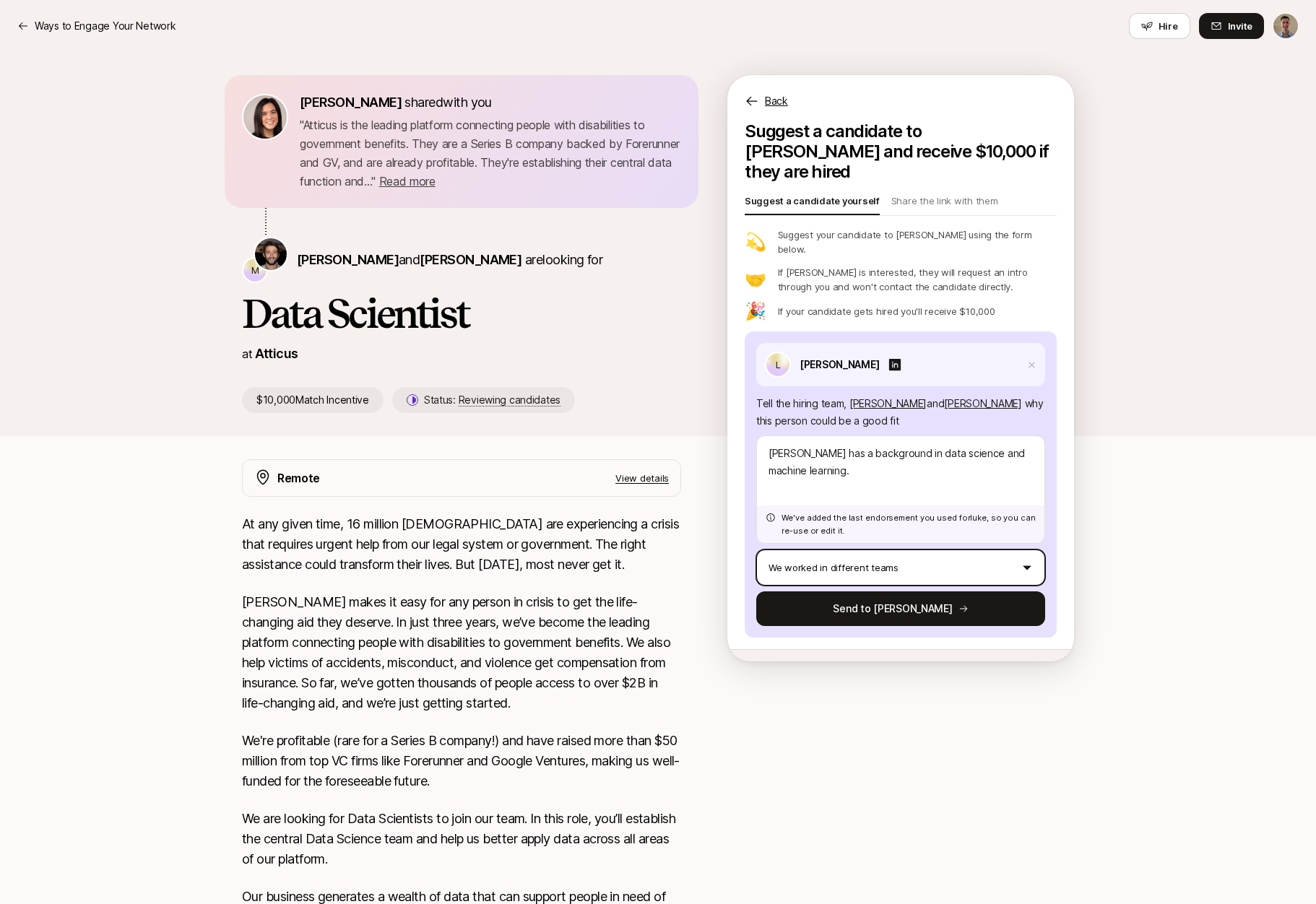
click at [896, 540] on html "Ways to Engage Your Network Ways to Engage Your Network Hire Invite [PERSON_NAM…" at bounding box center [658, 452] width 1316 height 904
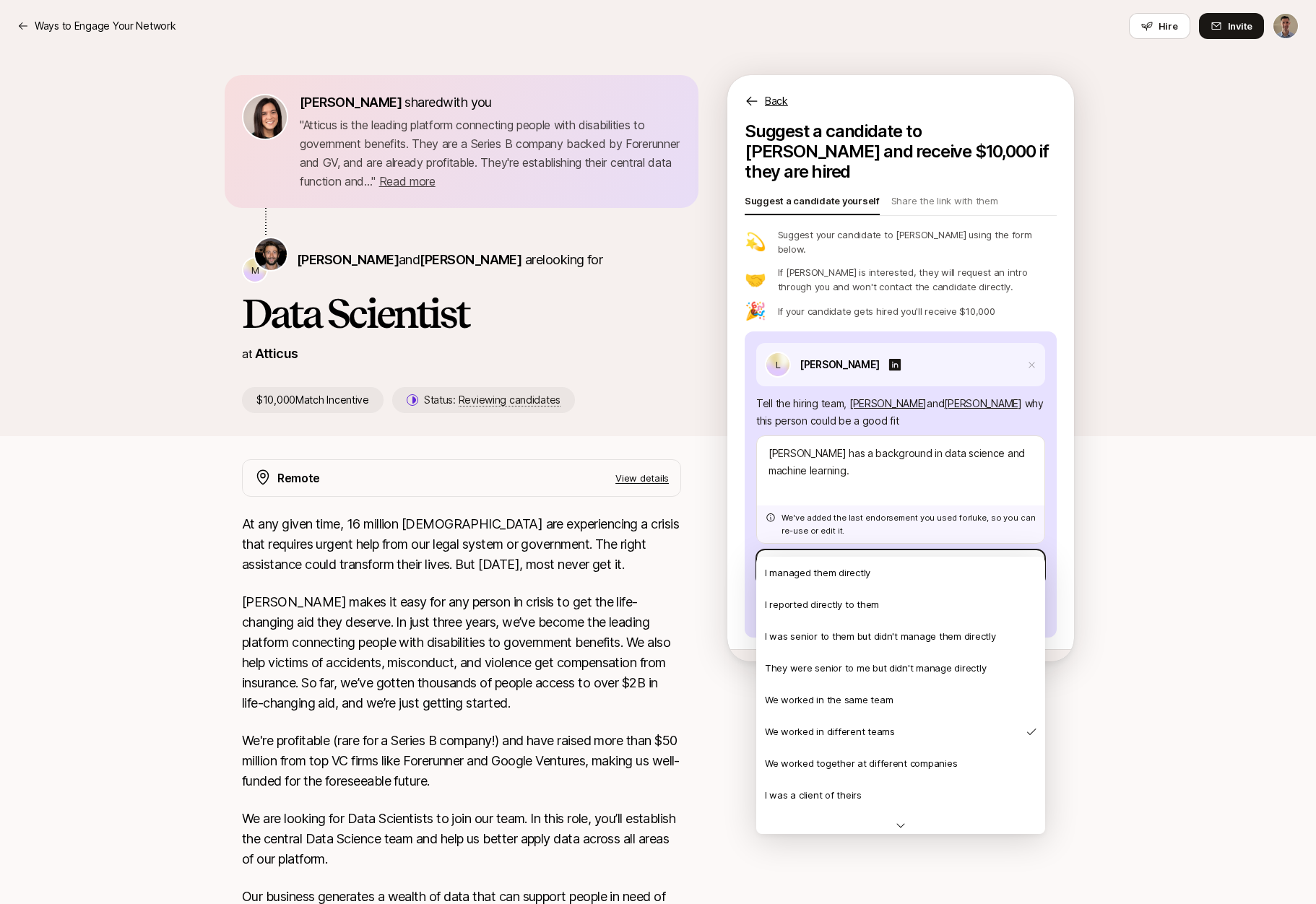
click at [605, 566] on html "Ways to Engage Your Network Ways to Engage Your Network Hire Invite [PERSON_NAM…" at bounding box center [658, 452] width 1316 height 904
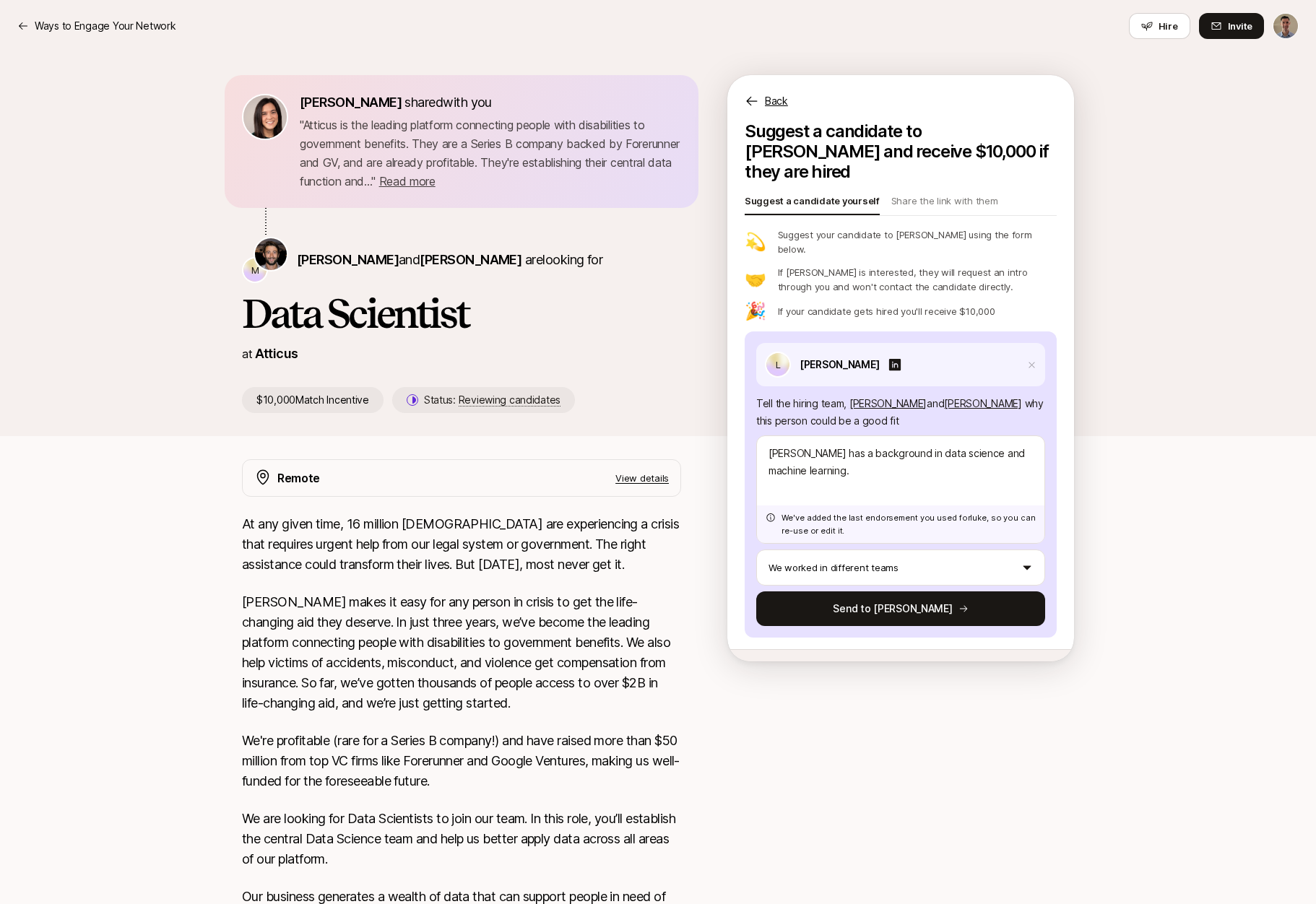
click at [998, 665] on span "10 people" at bounding box center [998, 671] width 42 height 11
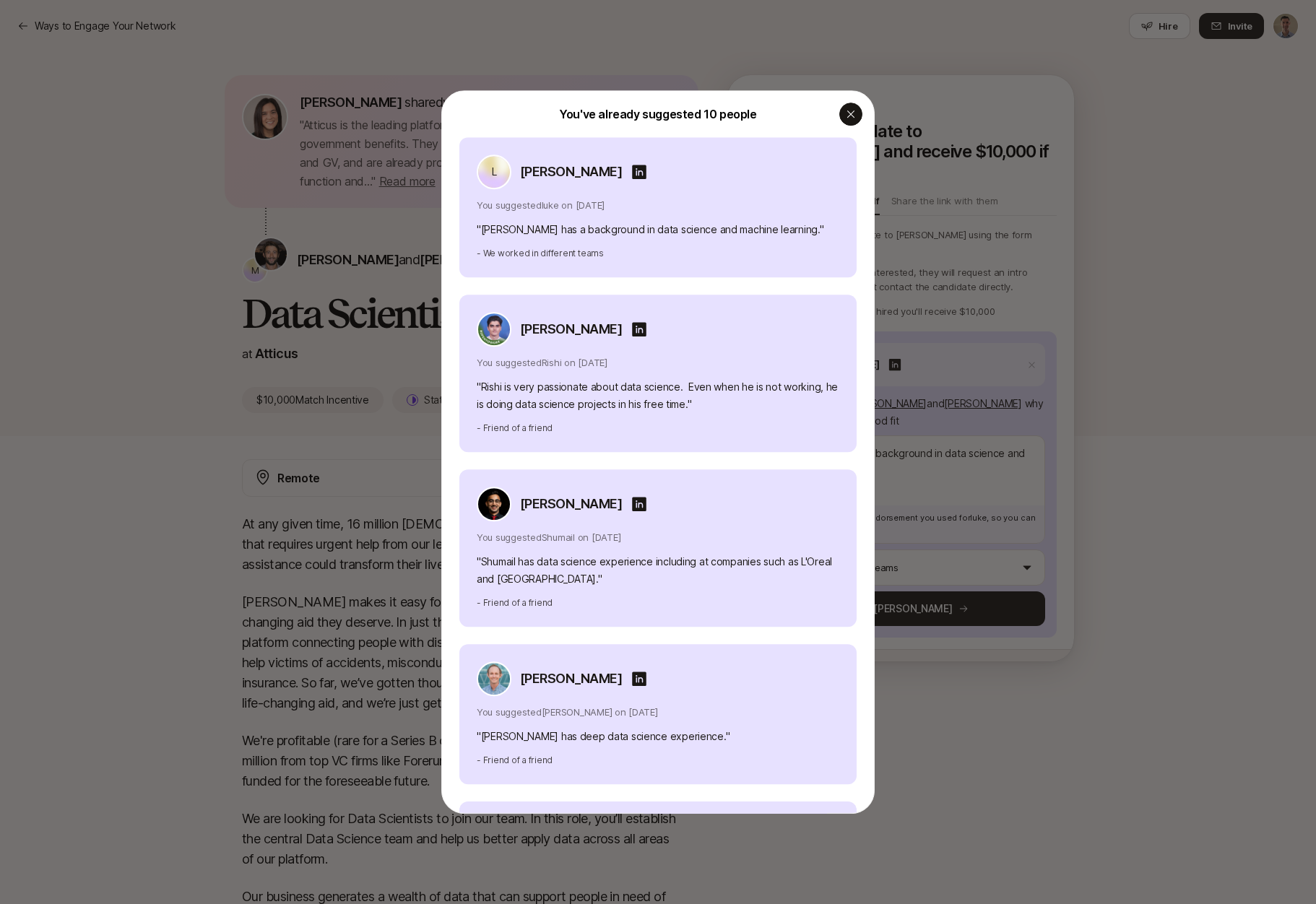
click at [854, 118] on icon "button" at bounding box center [851, 113] width 11 height 11
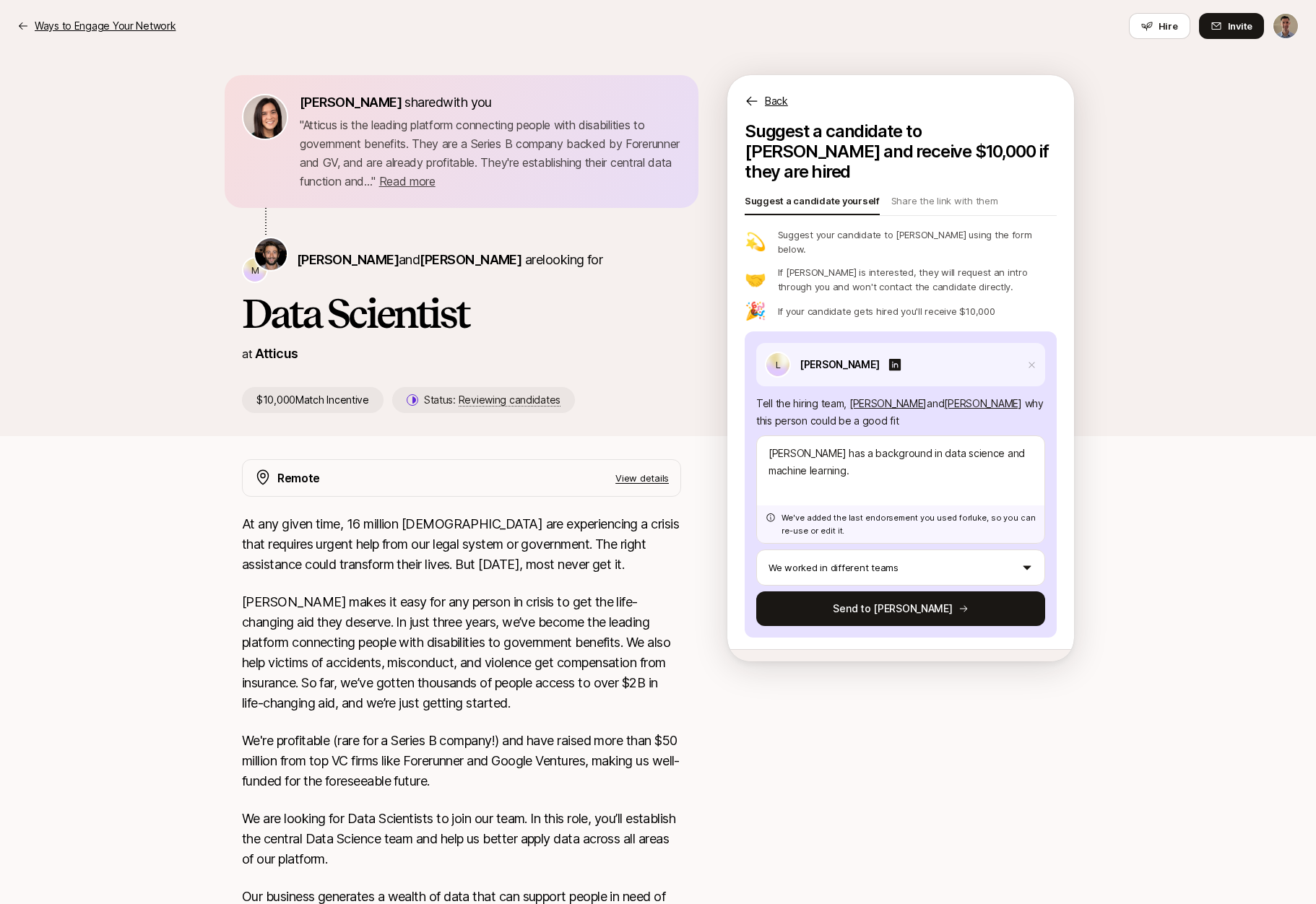
click at [86, 26] on p "Ways to Engage Your Network" at bounding box center [105, 26] width 141 height 17
type textarea "x"
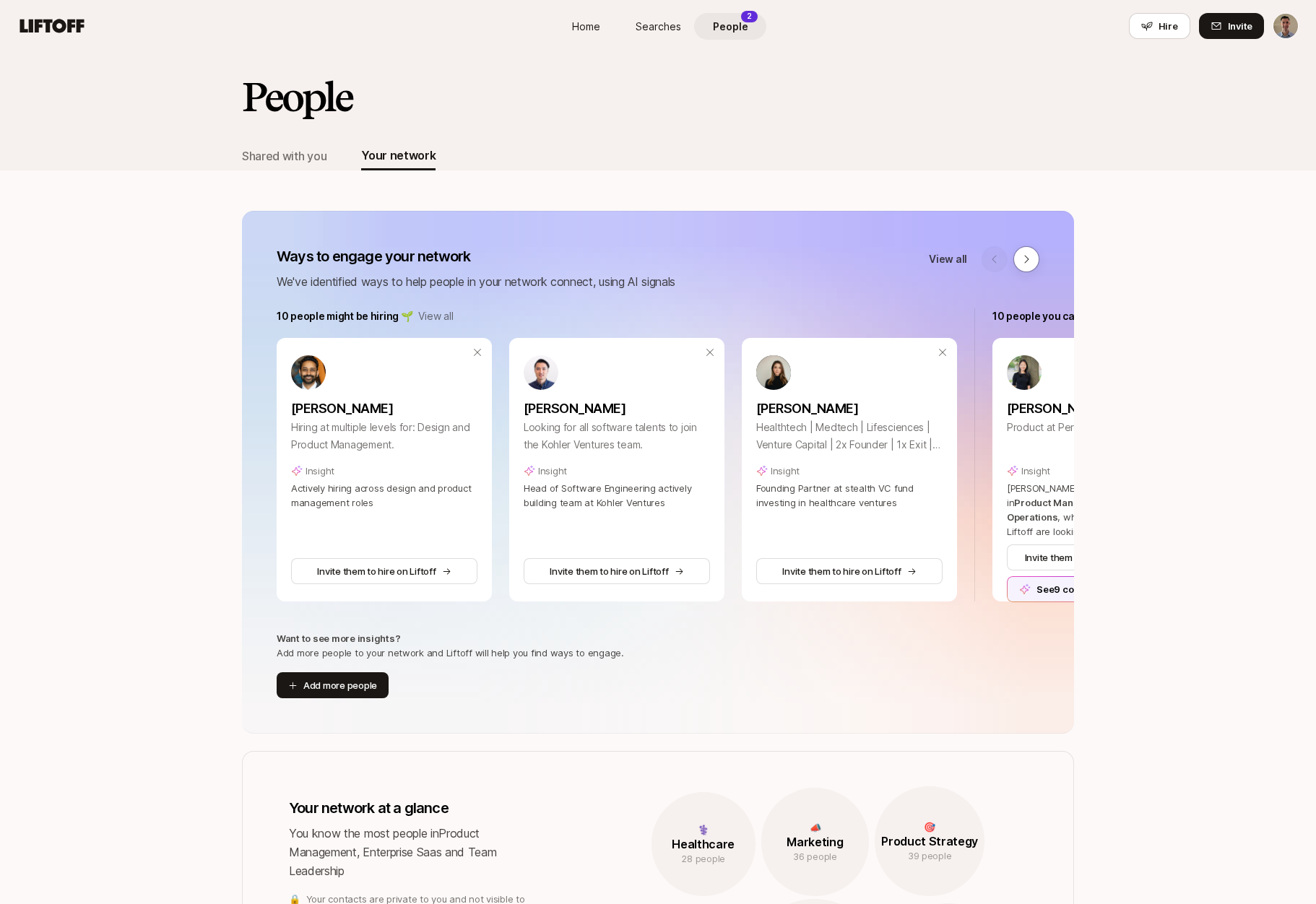
click at [937, 253] on p "View all" at bounding box center [948, 259] width 38 height 17
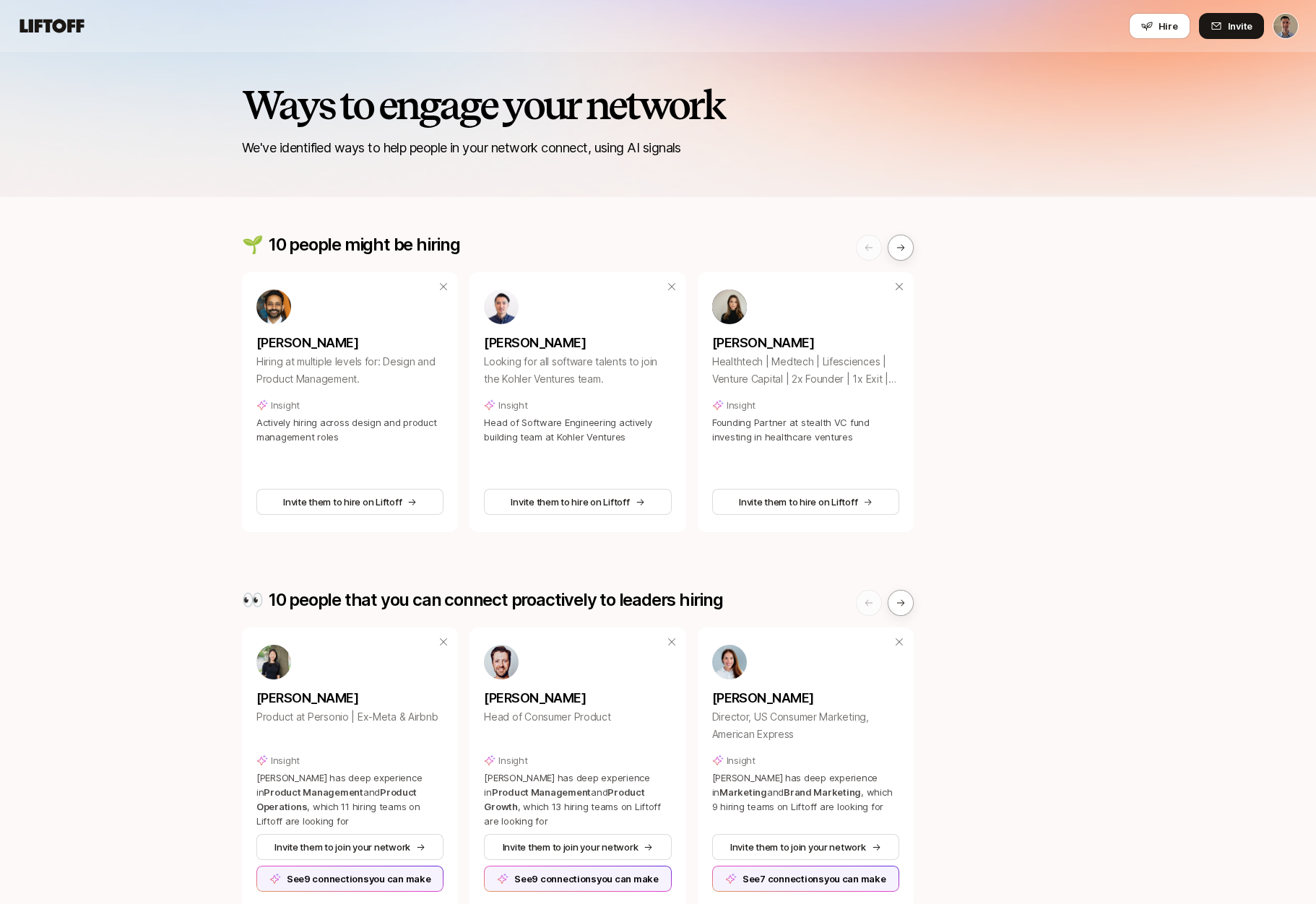
scroll to position [888, 0]
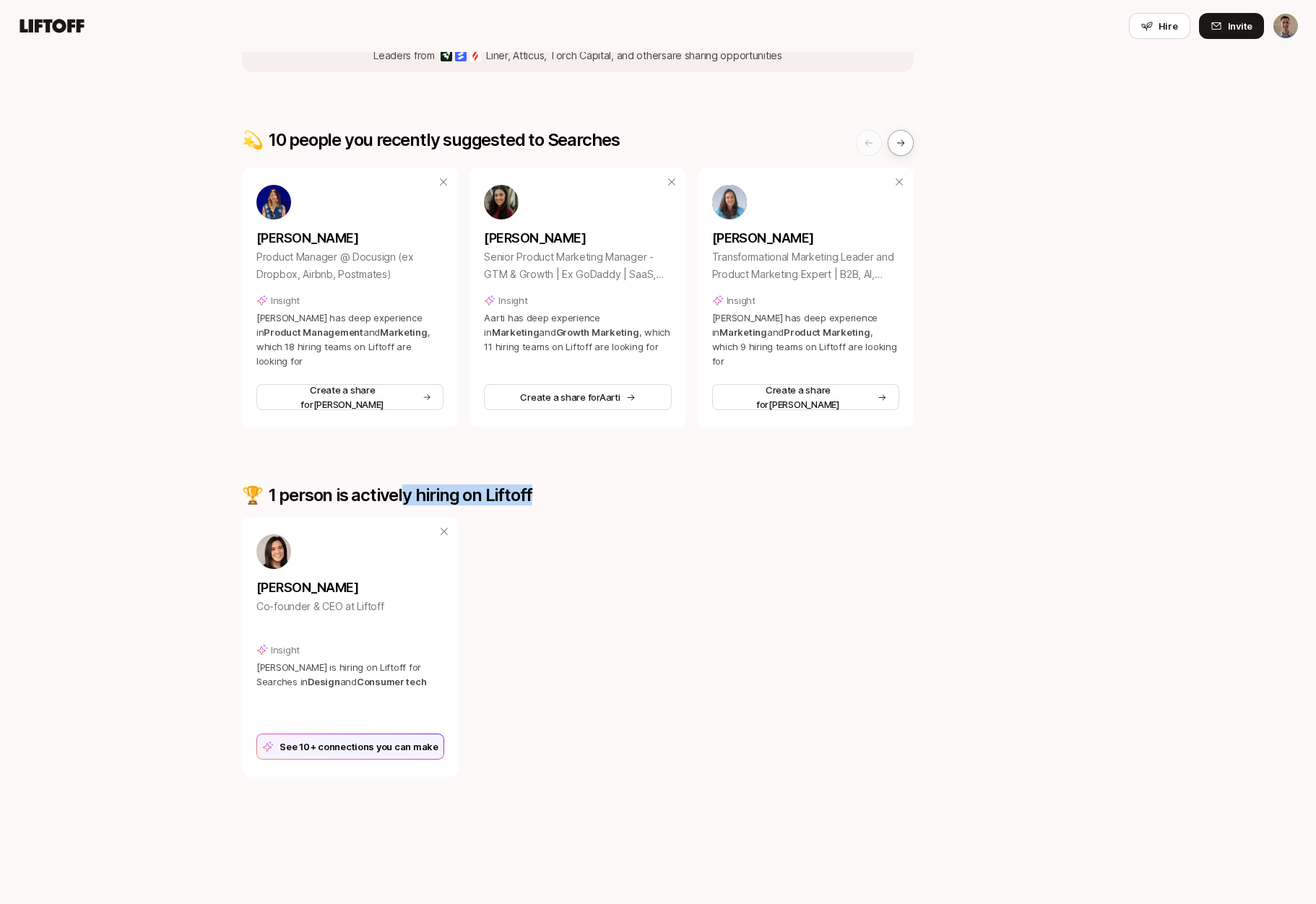
drag, startPoint x: 516, startPoint y: 492, endPoint x: 393, endPoint y: 493, distance: 123.0
click at [394, 493] on div "🏆 1 person is actively hiring on Liftoff" at bounding box center [578, 494] width 672 height 20
click at [393, 493] on p "1 person is actively hiring on Liftoff" at bounding box center [400, 494] width 264 height 20
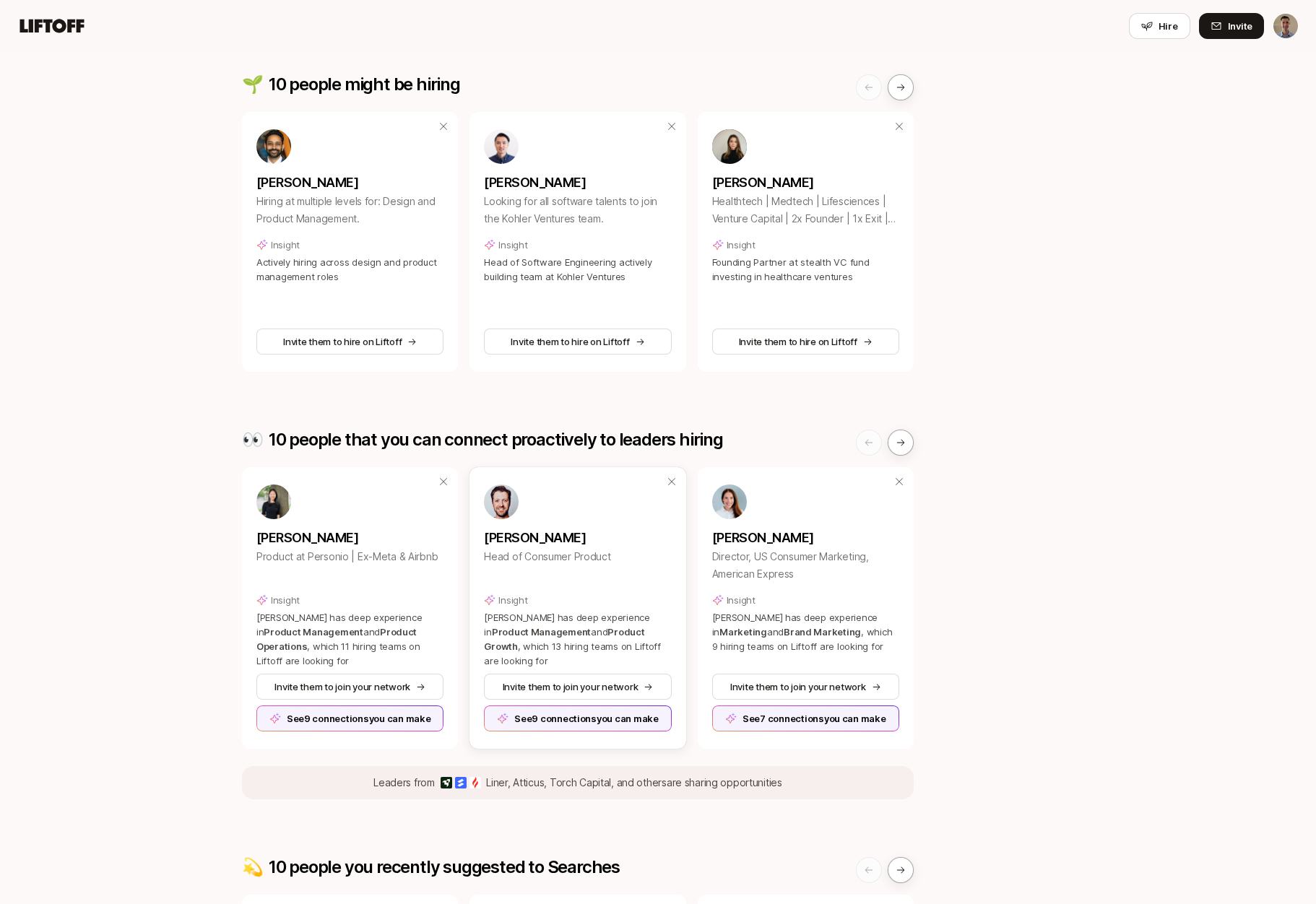
scroll to position [0, 0]
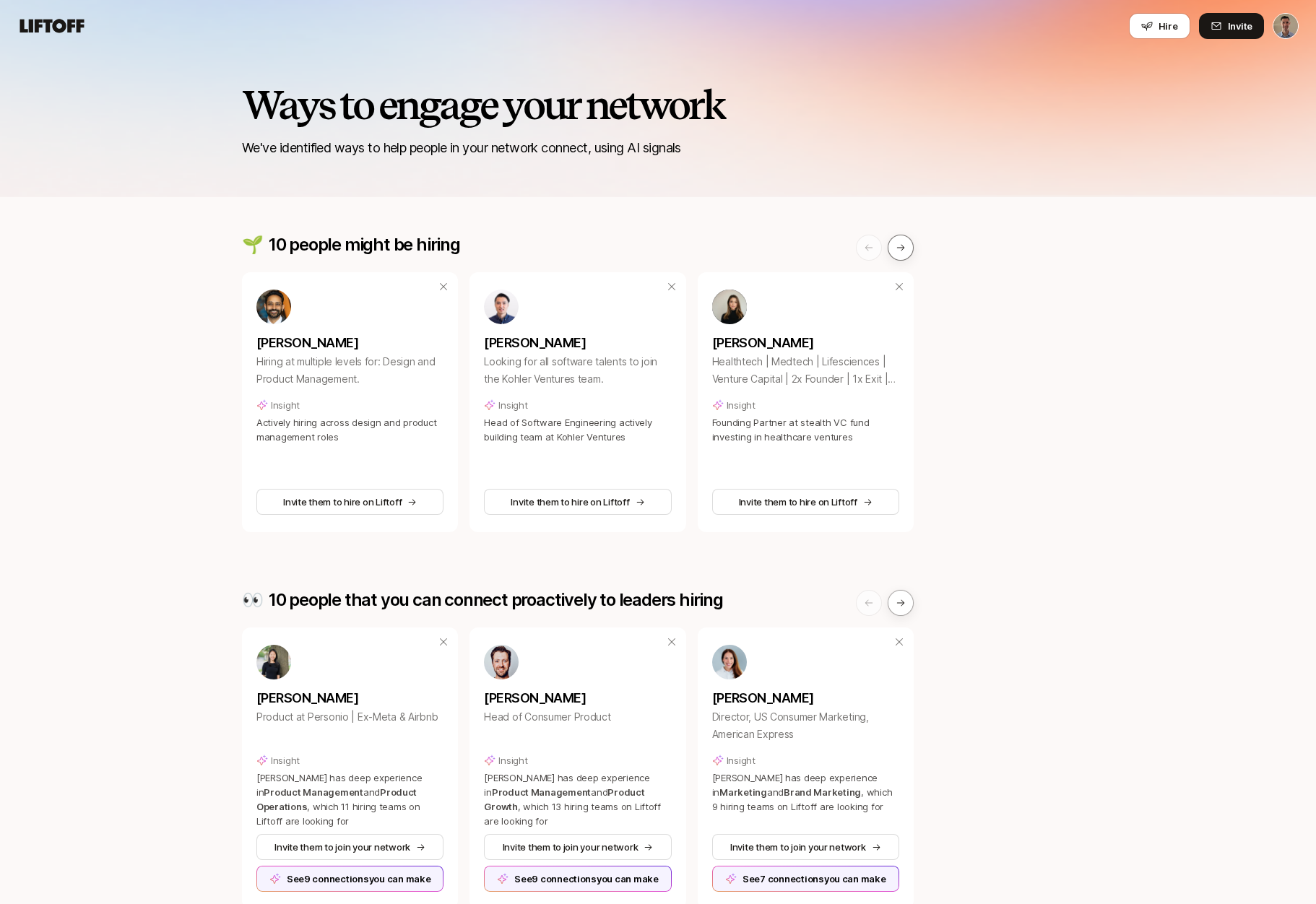
click at [908, 248] on button at bounding box center [901, 248] width 26 height 26
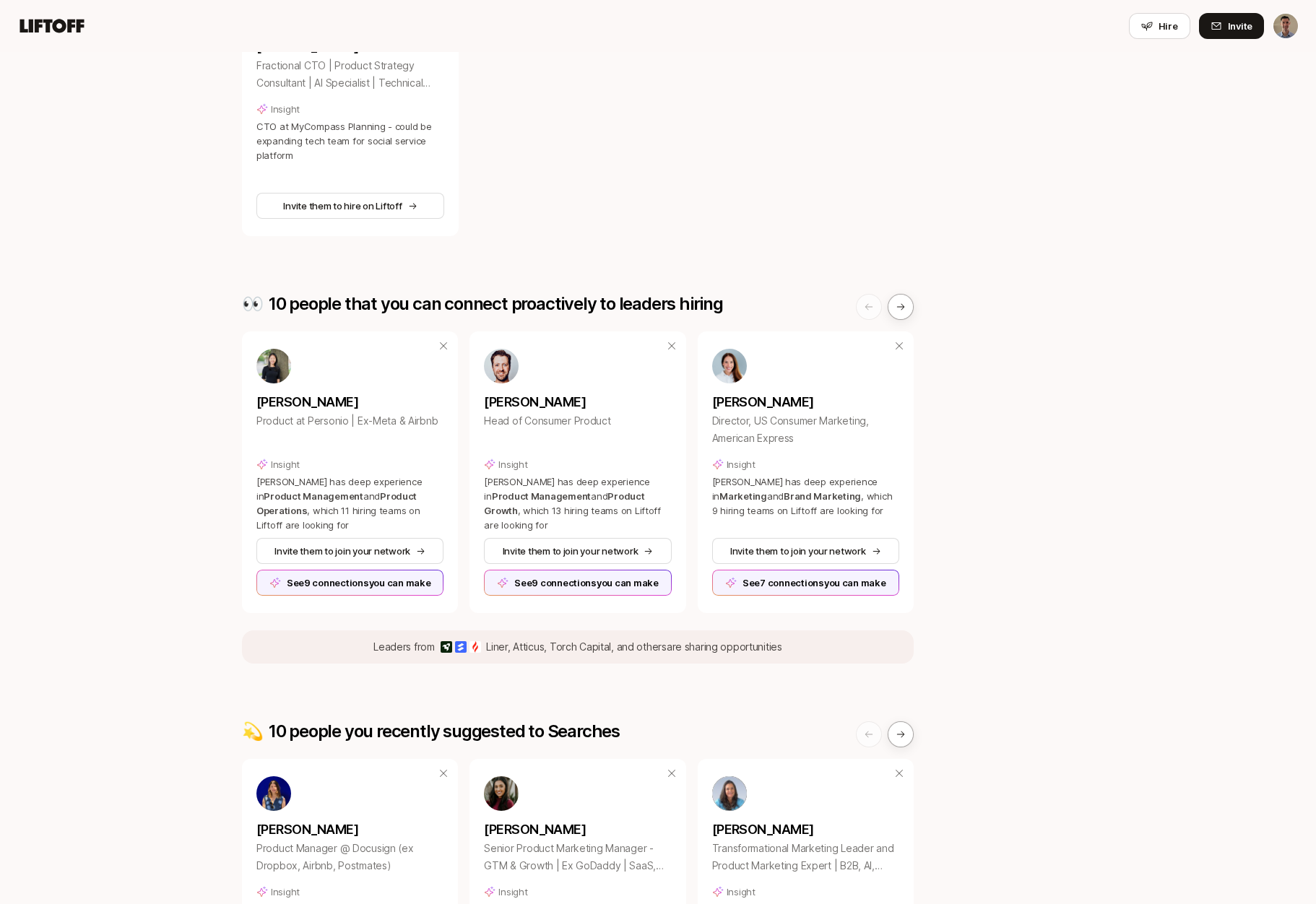
scroll to position [305, 0]
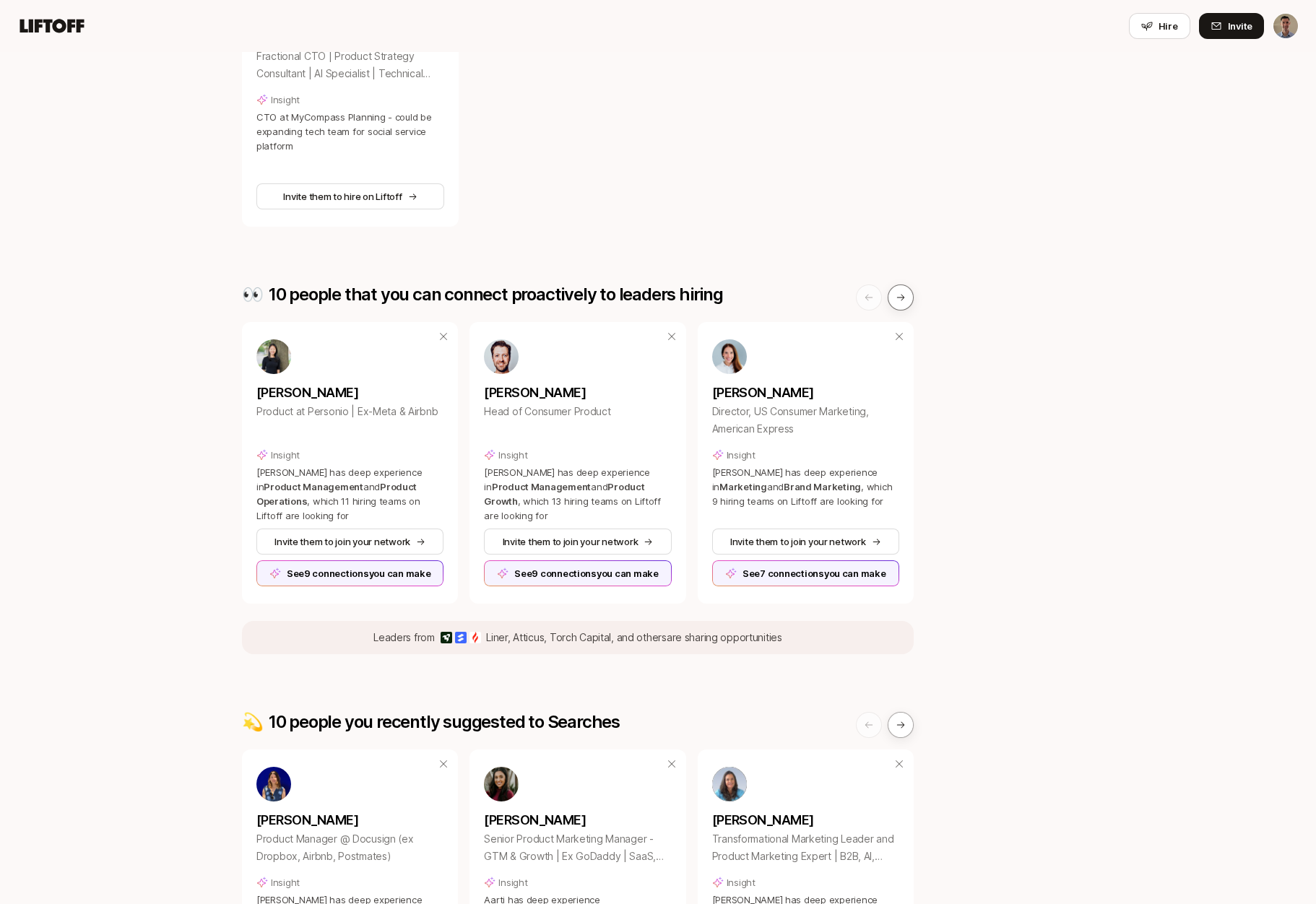
click at [904, 296] on icon at bounding box center [901, 297] width 10 height 10
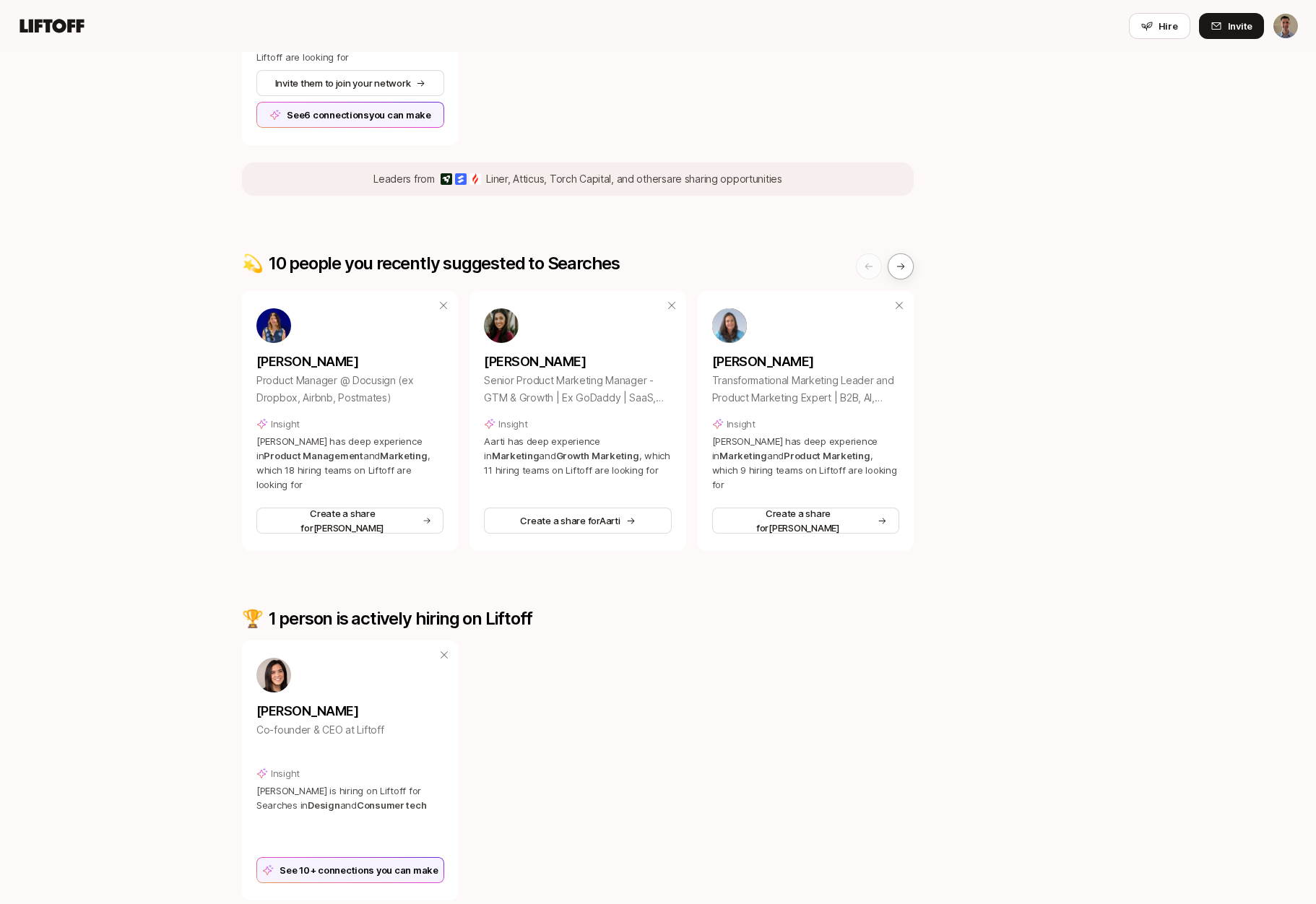
scroll to position [765, 0]
click at [905, 266] on icon at bounding box center [901, 266] width 10 height 10
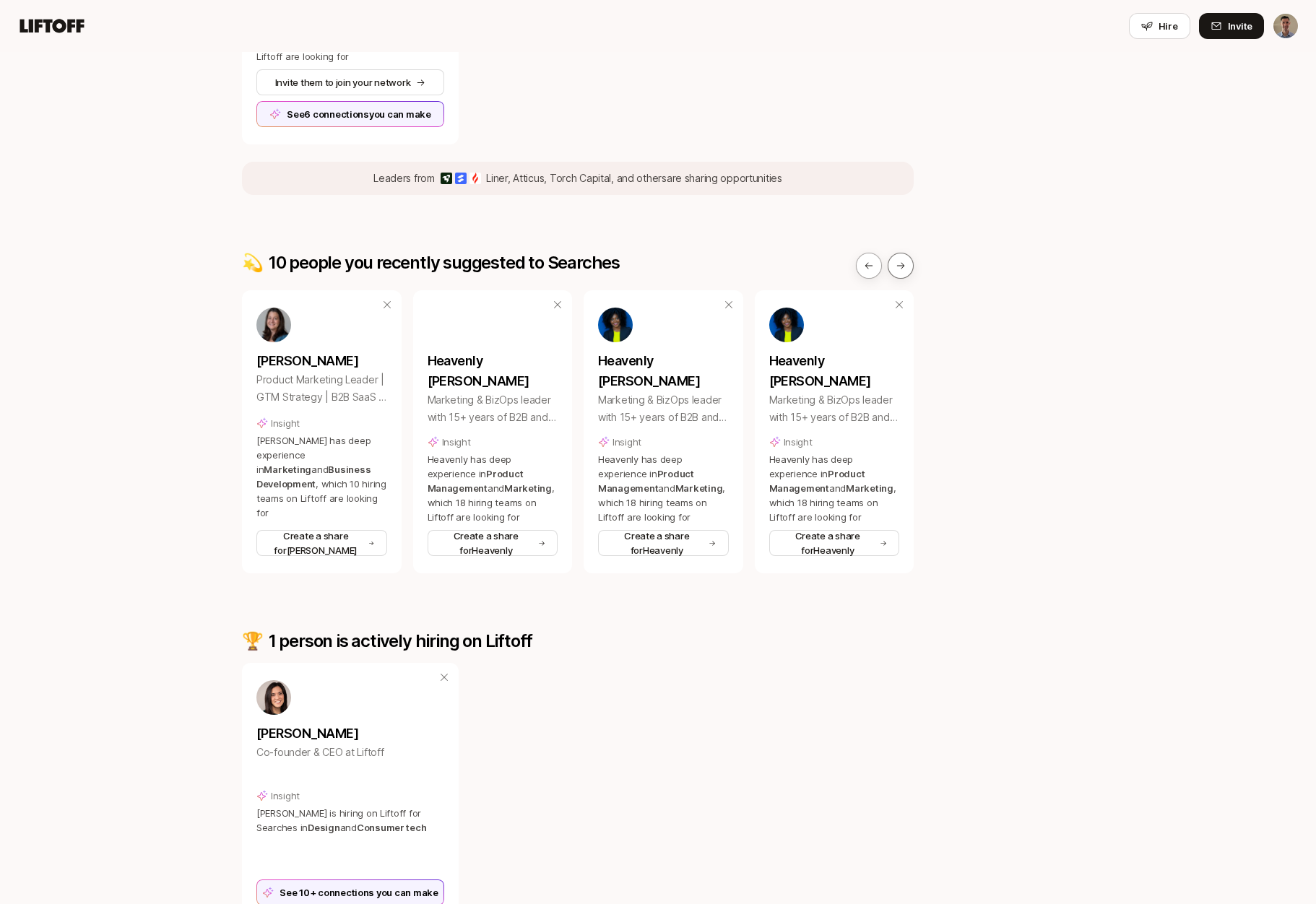
click at [905, 266] on icon at bounding box center [901, 266] width 10 height 10
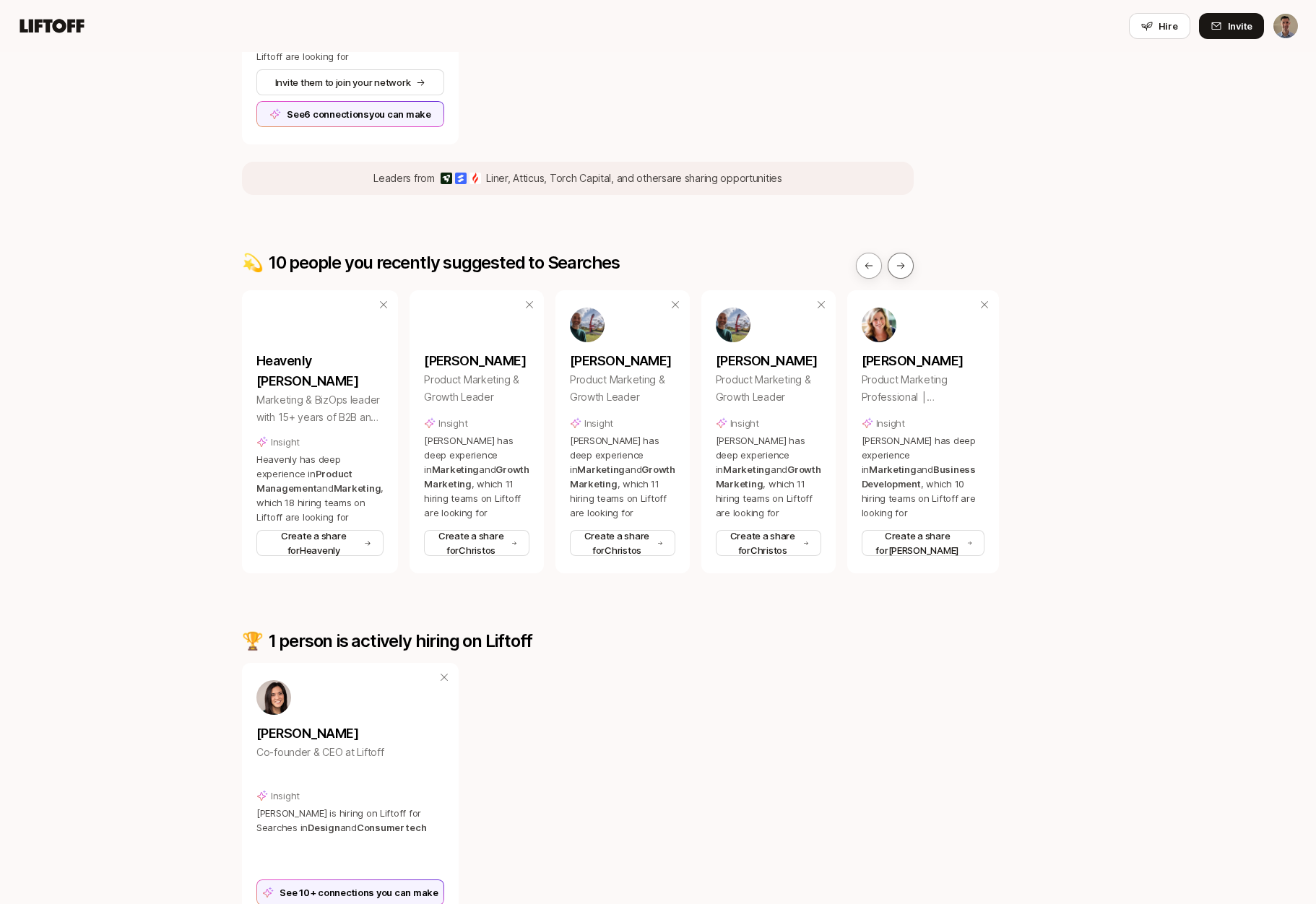
click at [905, 266] on icon at bounding box center [901, 266] width 10 height 10
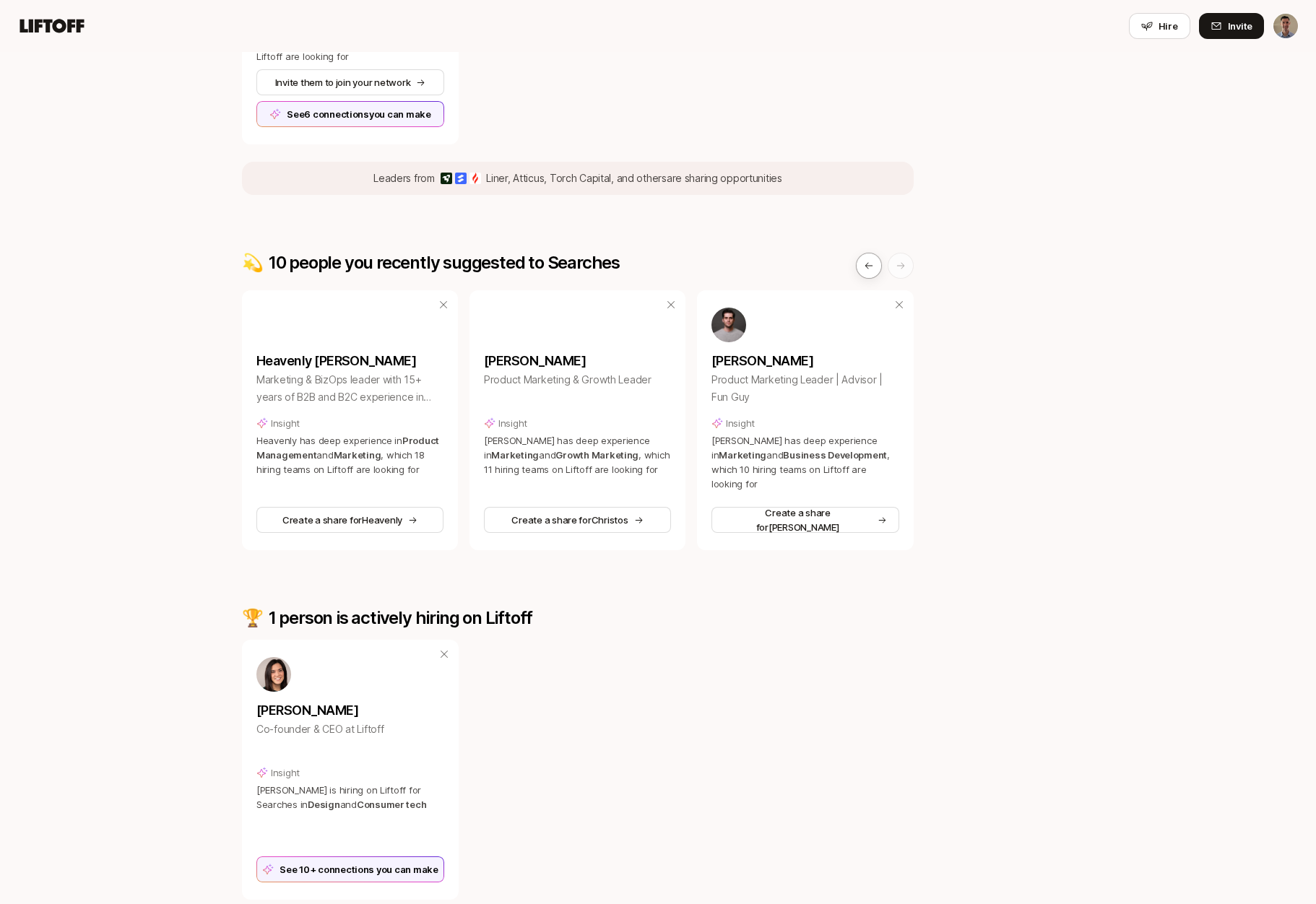
click at [905, 266] on icon at bounding box center [901, 266] width 10 height 10
